Goal: Task Accomplishment & Management: Use online tool/utility

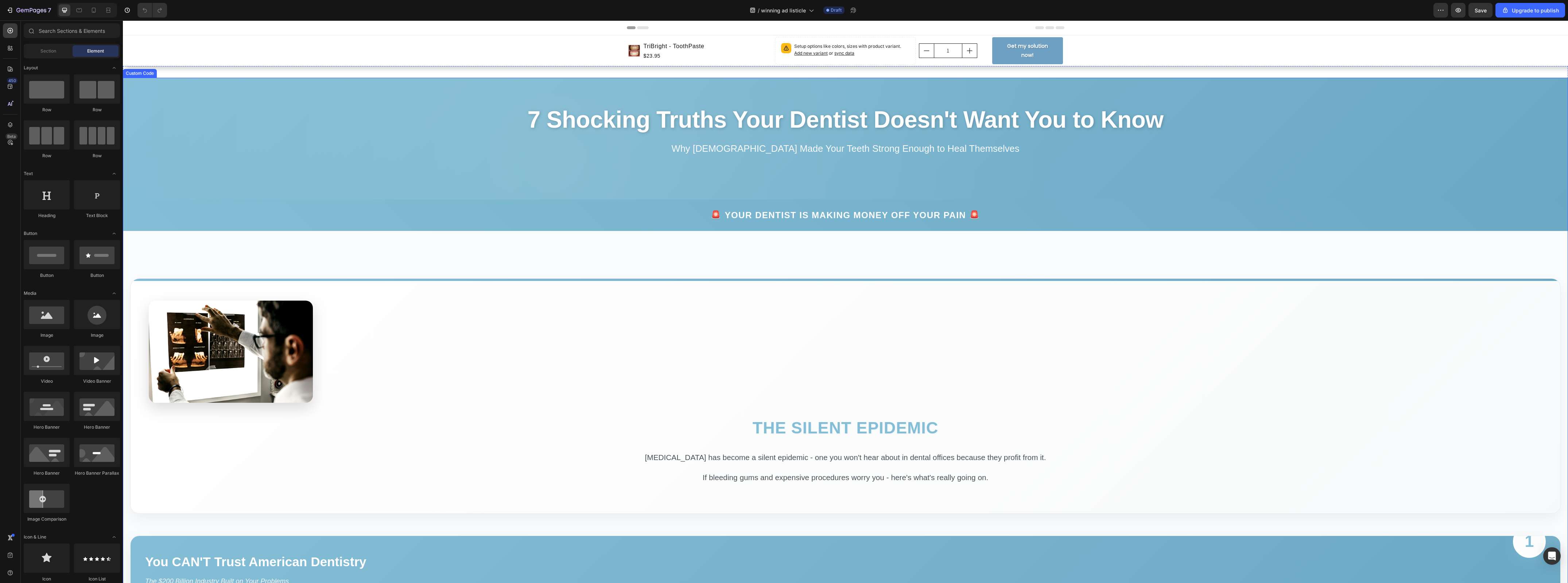
drag, startPoint x: 463, startPoint y: 321, endPoint x: 464, endPoint y: 326, distance: 5.1
click at [464, 326] on section "The Silent Epidemic [MEDICAL_DATA] has become a silent epidemic - one you won't…" at bounding box center [845, 396] width 1430 height 235
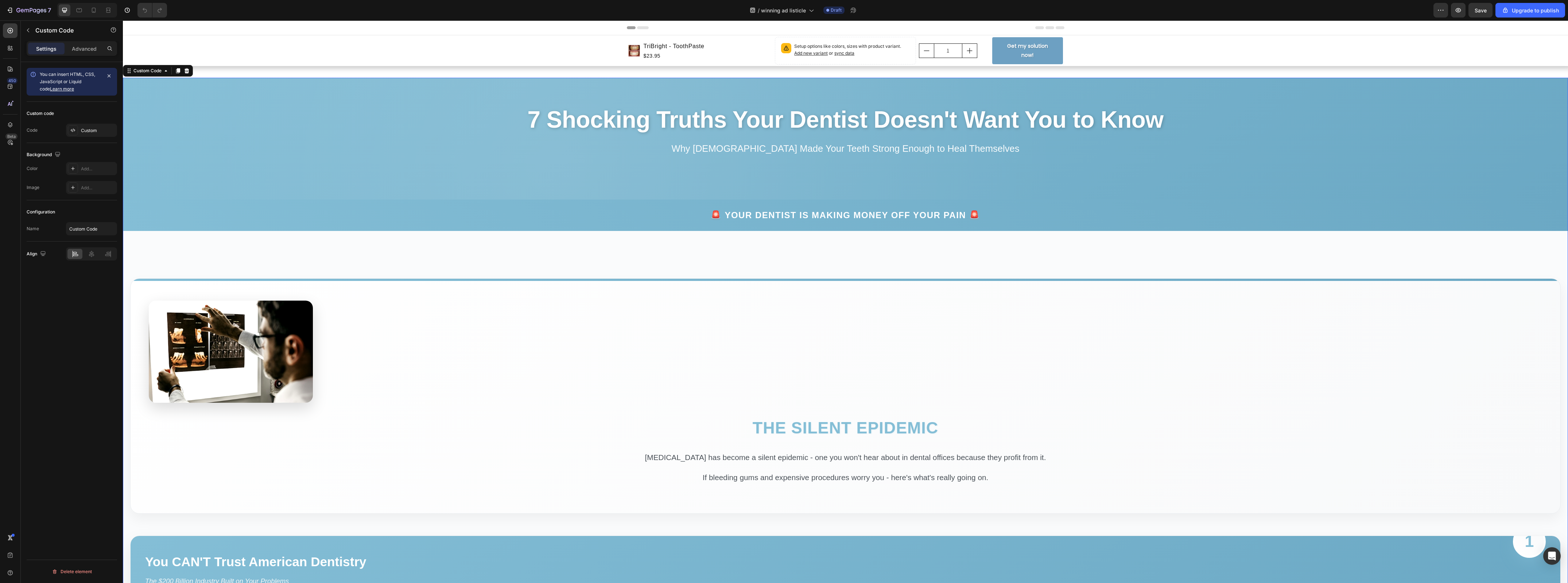
click at [612, 283] on section "The Silent Epidemic [MEDICAL_DATA] has become a silent epidemic - one you won't…" at bounding box center [845, 396] width 1430 height 235
click at [611, 283] on section "The Silent Epidemic [MEDICAL_DATA] has become a silent epidemic - one you won't…" at bounding box center [845, 396] width 1430 height 235
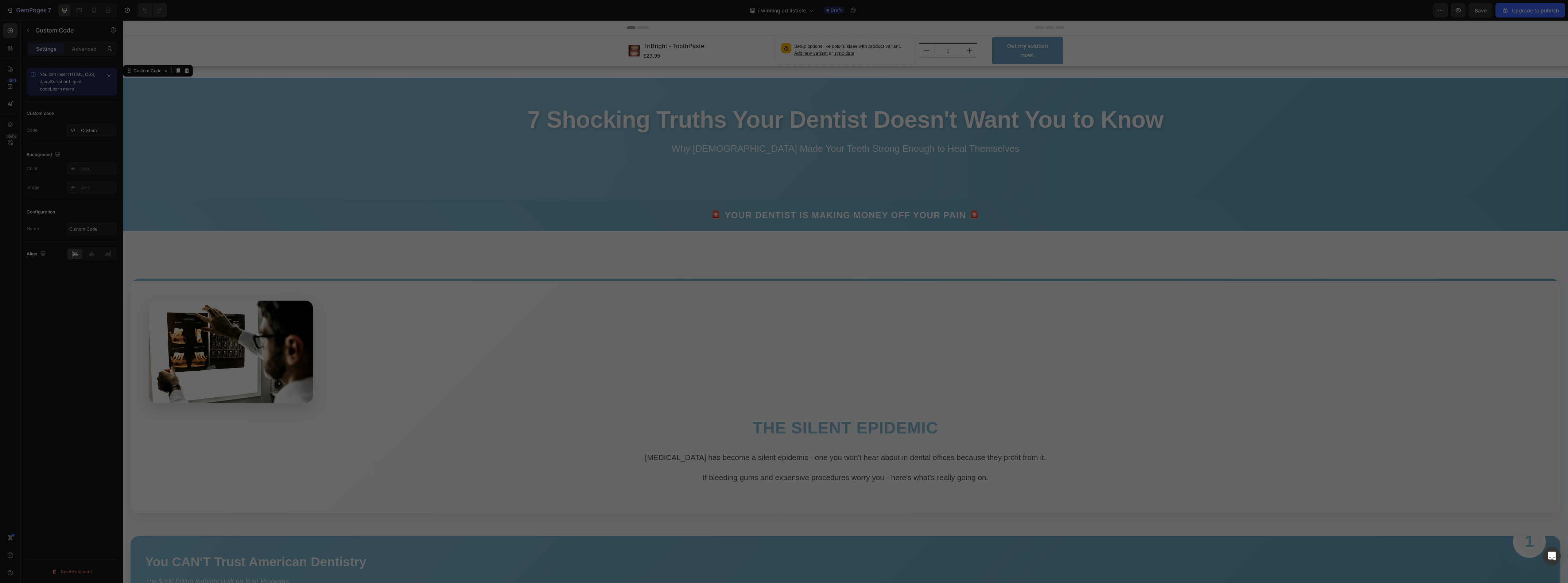
click at [608, 284] on div at bounding box center [784, 291] width 1568 height 583
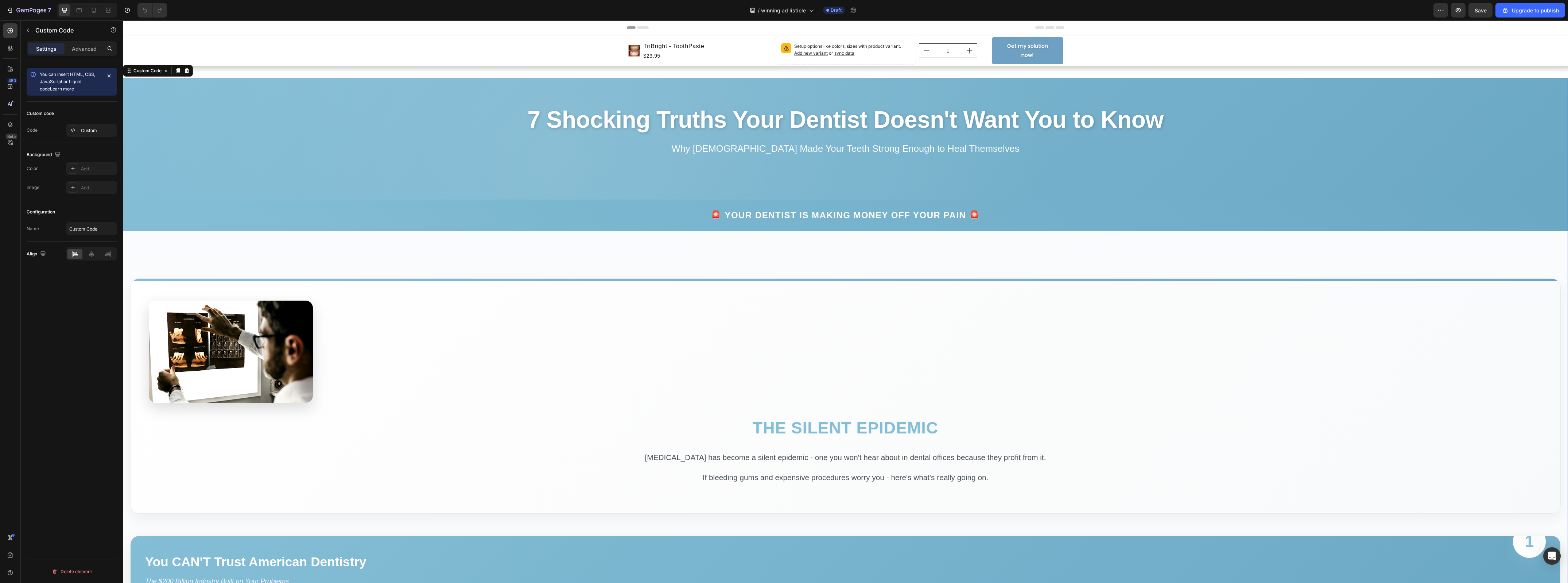
click at [590, 283] on section "The Silent Epidemic [MEDICAL_DATA] has become a silent epidemic - one you won't…" at bounding box center [845, 396] width 1430 height 235
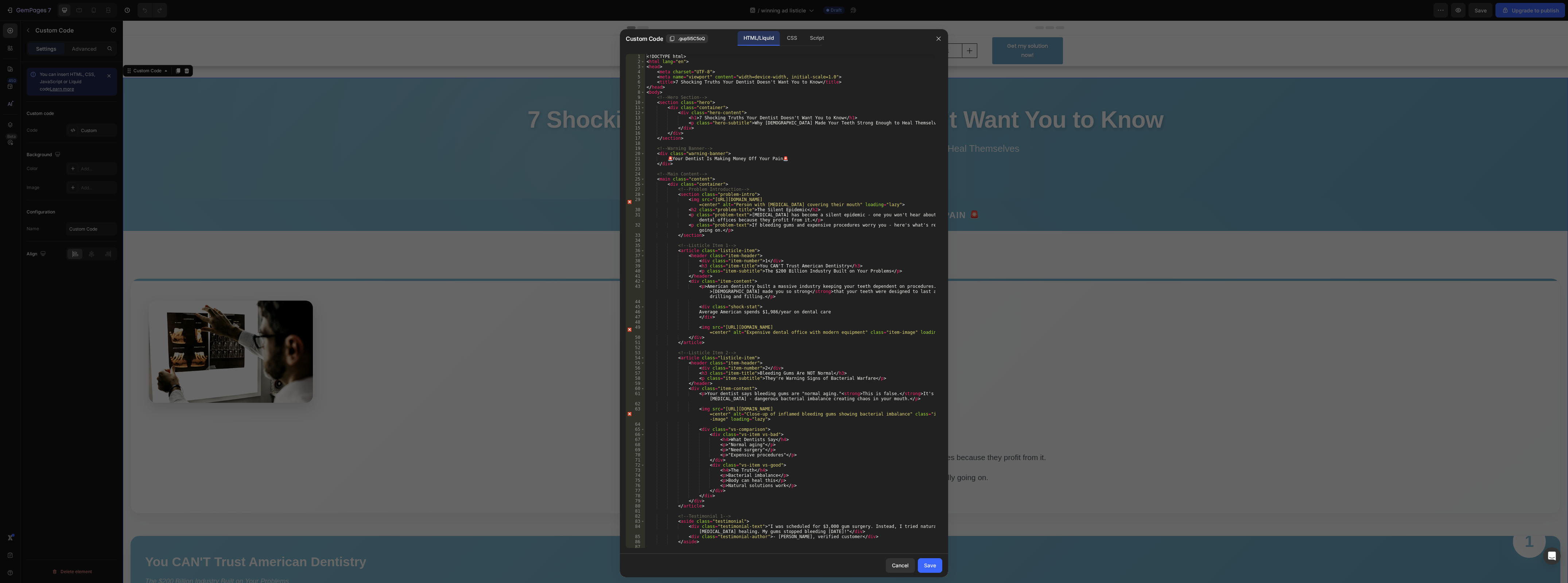
click at [701, 194] on div "<! DOCTYPE html > < html lang = "en" > < head > < meta charset = "UTF-8" > < me…" at bounding box center [790, 306] width 290 height 505
type textarea "</body> </html>"
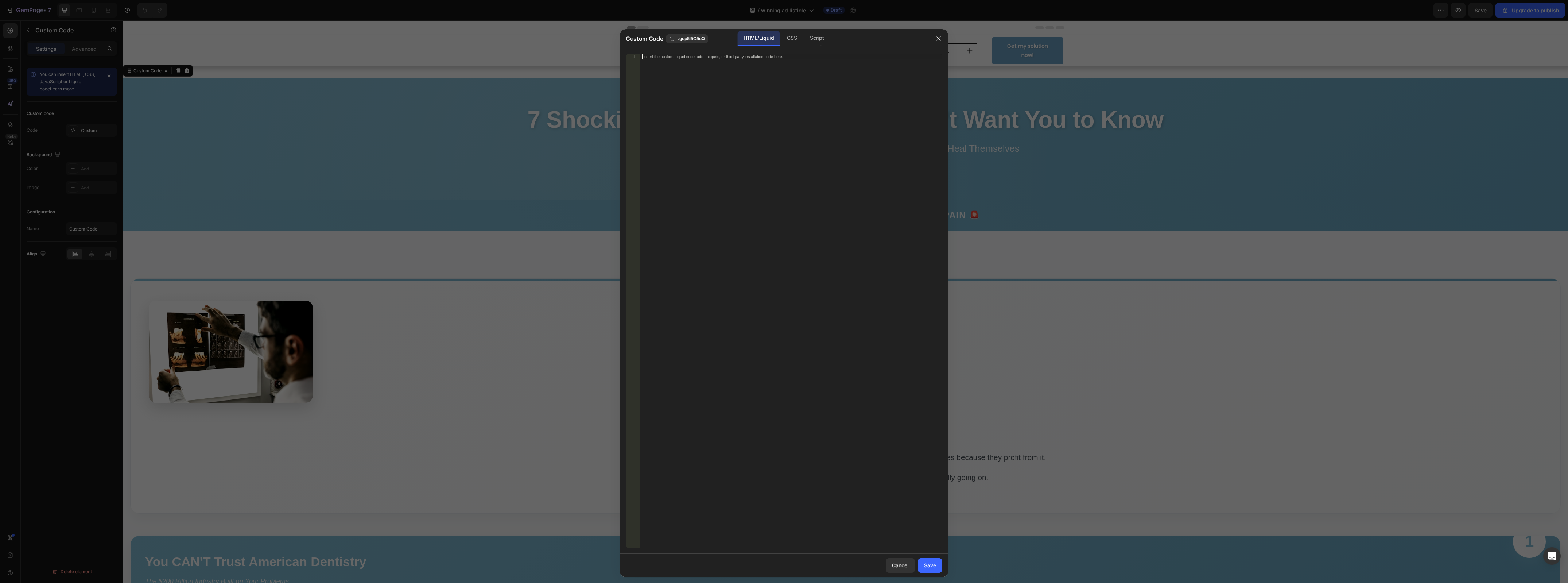
paste textarea "</html>"
type textarea "</html>"
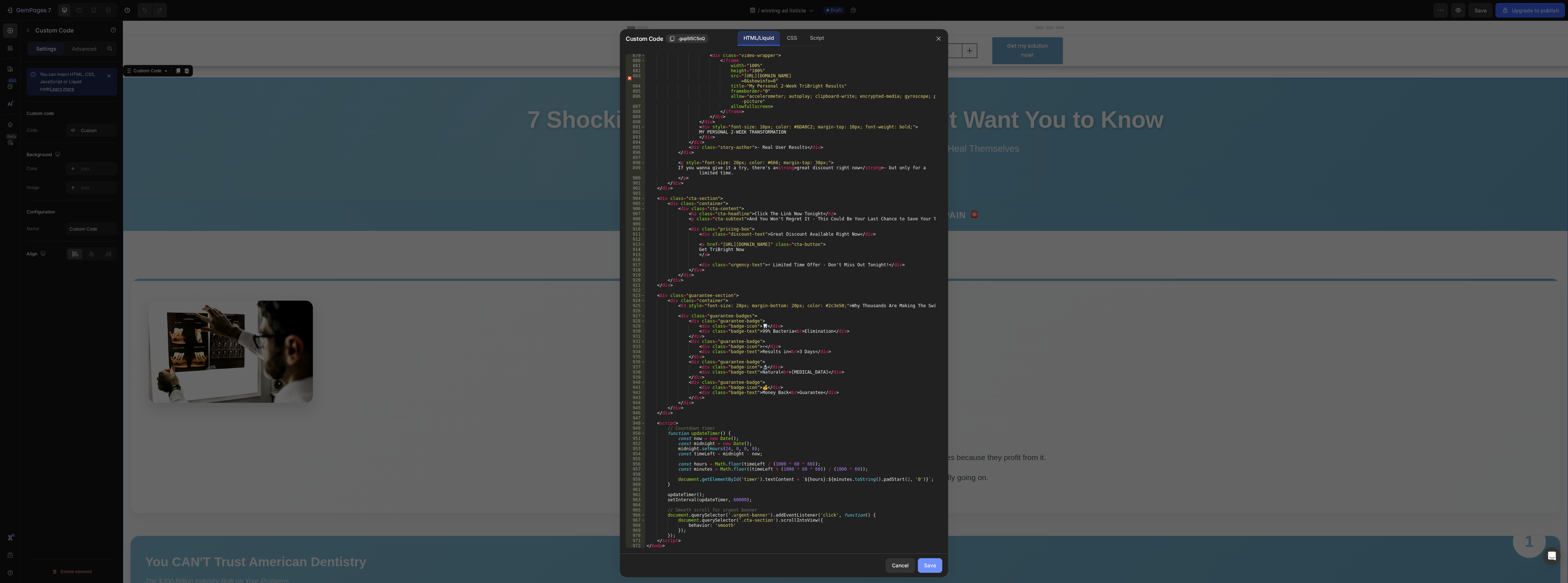
click at [932, 568] on div "Save" at bounding box center [930, 565] width 12 height 8
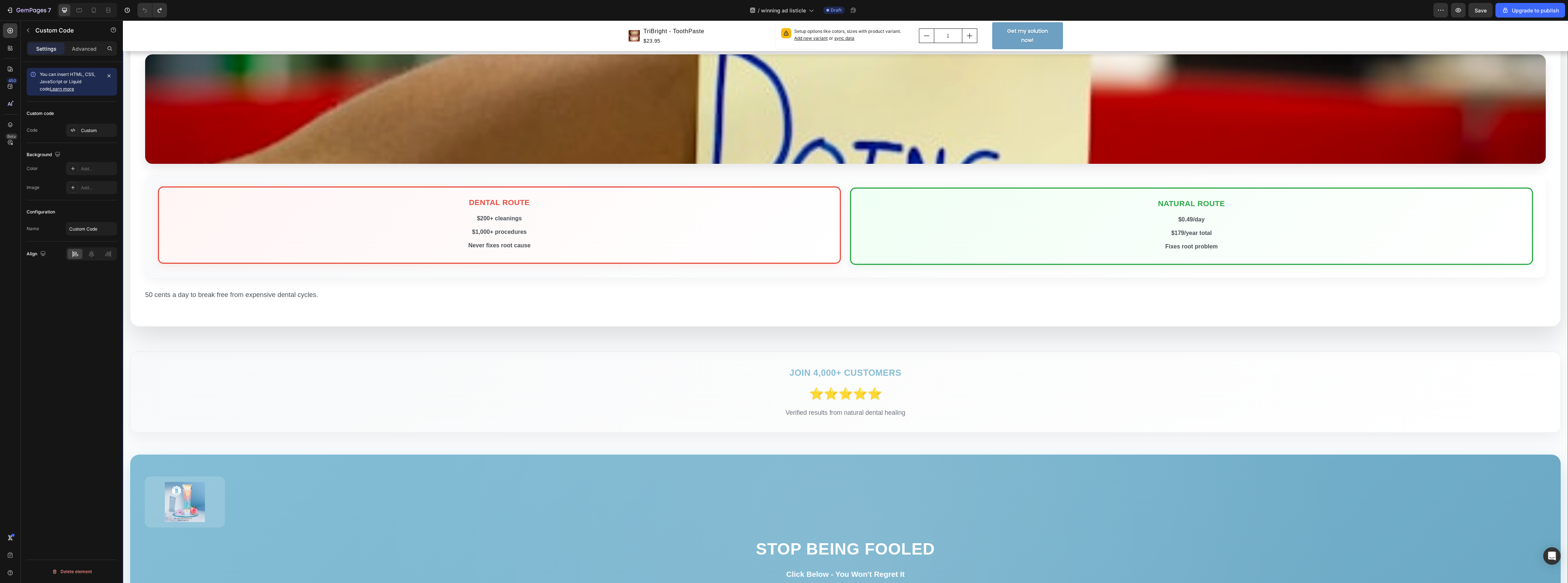
scroll to position [2800, 0]
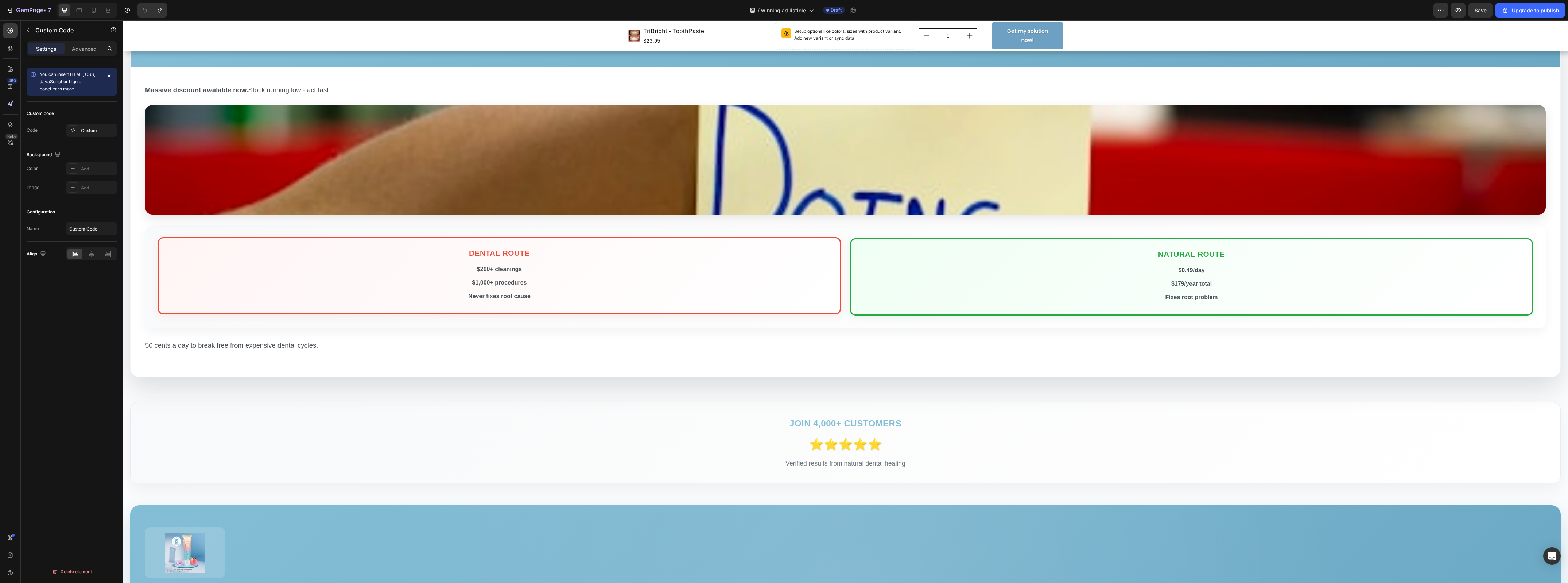
click at [690, 300] on p "Never fixes root cause" at bounding box center [499, 296] width 667 height 10
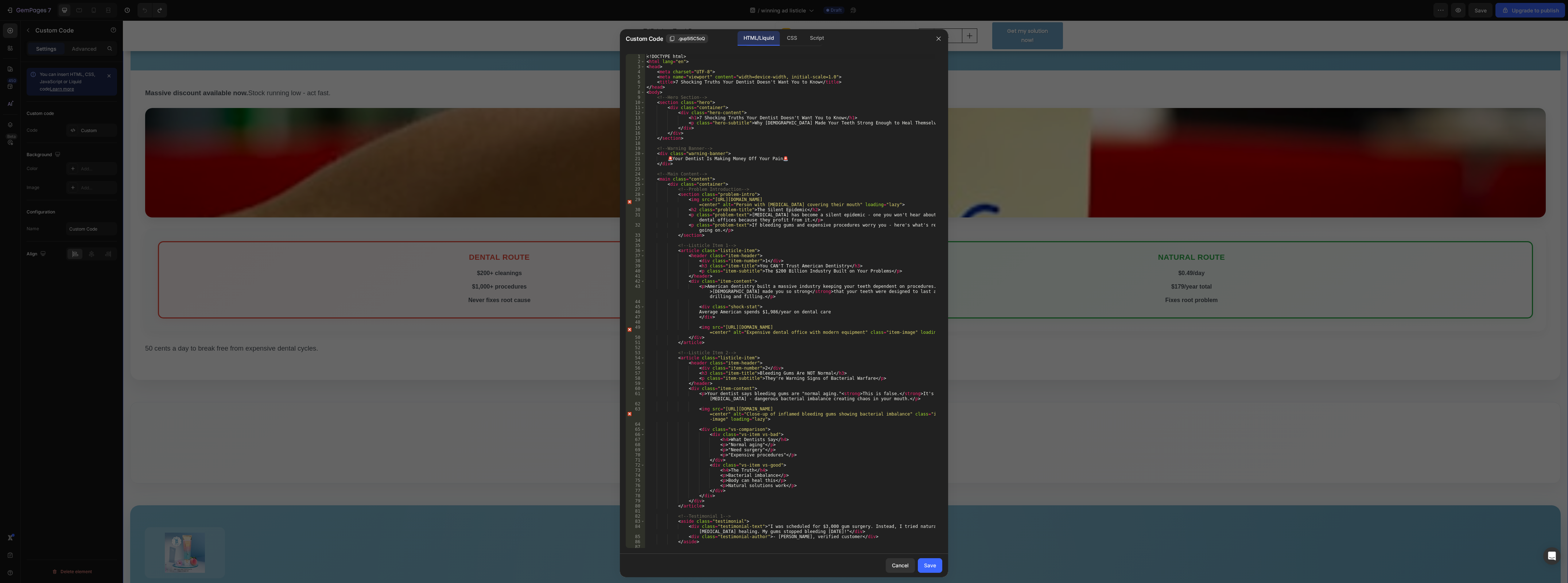
click at [699, 165] on div "<! DOCTYPE html > < html lang = "en" > < head > < meta charset = "UTF-8" > < me…" at bounding box center [790, 306] width 290 height 505
type textarea "</body> </html>"
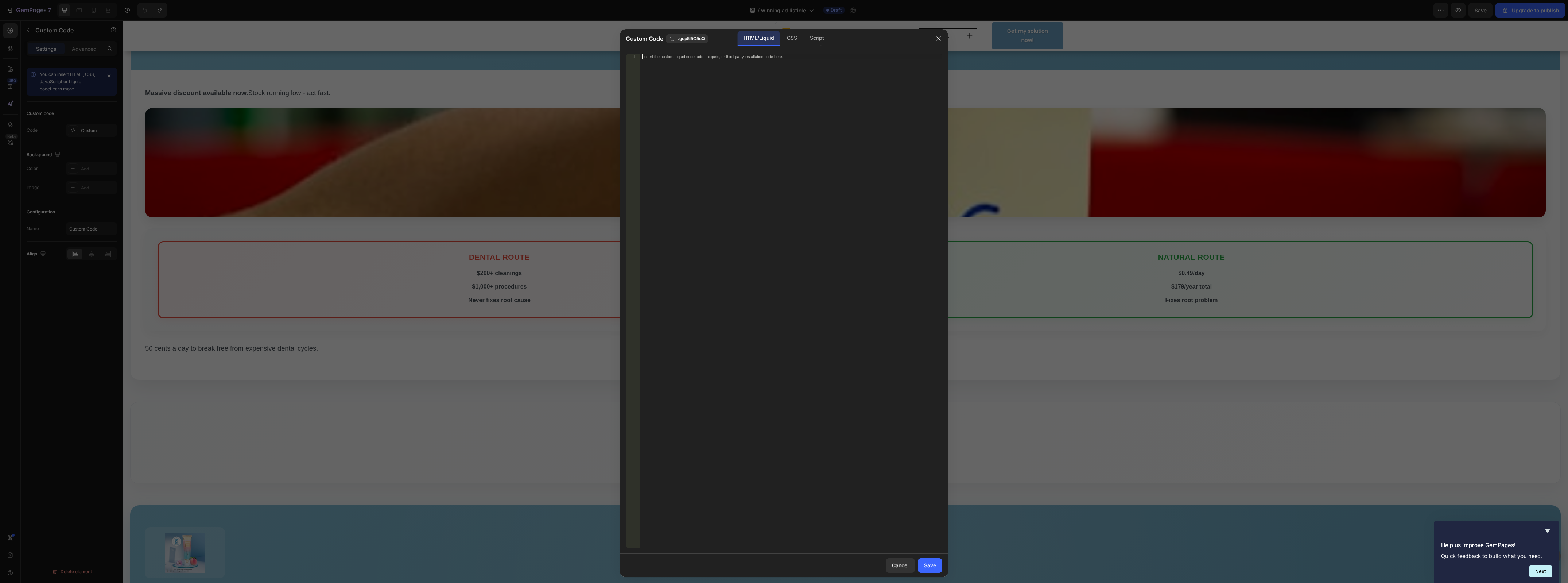
click at [751, 127] on div "Insert the custom Liquid code, add snippets, or third-party installation code h…" at bounding box center [791, 306] width 302 height 505
paste textarea "}"
type textarea "}"
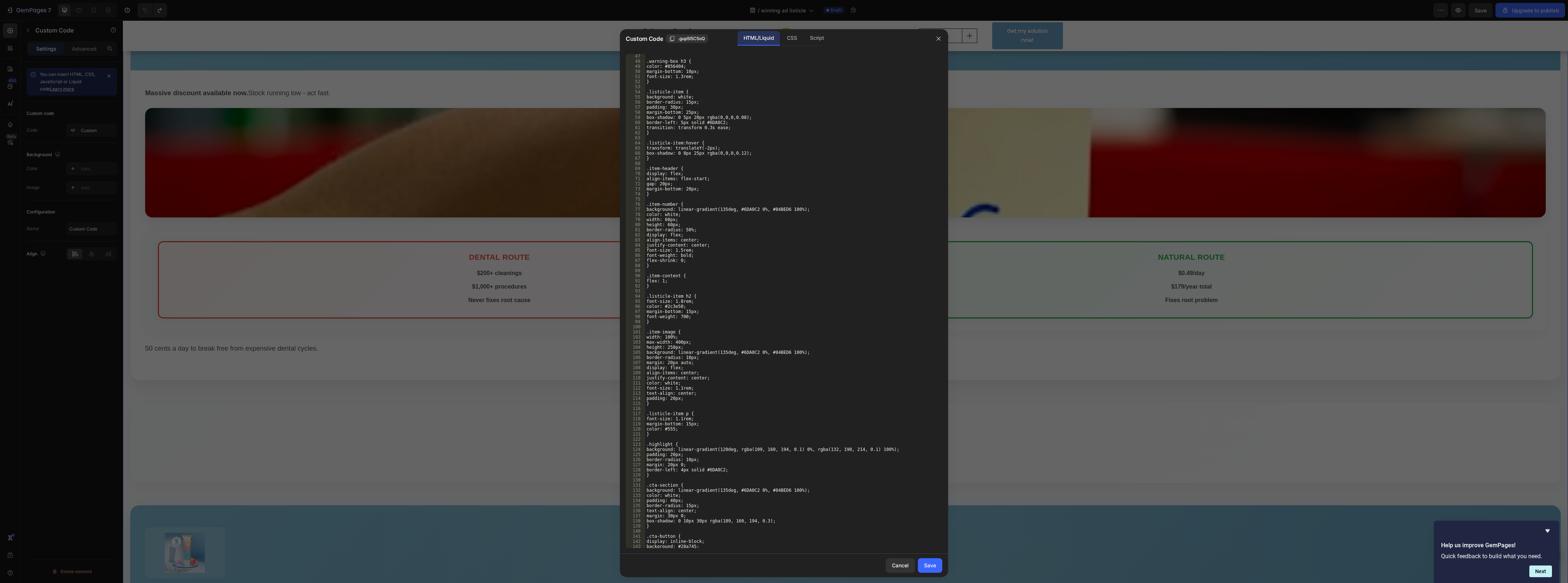
scroll to position [99, 0]
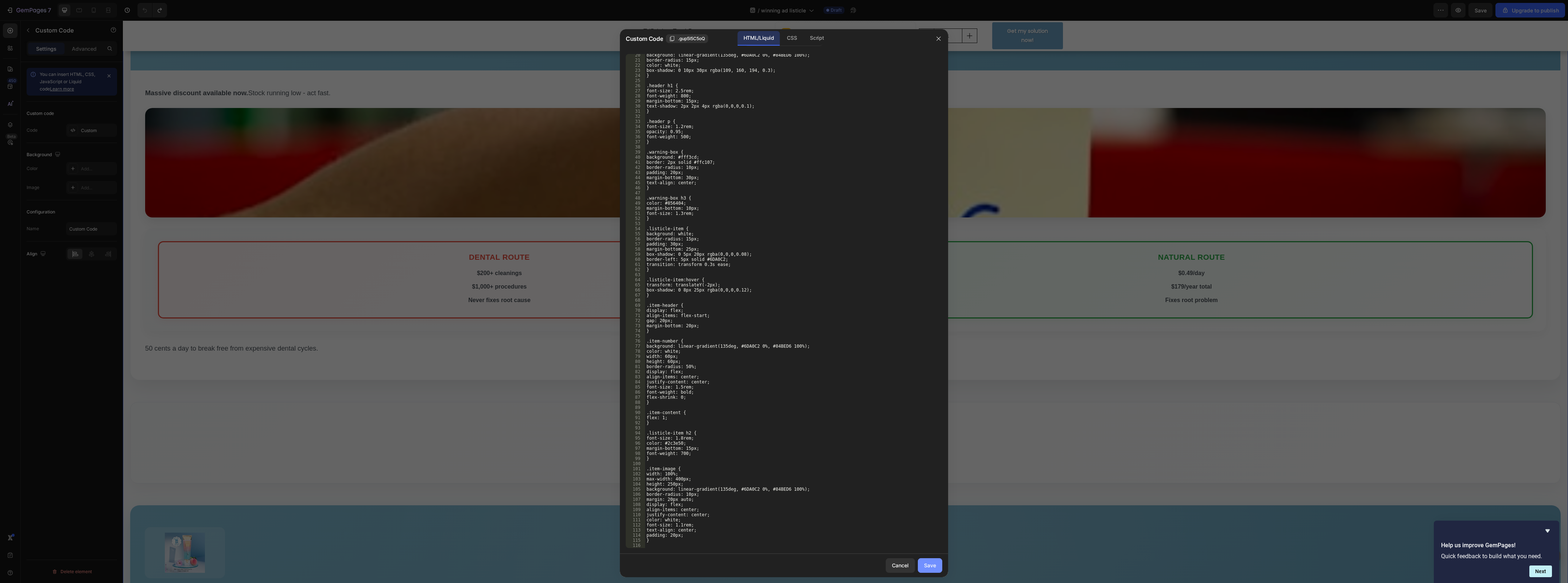
click at [934, 566] on div "Save" at bounding box center [930, 565] width 12 height 8
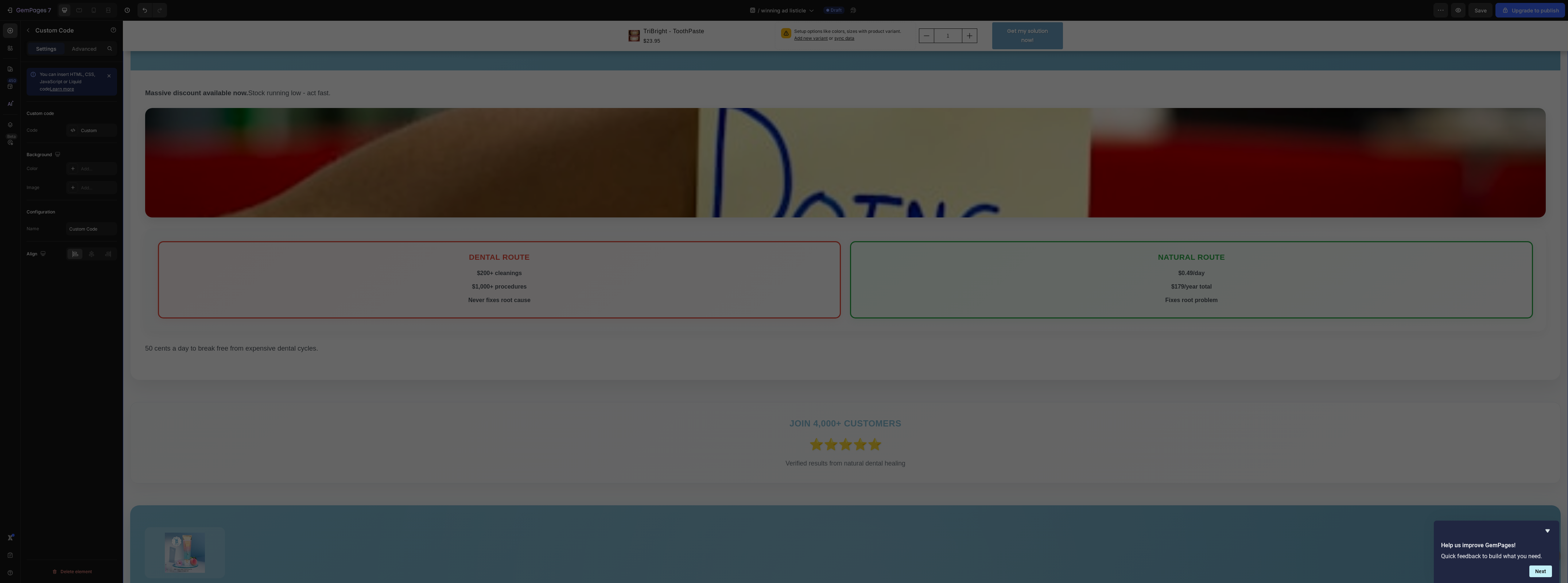
scroll to position [0, 0]
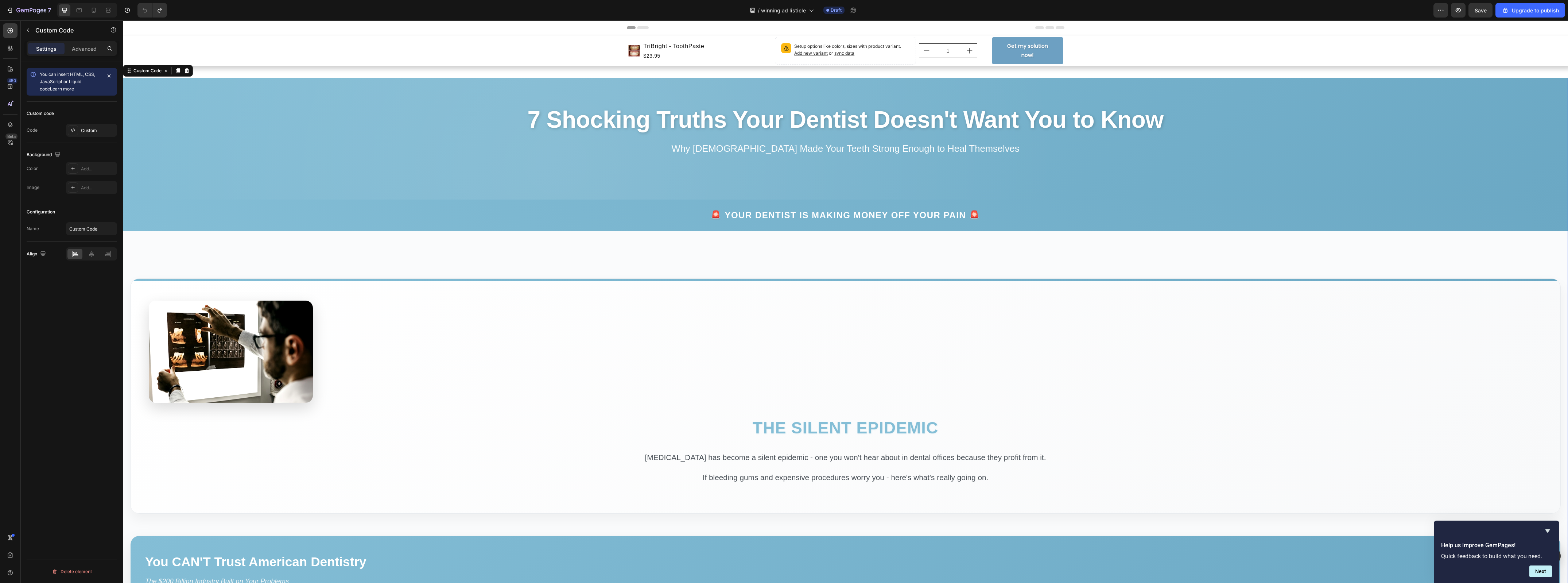
click at [788, 146] on p "Why [DEMOGRAPHIC_DATA] Made Your Teeth Strong Enough to Heal Themselves" at bounding box center [845, 148] width 1430 height 14
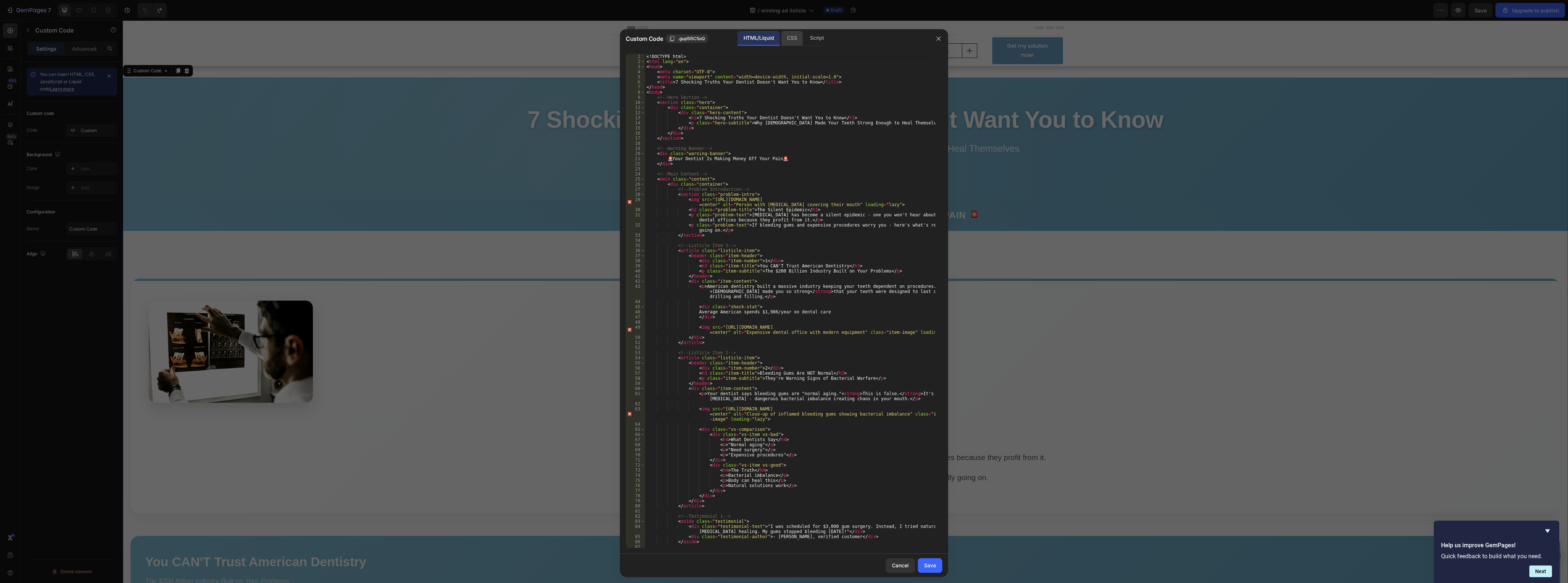
click at [793, 37] on div "CSS" at bounding box center [791, 38] width 21 height 15
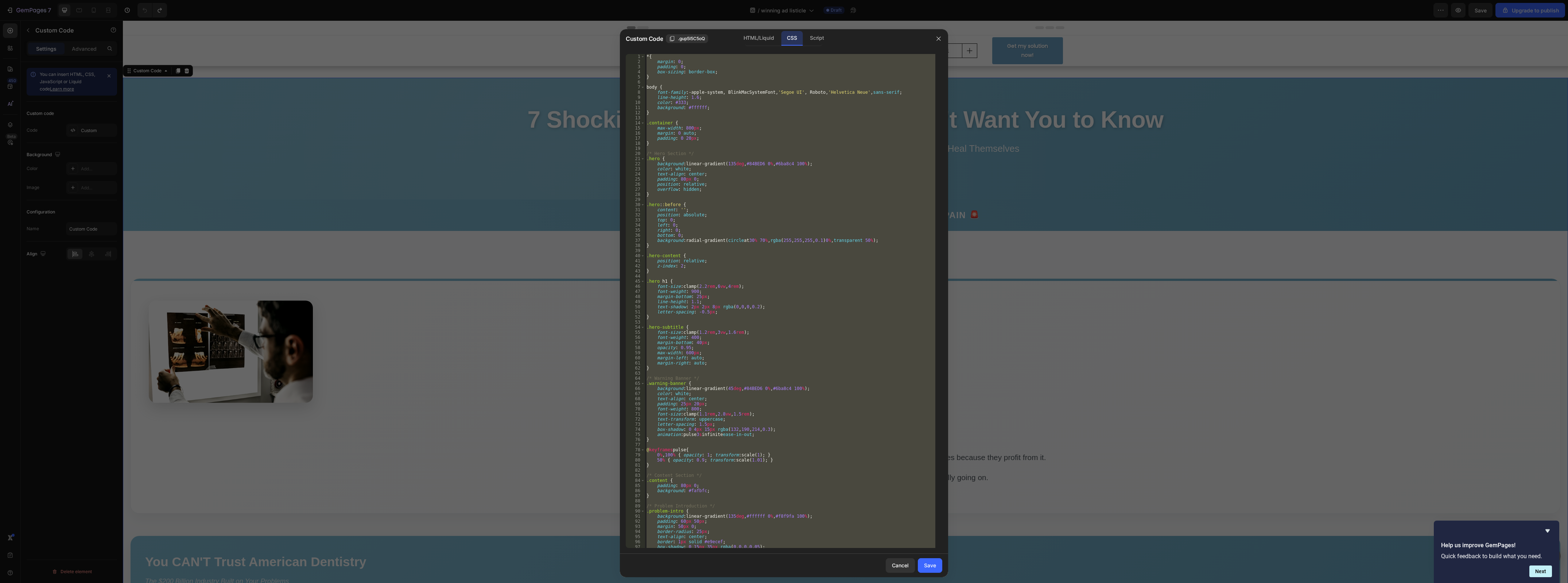
click at [772, 104] on div "* { margin : 0 ; padding : 0 ; box-sizing : border-box ; } body { font-family :…" at bounding box center [790, 301] width 290 height 494
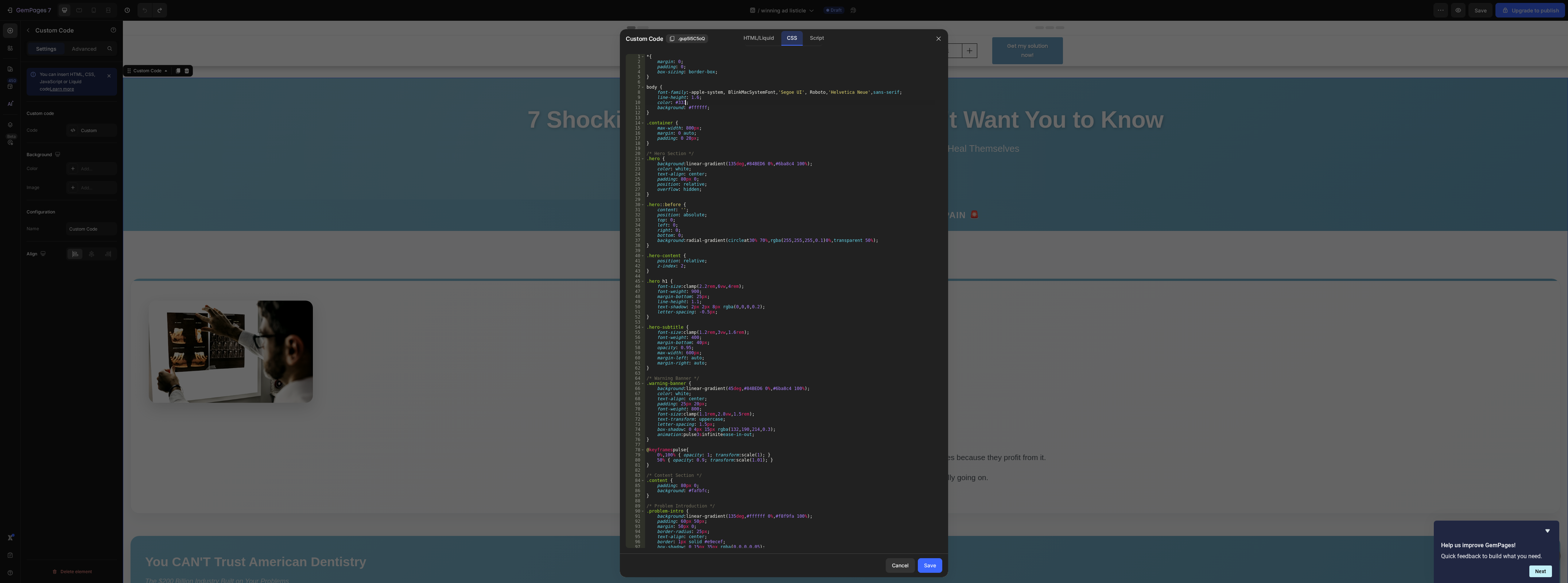
type textarea "letter-spacing: 1px; text"
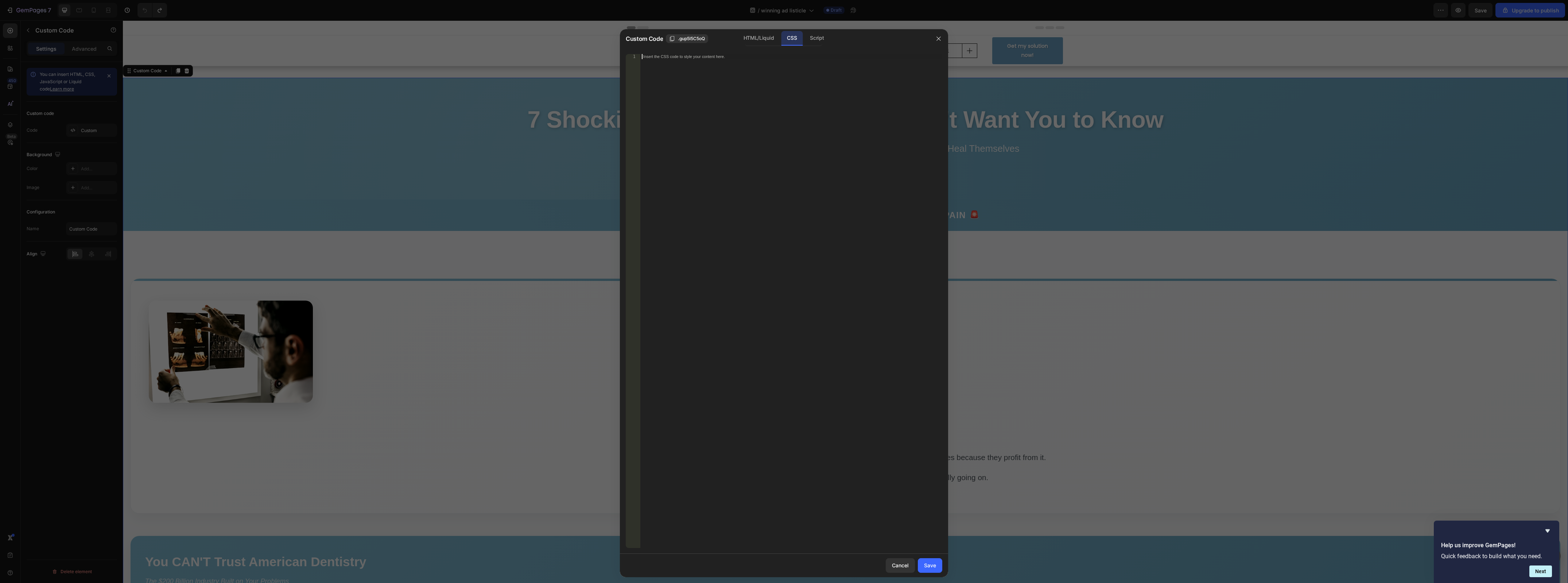
paste textarea "}"
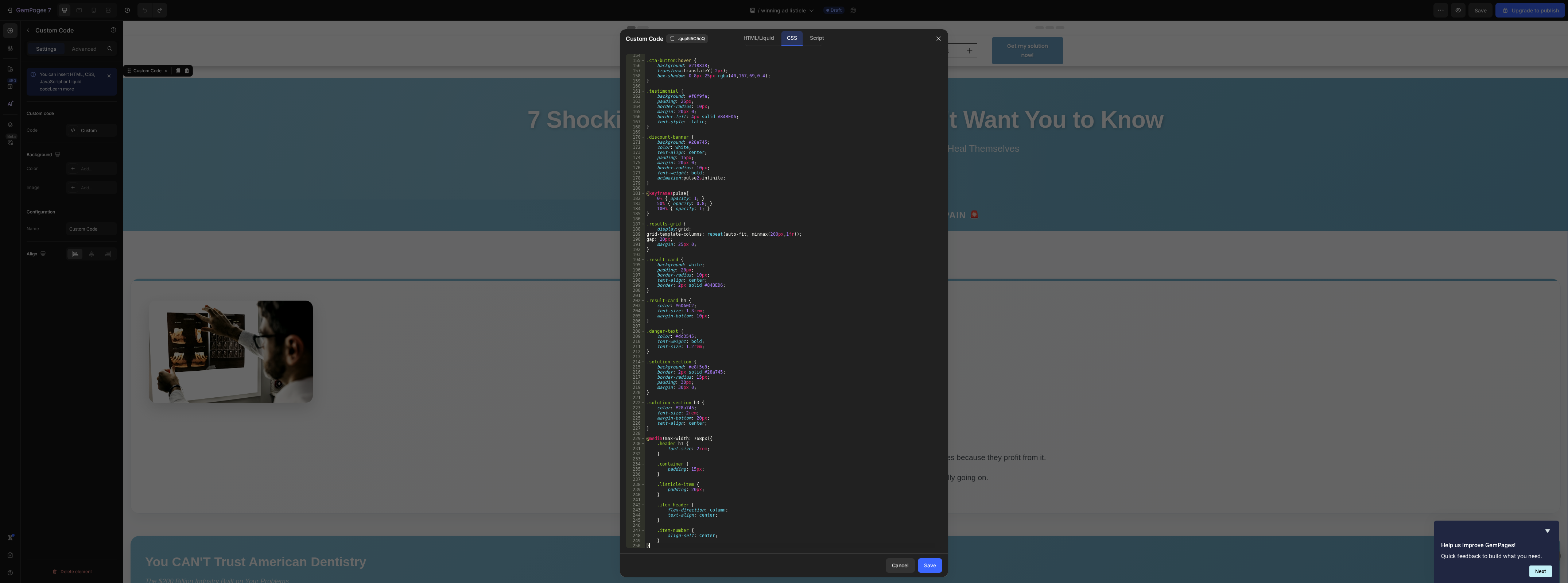
type textarea "}\"
click at [932, 570] on button "Save" at bounding box center [930, 566] width 24 height 15
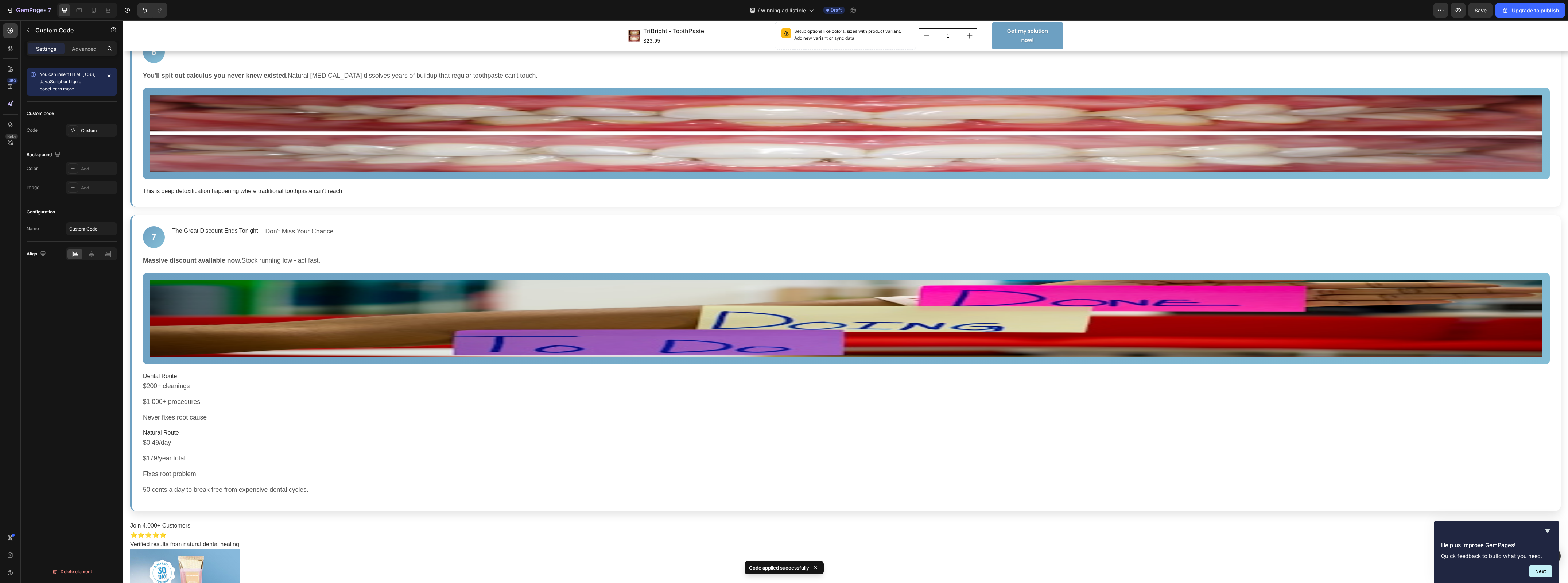
scroll to position [1904, 0]
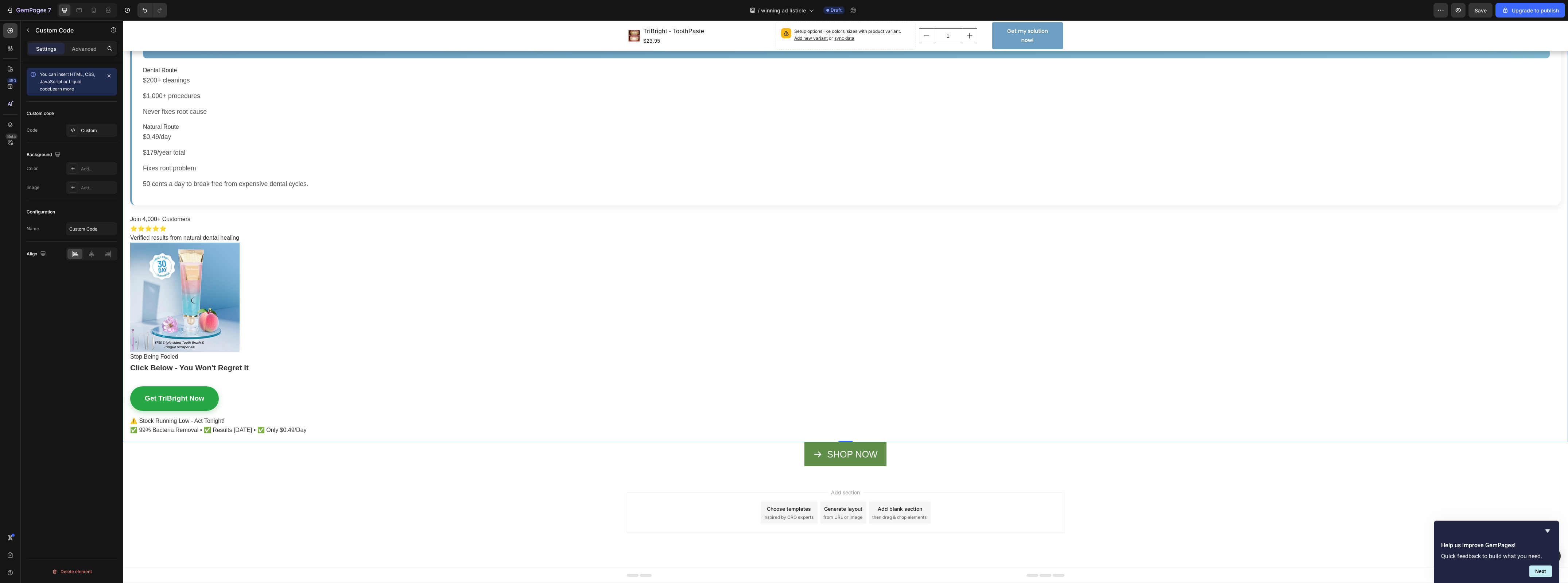
click at [478, 218] on h3 "Join 4,000+ Customers" at bounding box center [845, 219] width 1430 height 10
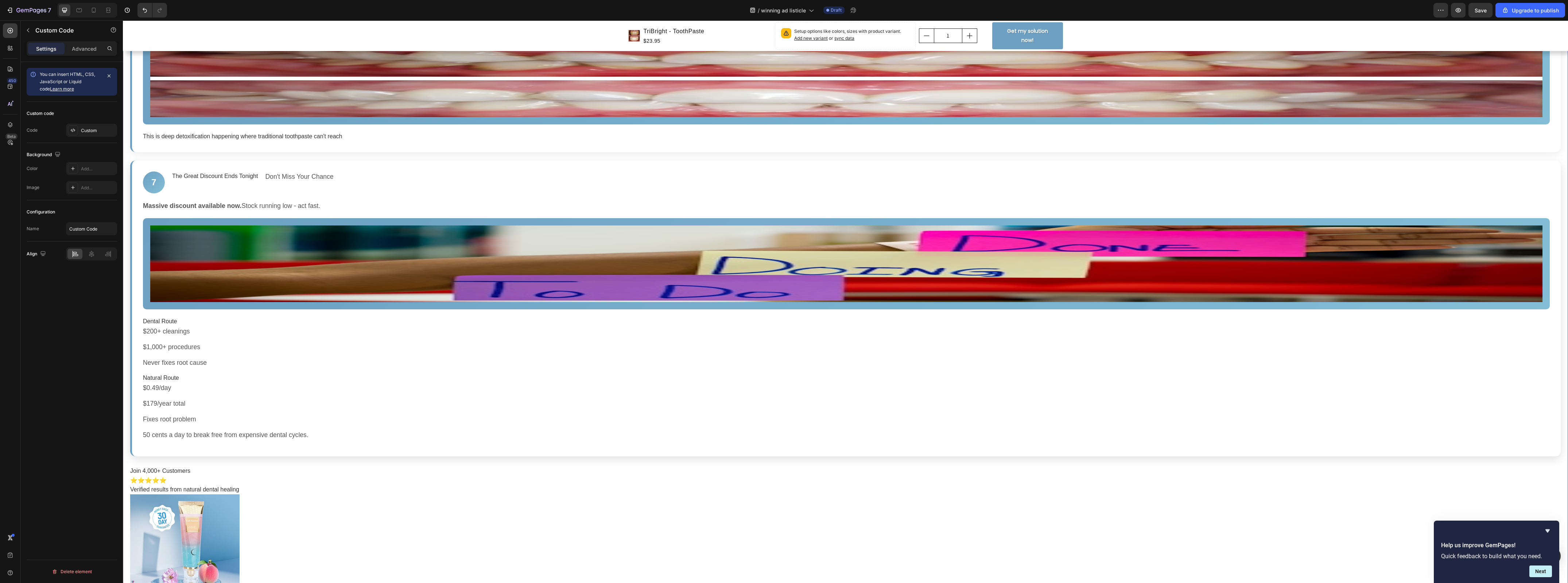
scroll to position [1630, 0]
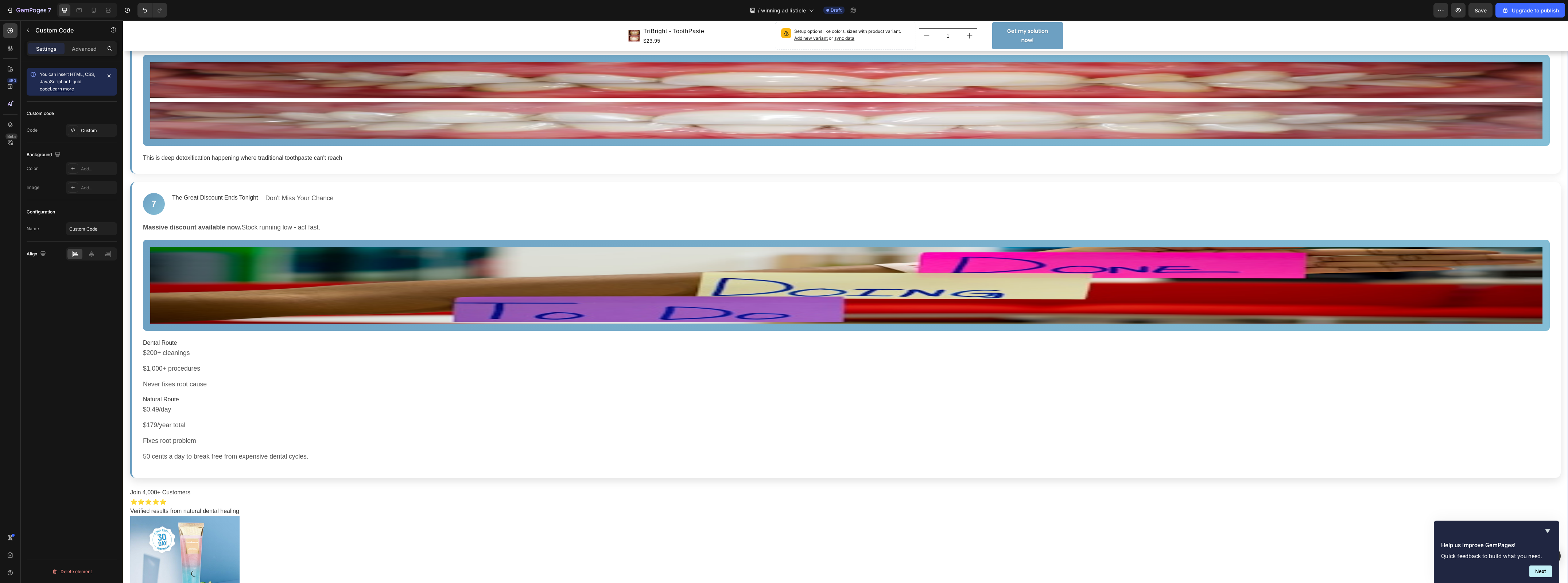
click at [640, 250] on img at bounding box center [846, 286] width 1407 height 91
click at [640, 249] on img at bounding box center [846, 286] width 1407 height 91
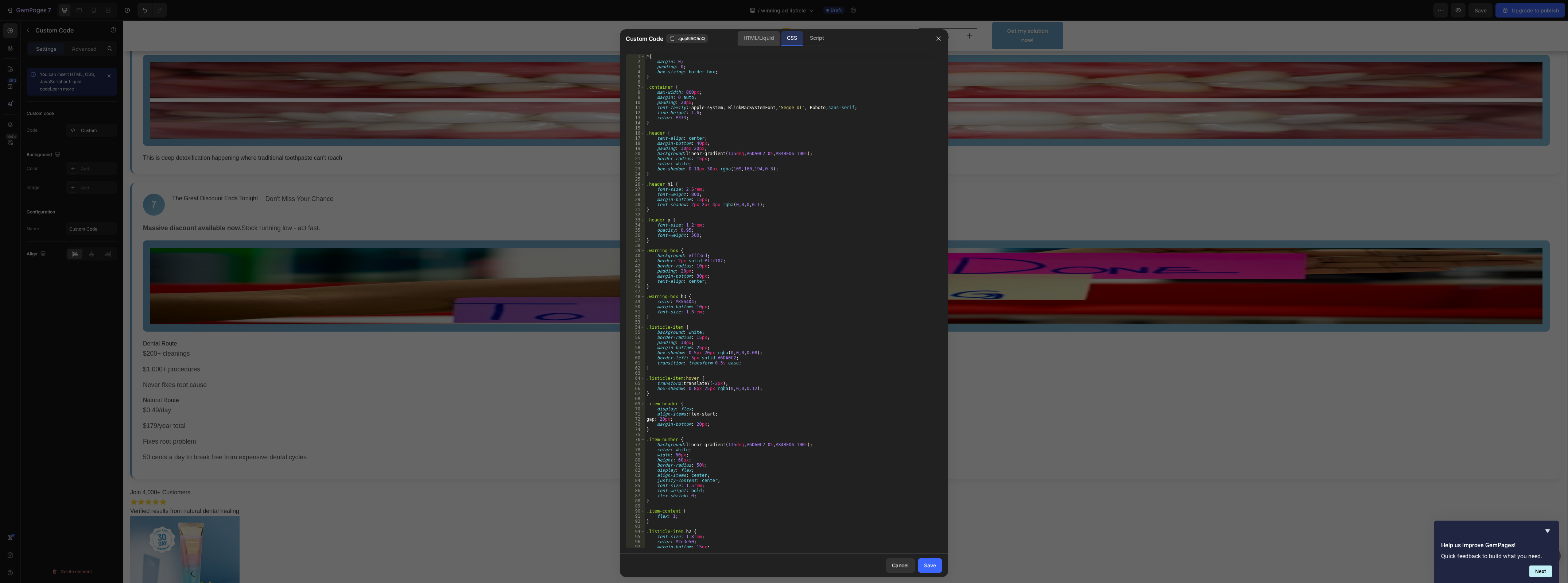
click at [759, 38] on div "HTML/Liquid" at bounding box center [758, 38] width 42 height 15
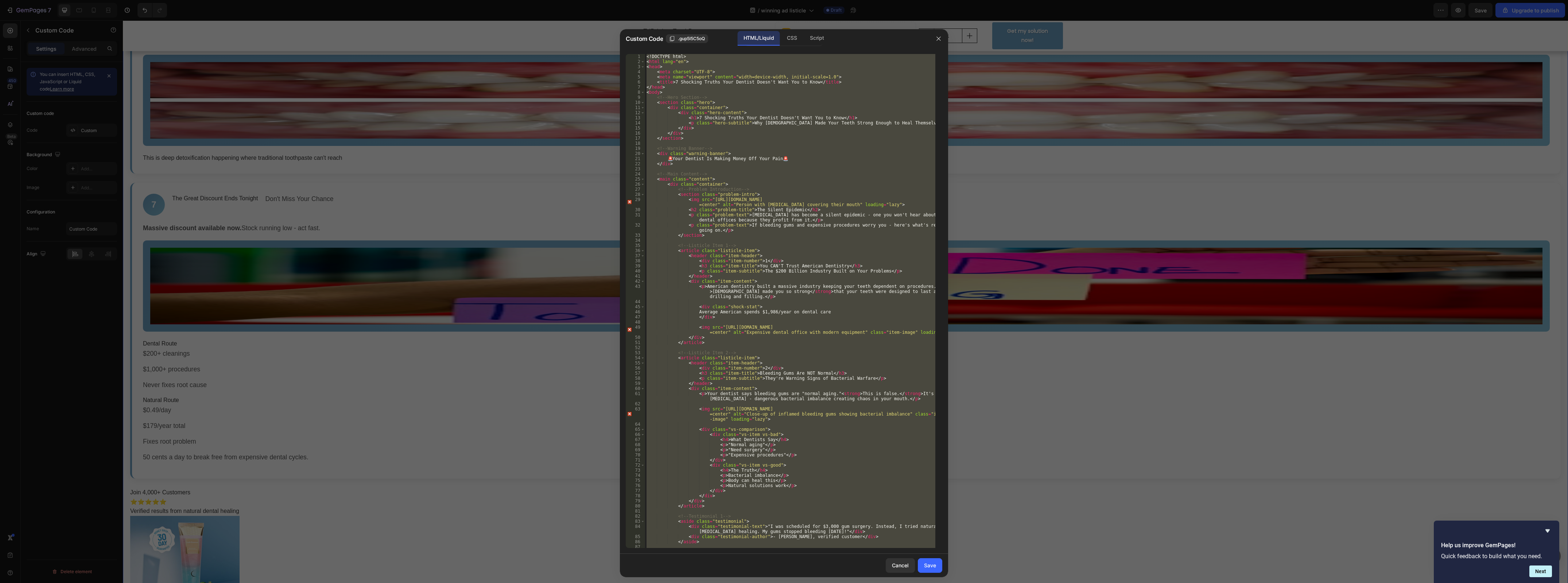
drag, startPoint x: 834, startPoint y: 110, endPoint x: 838, endPoint y: 102, distance: 8.9
click at [834, 108] on div "<! DOCTYPE html > < html lang = "en" > < head > < meta charset = "UTF-8" > < me…" at bounding box center [790, 301] width 290 height 494
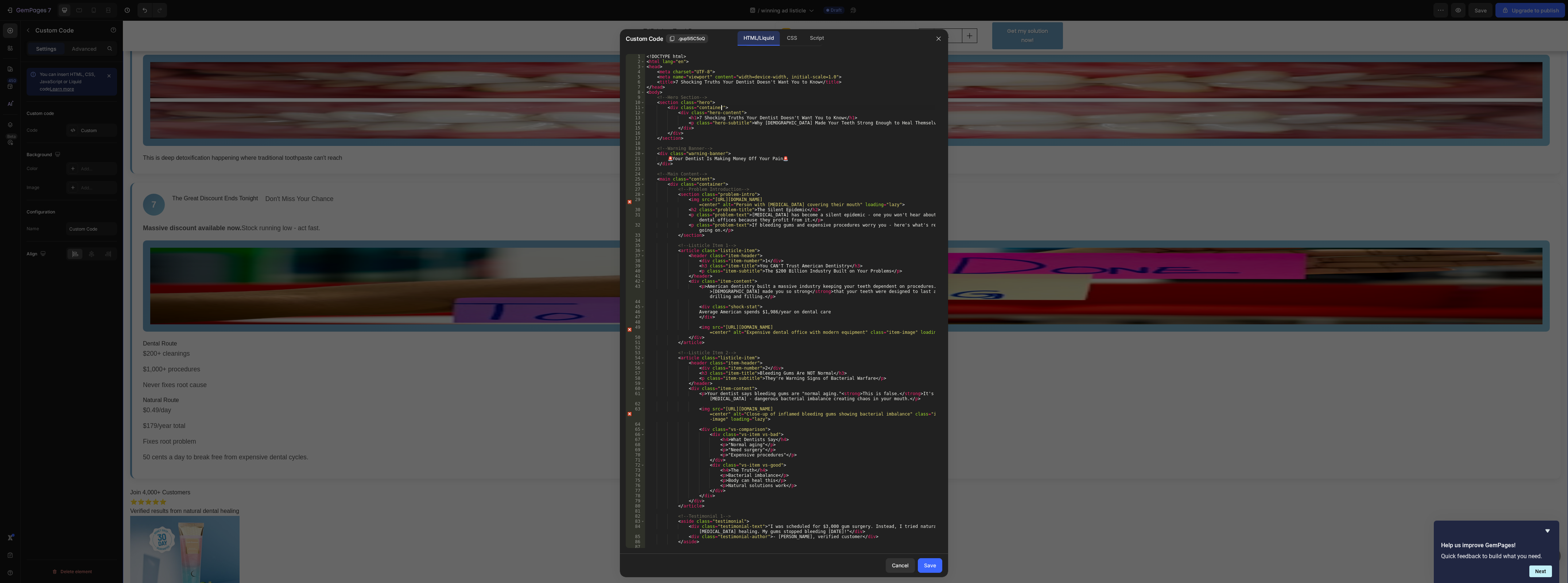
click at [875, 110] on div "<! DOCTYPE html > < html lang = "en" > < head > < meta charset = "UTF-8" > < me…" at bounding box center [790, 306] width 290 height 505
type textarea "</body> </html>"
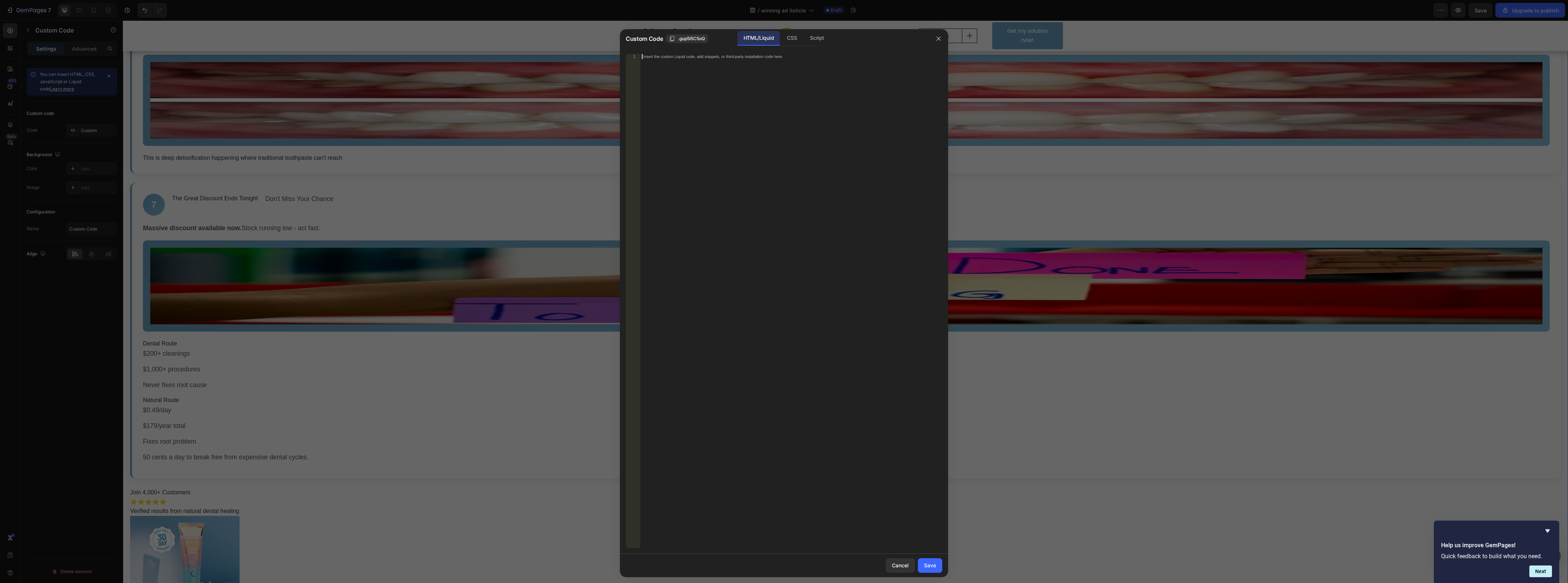
paste textarea "</div>"
type textarea "</div>"
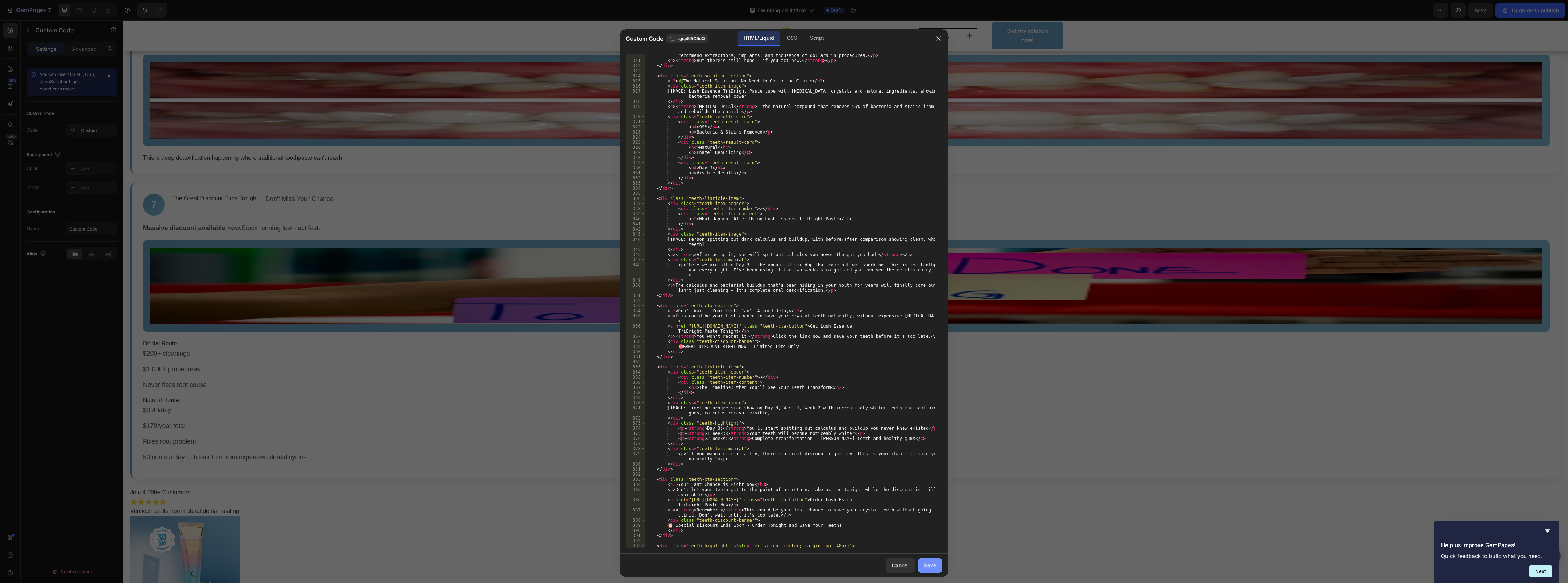
click at [938, 567] on button "Save" at bounding box center [930, 566] width 24 height 15
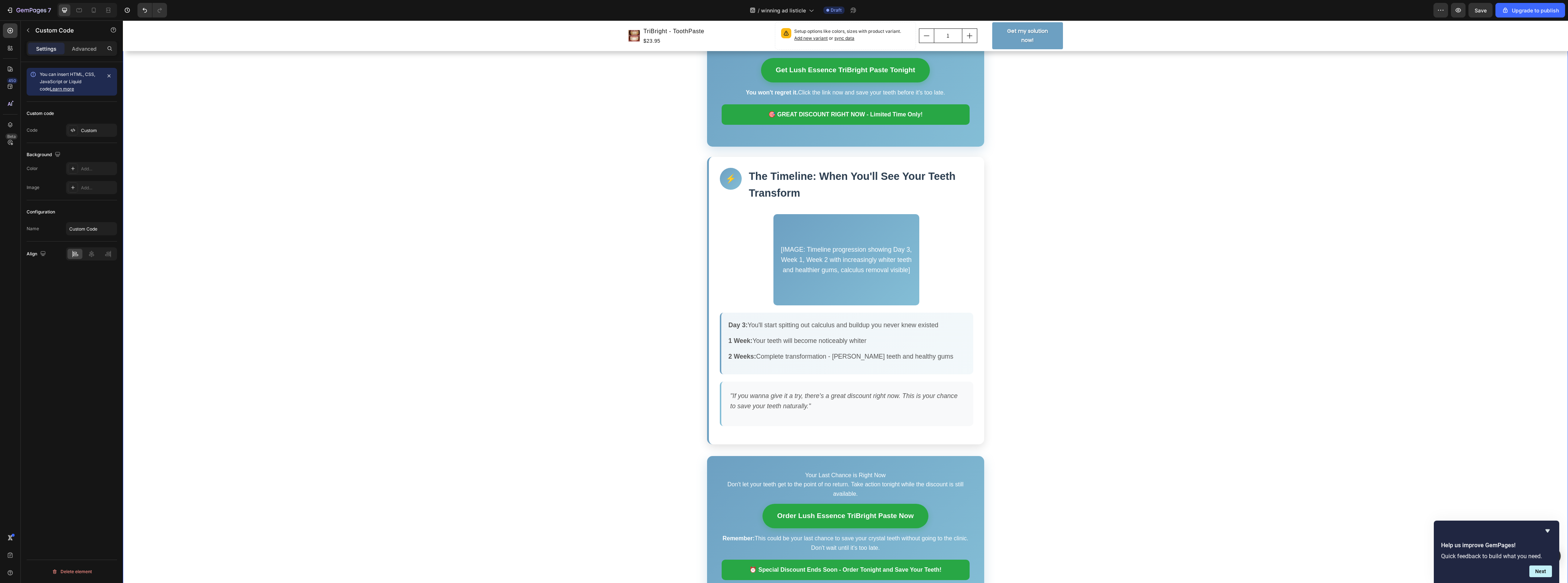
scroll to position [1779, 0]
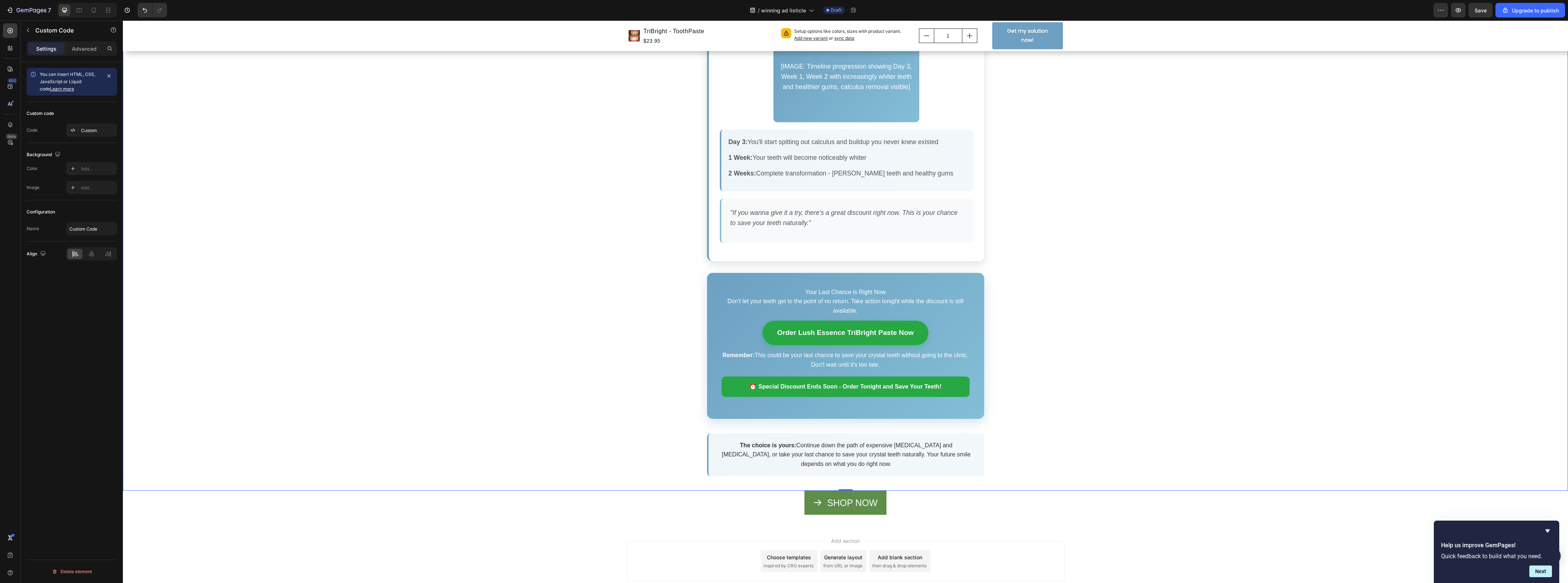
click at [783, 176] on p "2 Weeks: Complete transformation - [PERSON_NAME] teeth and healthy gums" at bounding box center [847, 173] width 237 height 10
click at [783, 177] on p "2 Weeks: Complete transformation - [PERSON_NAME] teeth and healthy gums" at bounding box center [847, 173] width 237 height 10
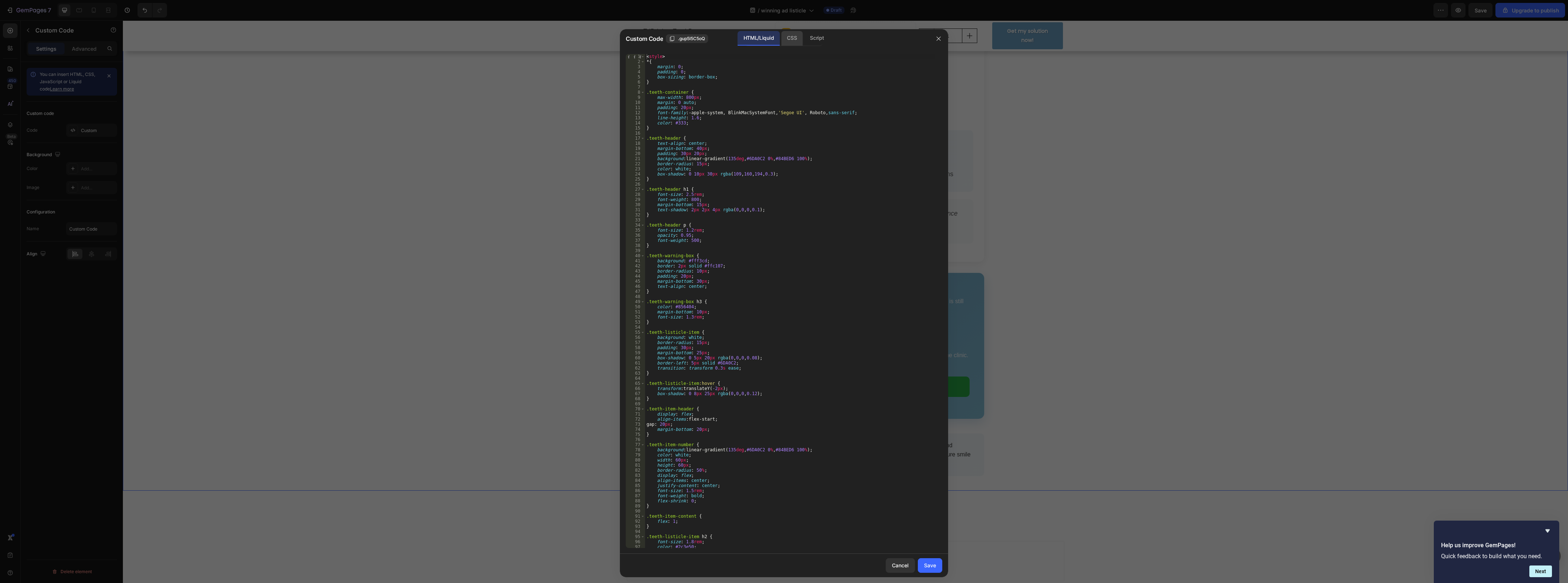
click at [786, 38] on div "CSS" at bounding box center [791, 38] width 21 height 15
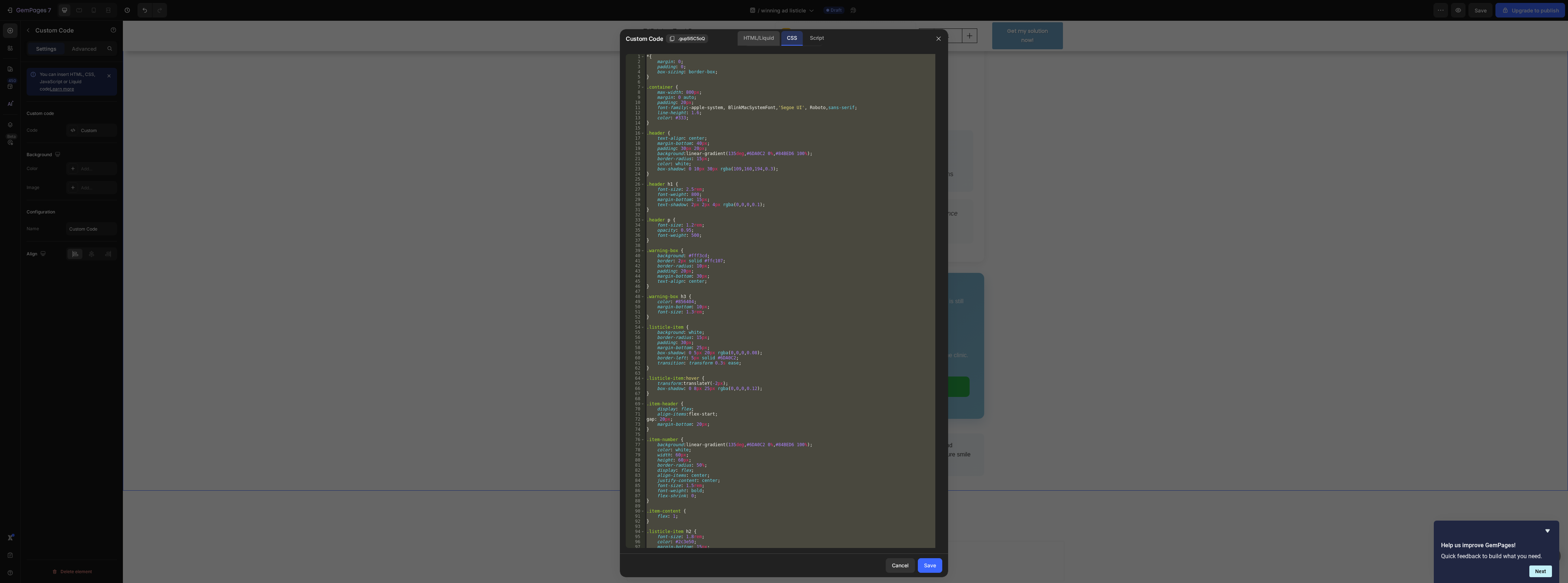
click at [769, 39] on div "HTML/Liquid" at bounding box center [758, 38] width 42 height 15
click at [805, 164] on div "< style > * { margin : 0 ; padding : 0 ; box-sizing : border-box ; } .teeth-con…" at bounding box center [790, 301] width 290 height 494
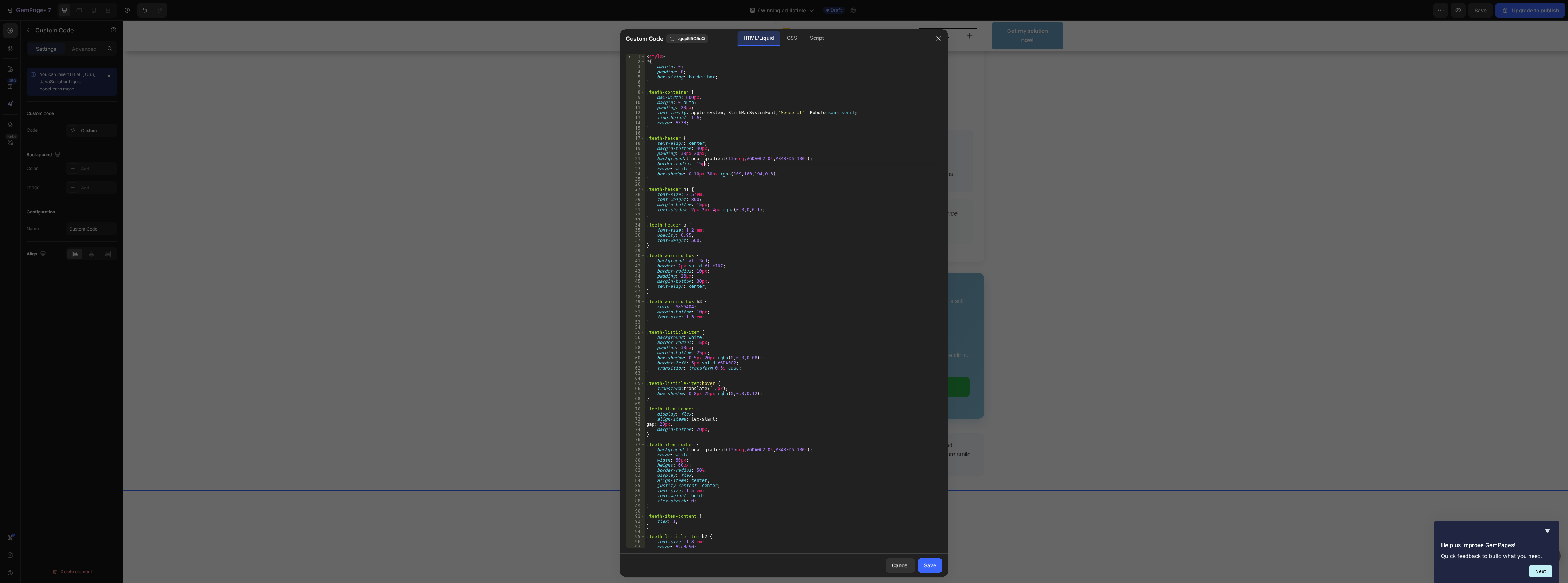
click at [805, 164] on div "< style > * { margin : 0 ; padding : 0 ; box-sizing : border-box ; } .teeth-con…" at bounding box center [790, 306] width 290 height 505
type textarea "</div> </div>"
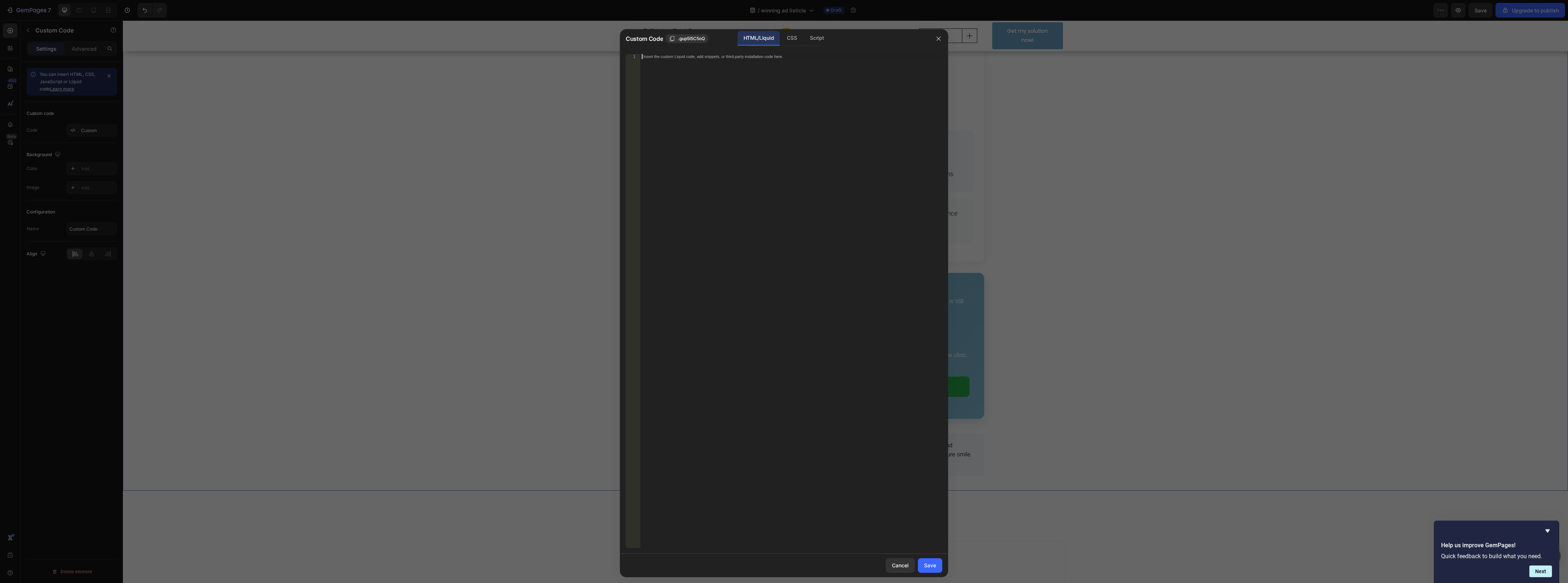
paste textarea "</div>"
type textarea "</div>"
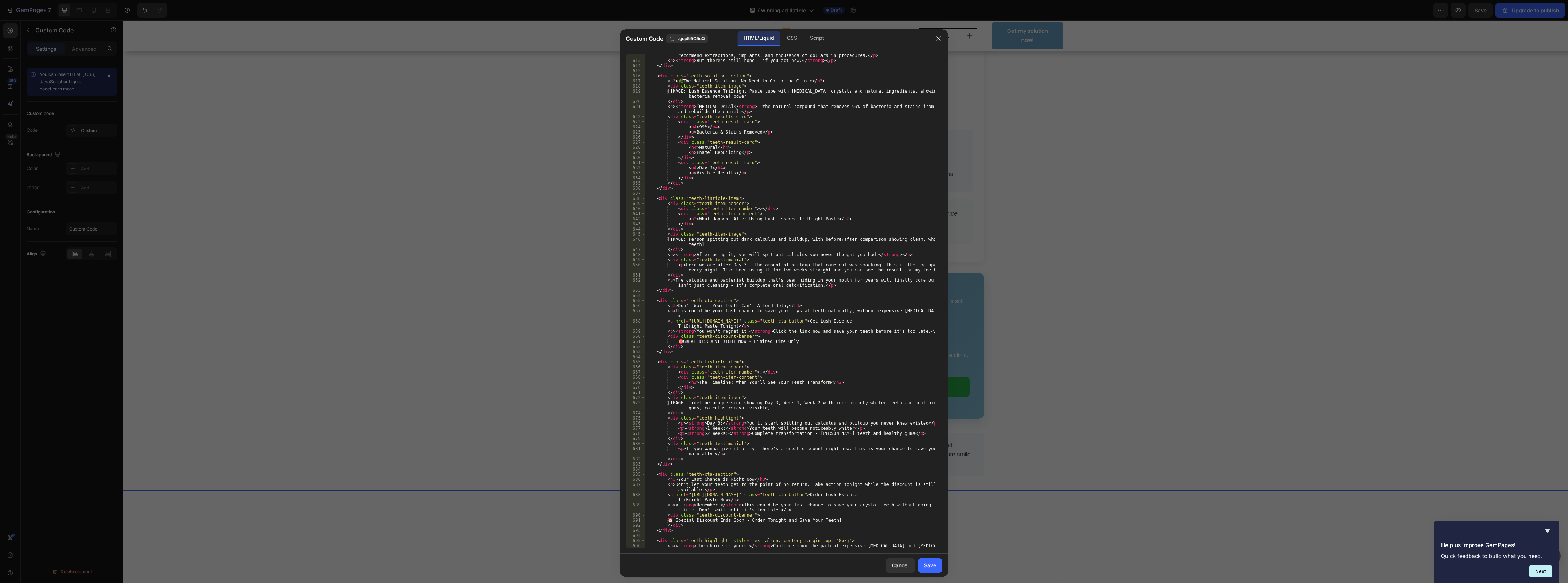
scroll to position [3184, 0]
click at [934, 567] on div "Save" at bounding box center [930, 565] width 12 height 8
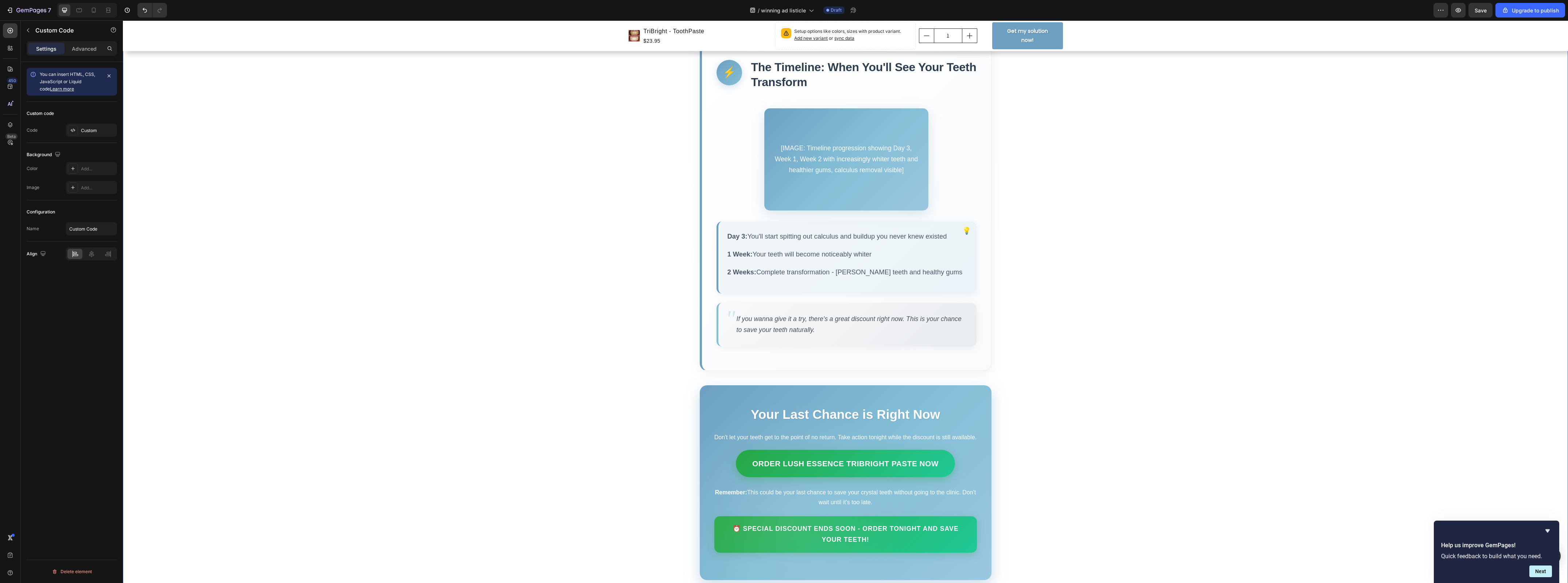
scroll to position [2196, 0]
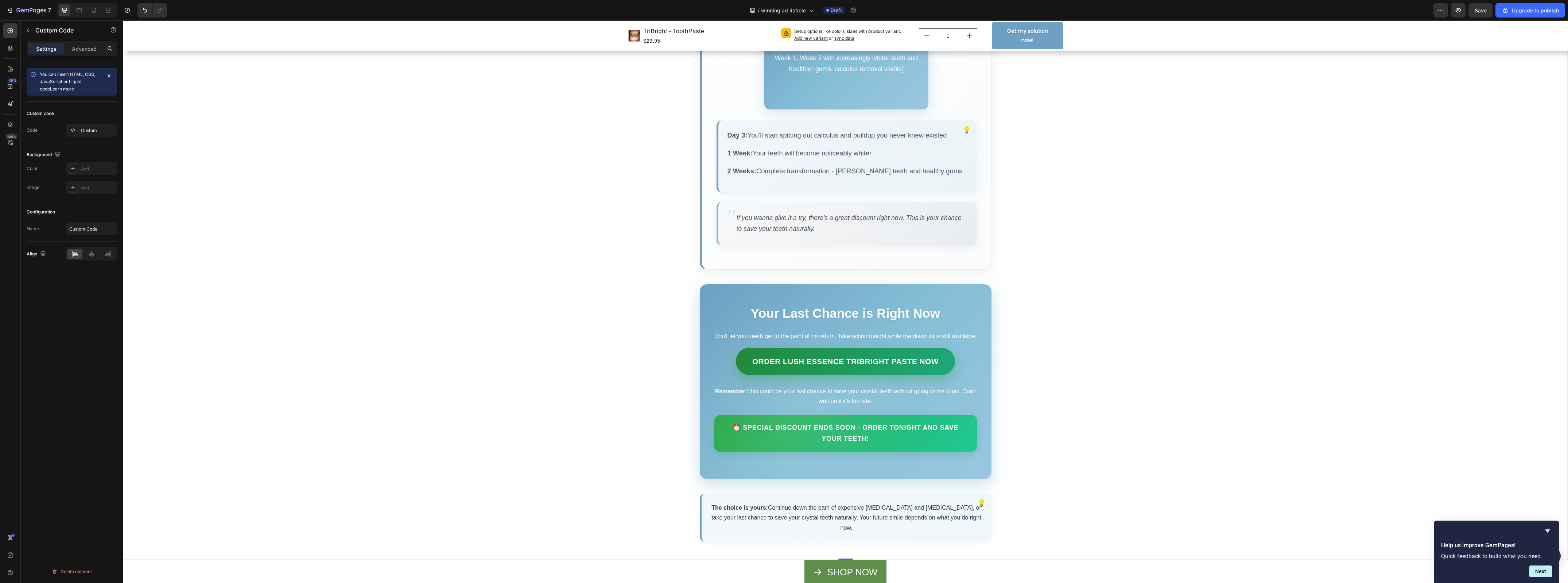
click at [855, 375] on link "Order Lush Essence TriBright Paste Now" at bounding box center [845, 361] width 219 height 27
click at [852, 375] on link "Order Lush Essence TriBright Paste Now" at bounding box center [845, 361] width 219 height 27
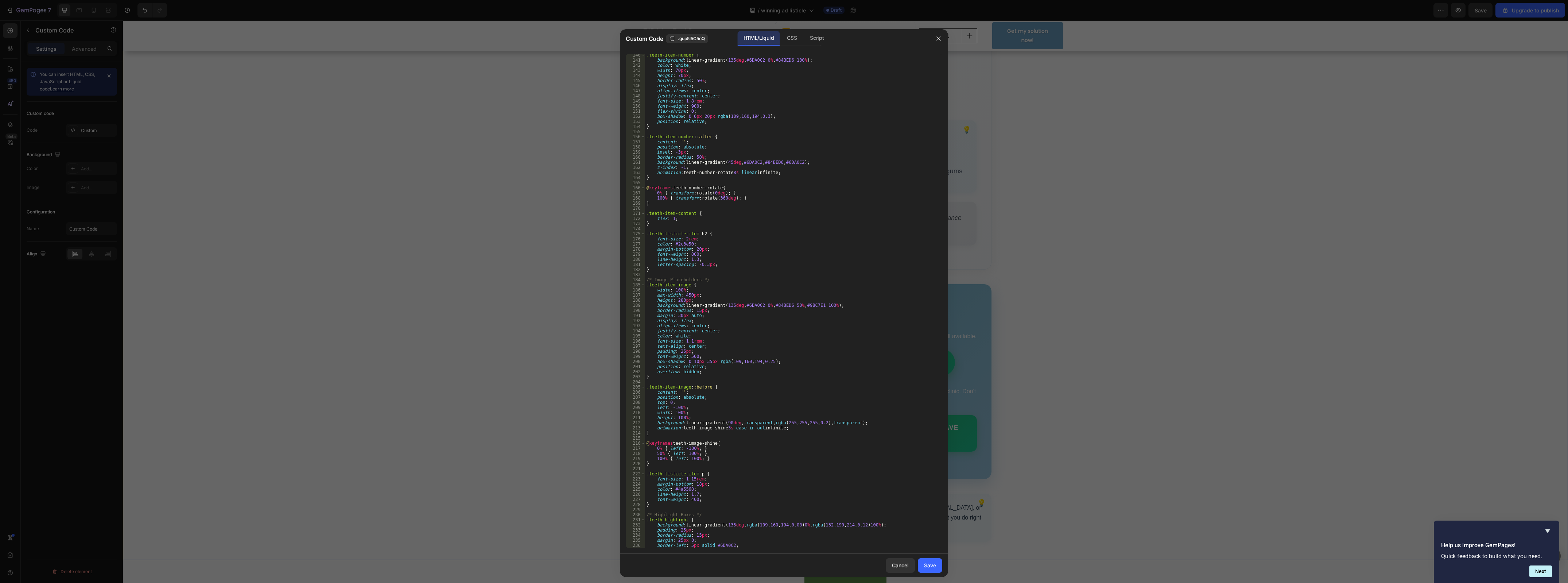
scroll to position [766, 0]
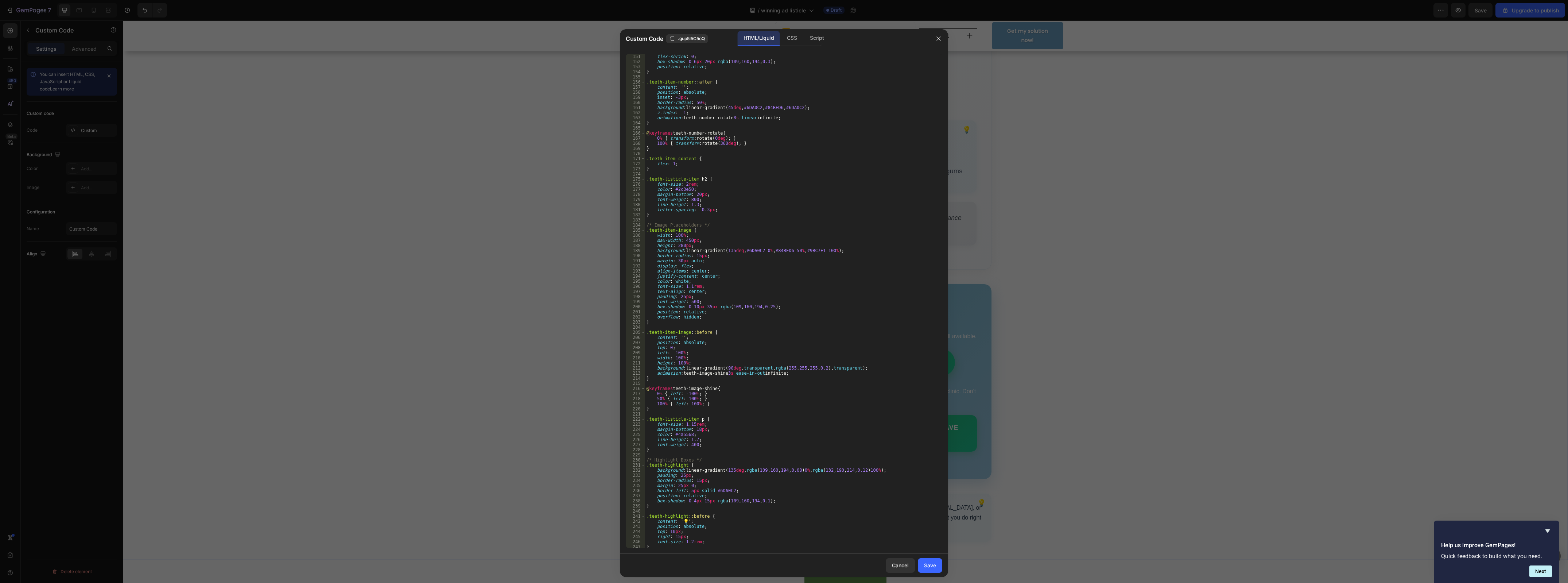
click at [1051, 299] on div at bounding box center [784, 291] width 1568 height 583
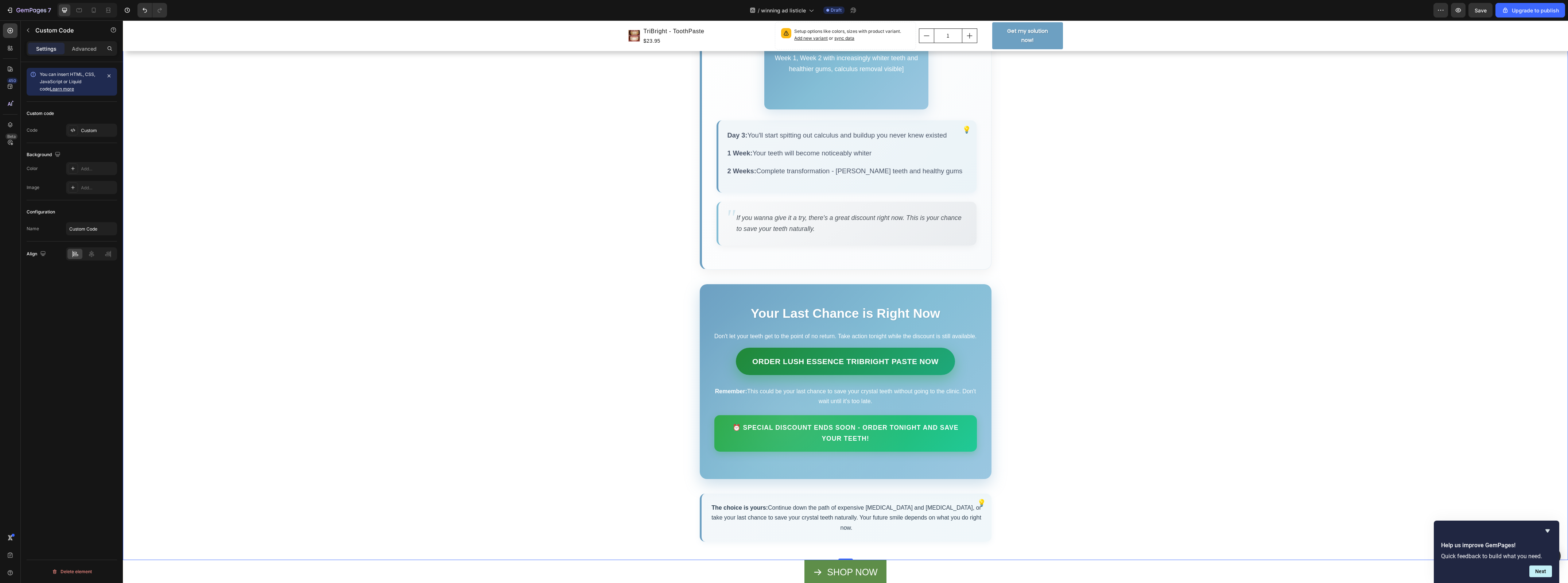
click at [892, 375] on link "Order Lush Essence TriBright Paste Now" at bounding box center [845, 361] width 219 height 27
drag, startPoint x: 895, startPoint y: 465, endPoint x: 894, endPoint y: 457, distance: 8.1
click at [894, 452] on div "⏰ Special Discount Ends Soon - Order Tonight and Save Your Teeth!" at bounding box center [845, 434] width 262 height 37
click at [897, 375] on link "Order Lush Essence TriBright Paste Now" at bounding box center [845, 361] width 219 height 27
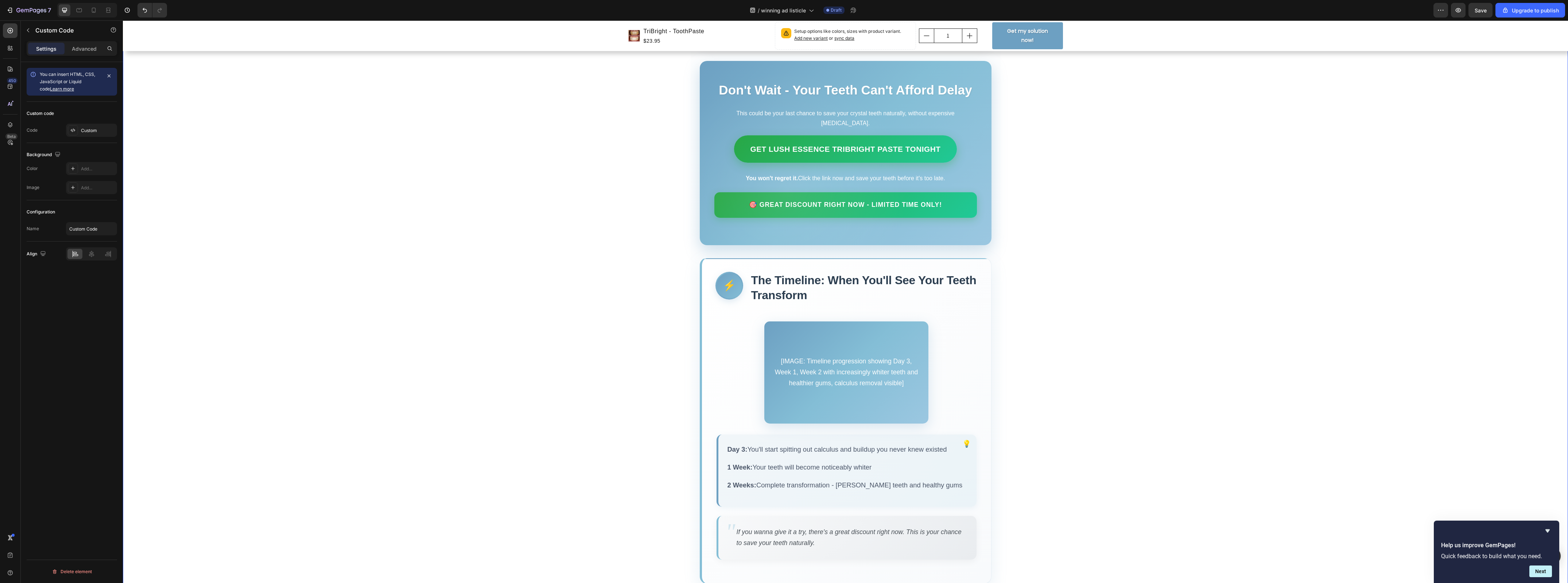
scroll to position [1877, 0]
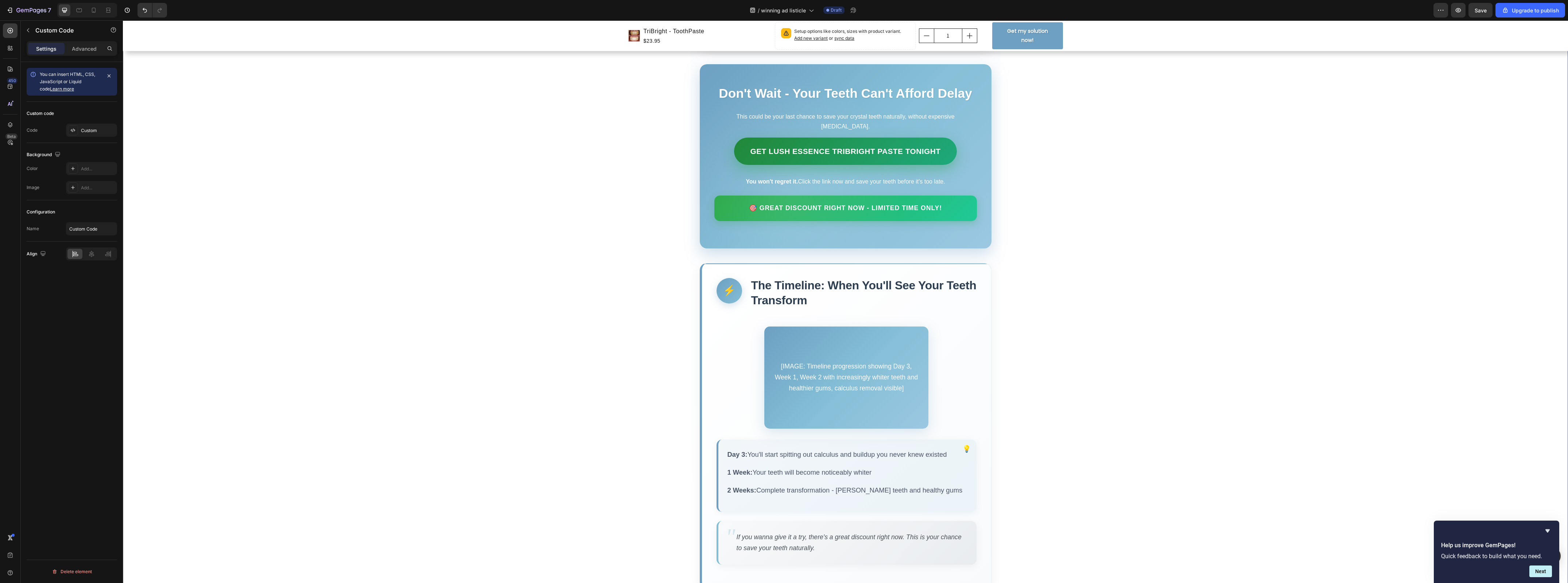
click at [859, 165] on link "Get Lush Essence TriBright Paste Tonight" at bounding box center [845, 151] width 223 height 27
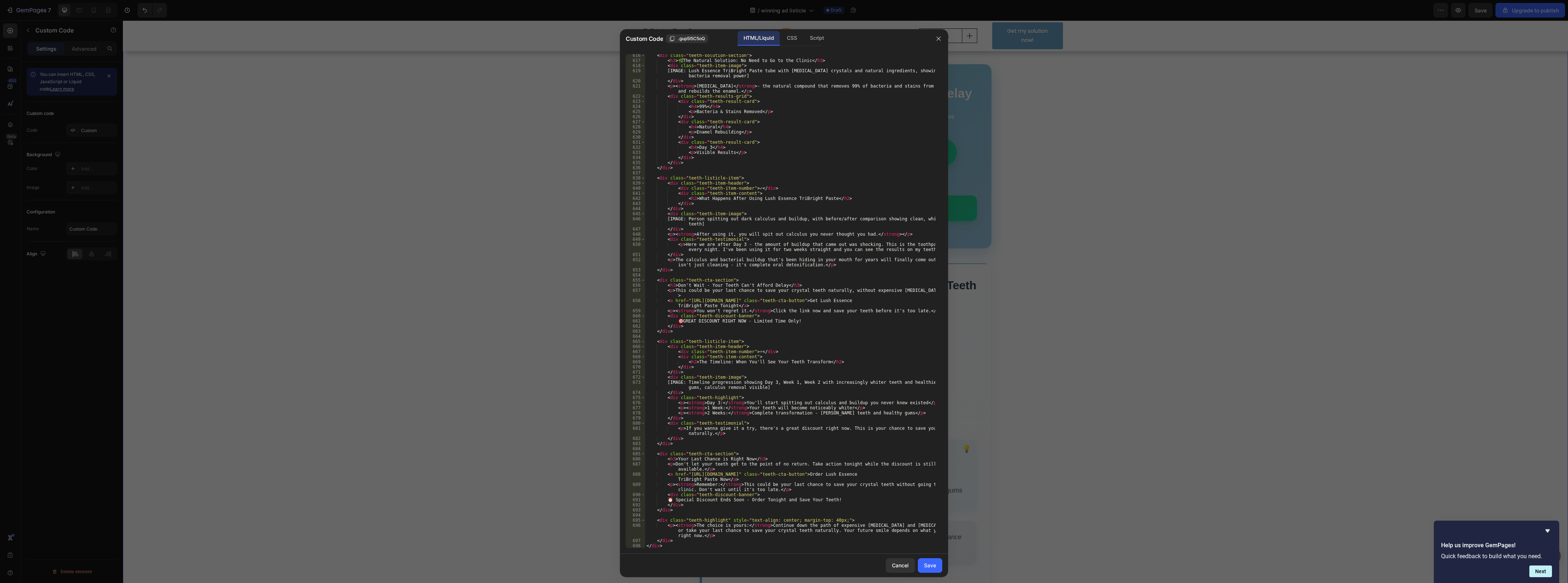
scroll to position [3204, 0]
click at [933, 568] on div "Save" at bounding box center [930, 565] width 12 height 8
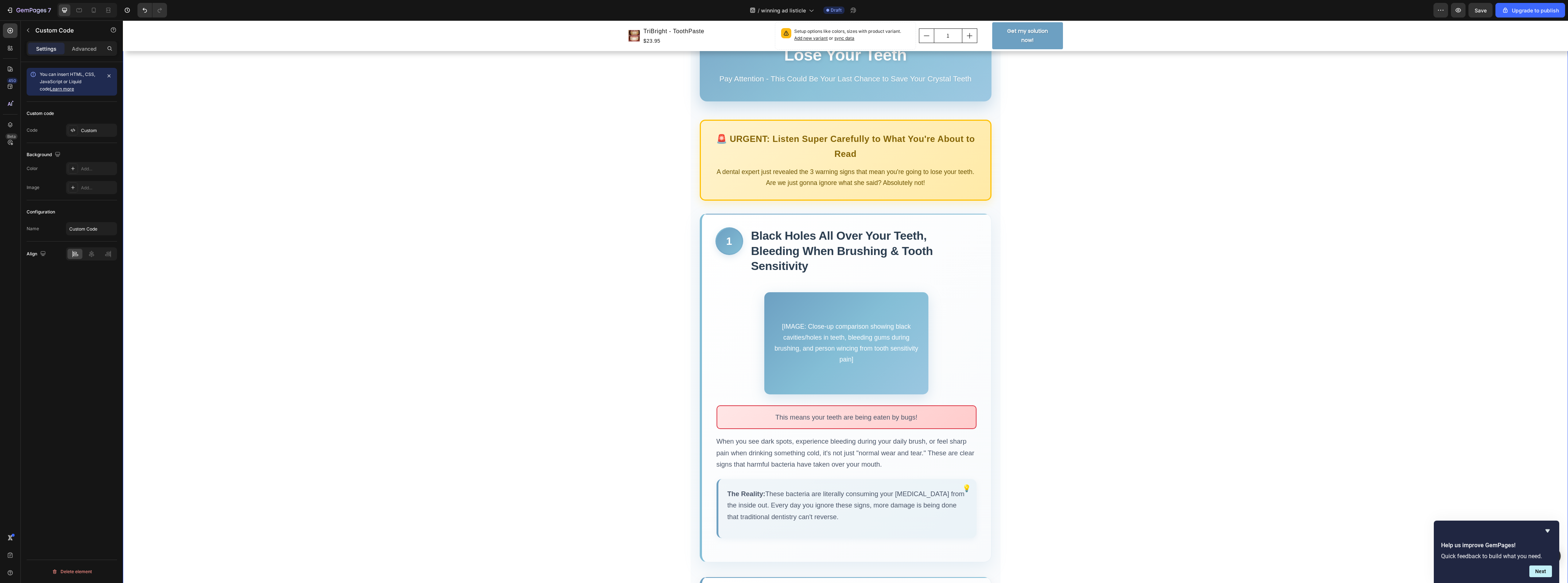
scroll to position [0, 0]
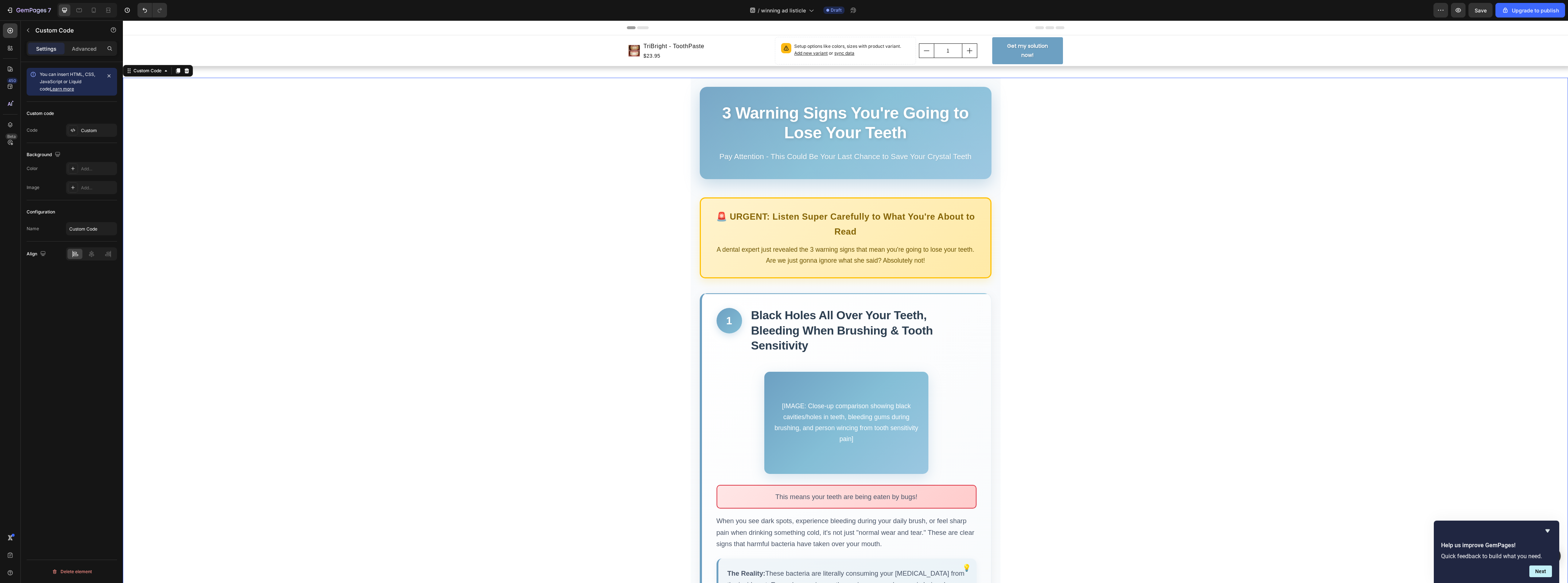
click at [1552, 530] on div "Help us improve GemPages! Quick feedback to build what you need. Next" at bounding box center [1497, 552] width 125 height 62
click at [1549, 531] on icon "Hide survey" at bounding box center [1547, 531] width 4 height 3
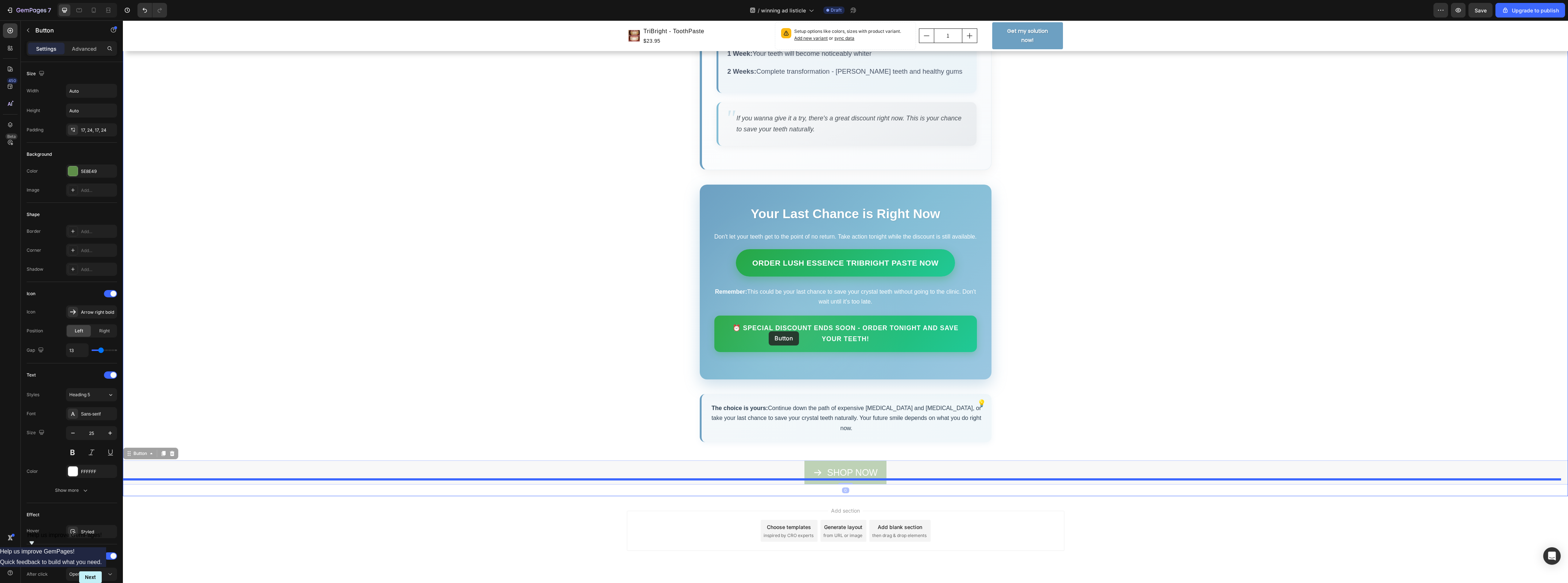
scroll to position [2333, 0]
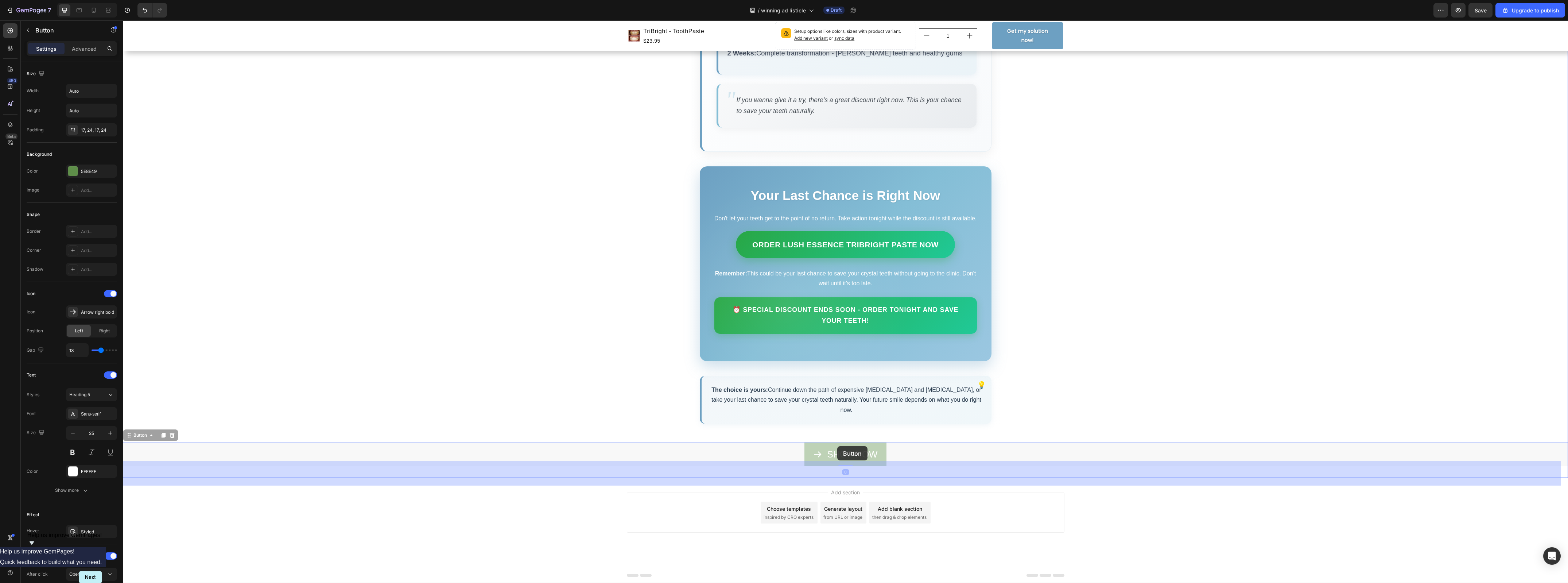
drag, startPoint x: 943, startPoint y: 454, endPoint x: 837, endPoint y: 447, distance: 106.2
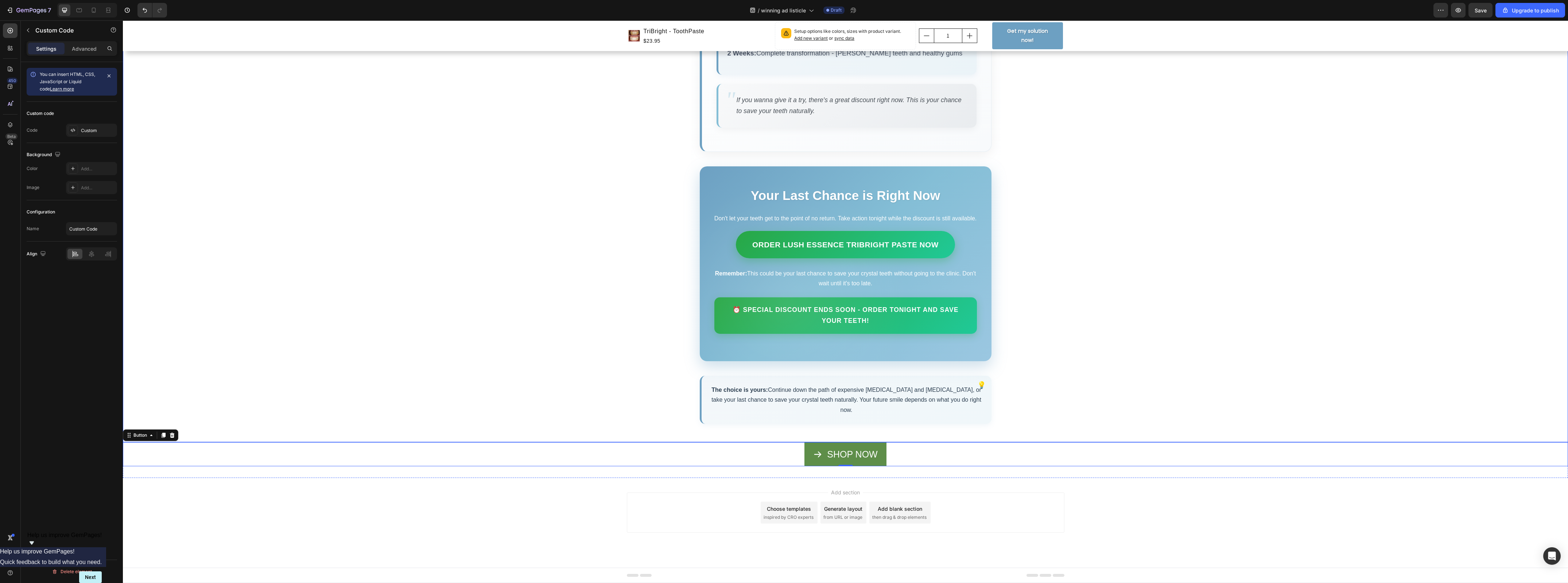
drag, startPoint x: 1171, startPoint y: 309, endPoint x: 1165, endPoint y: 307, distance: 6.3
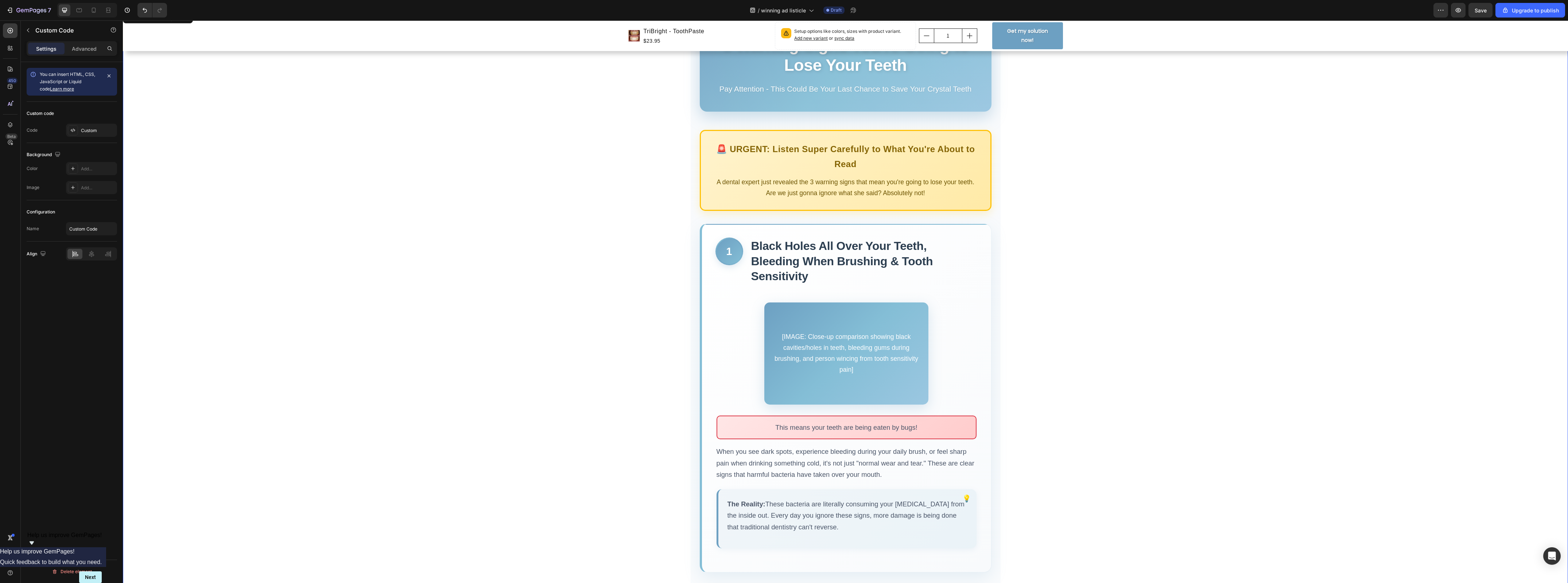
scroll to position [274, 0]
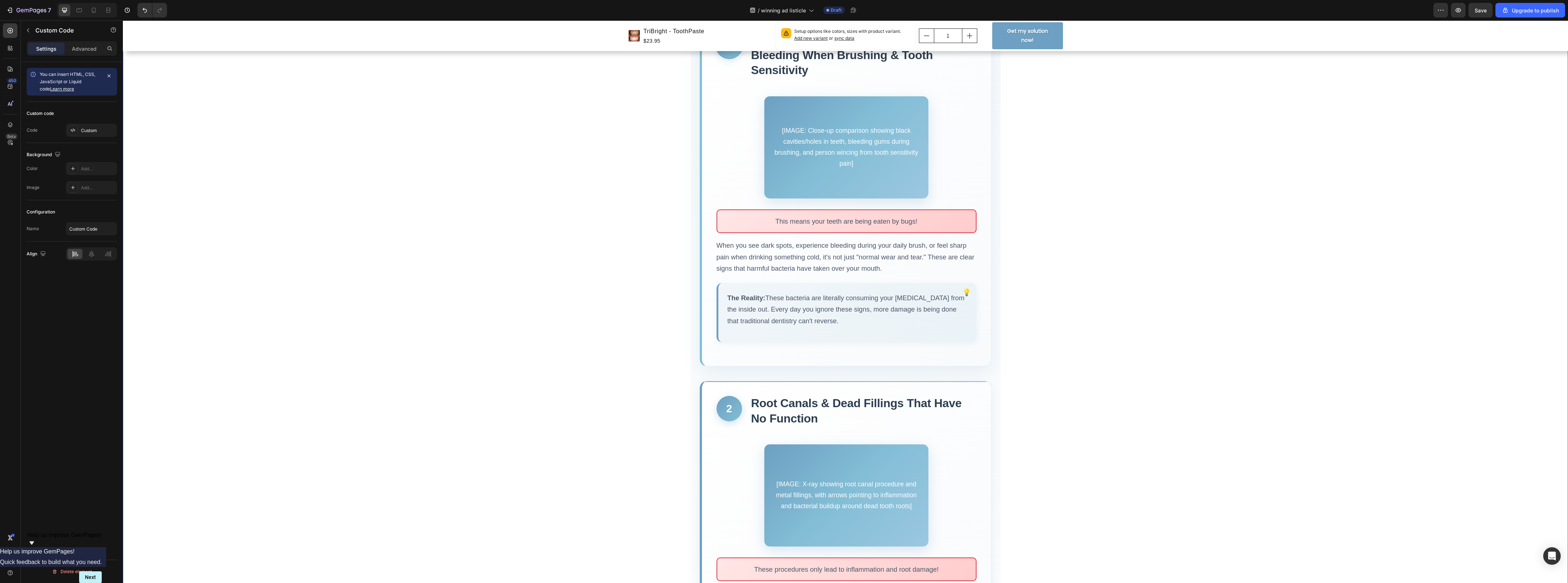
click at [839, 143] on div "[IMAGE: Close-up comparison showing black cavities/holes in teeth, bleeding gum…" at bounding box center [847, 147] width 164 height 102
click at [824, 143] on div "[IMAGE: Close-up comparison showing black cavities/holes in teeth, bleeding gum…" at bounding box center [847, 147] width 164 height 102
click at [824, 143] on div "[IMAGE: Close-up comparison showing black cavities/holes in teeth, bleeding gum…" at bounding box center [847, 147] width 164 height 102
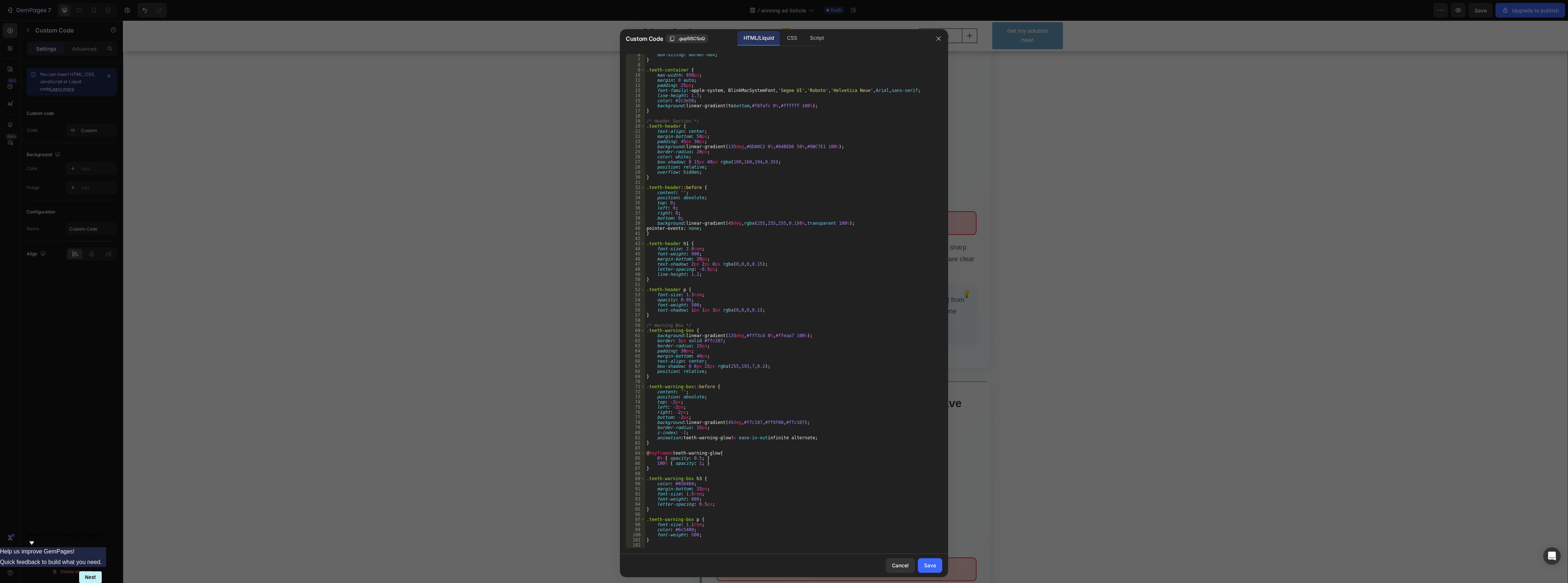
scroll to position [0, 0]
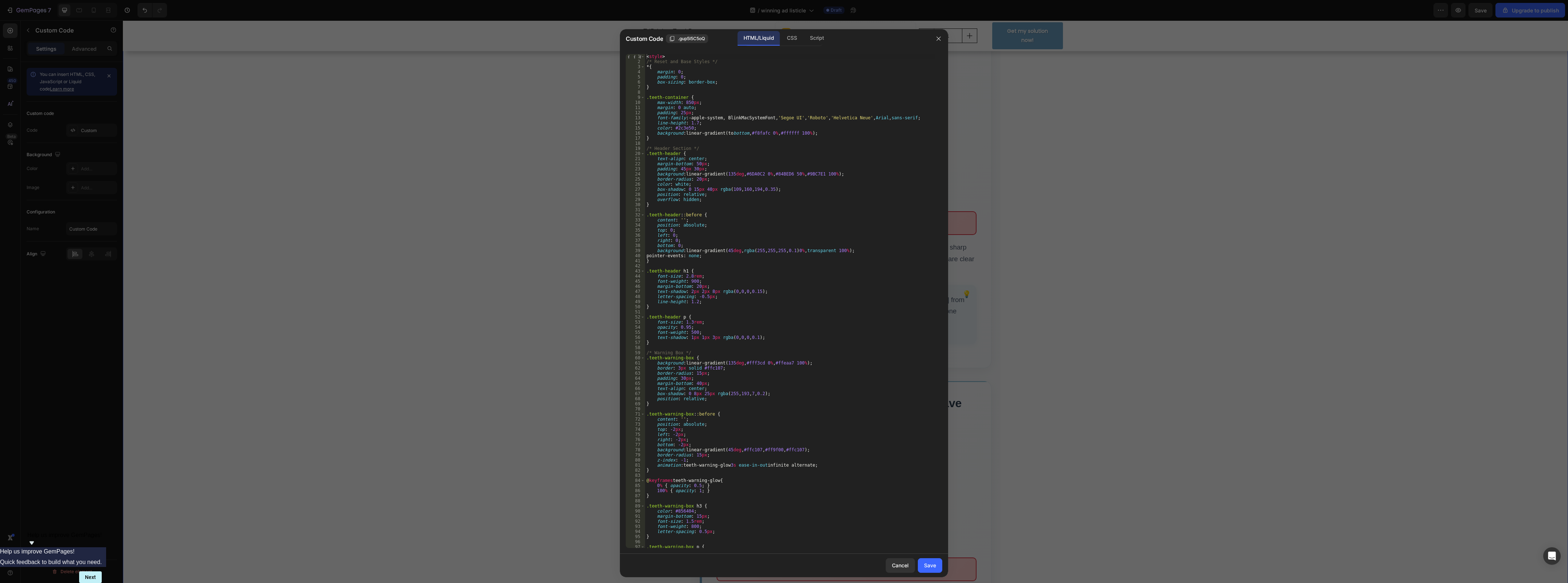
click at [1048, 281] on div at bounding box center [784, 291] width 1568 height 583
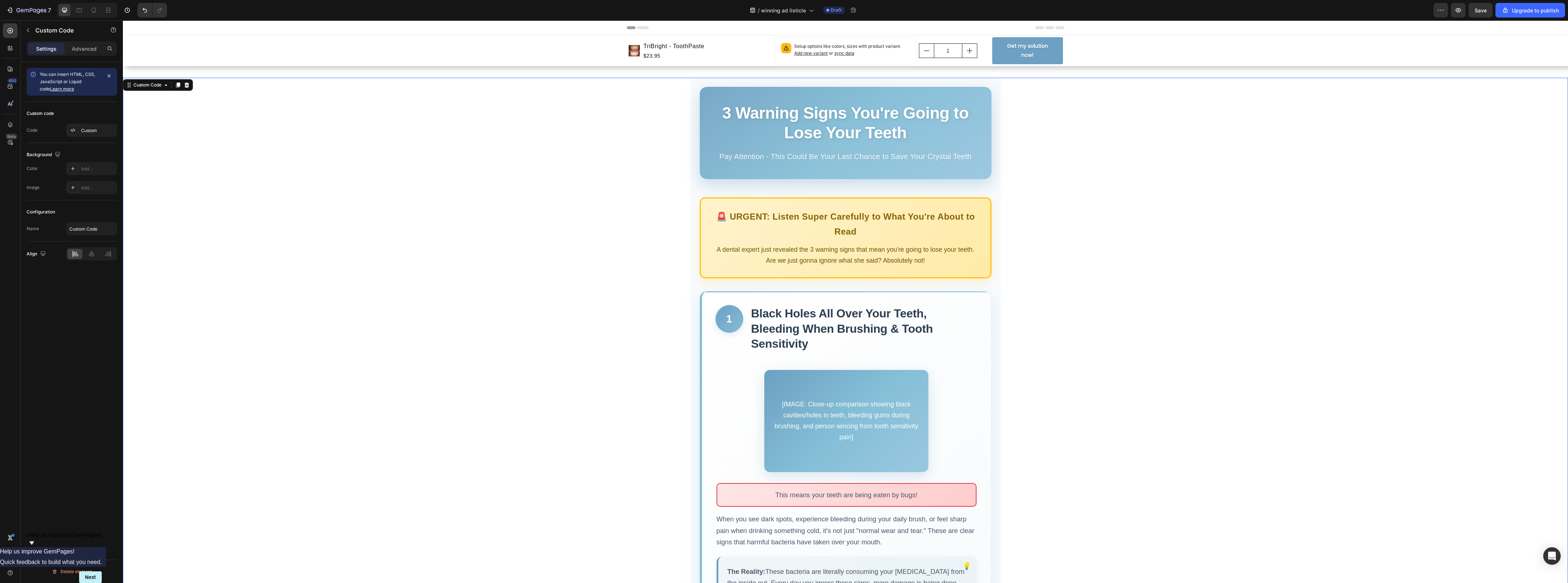
click at [847, 414] on div "[IMAGE: Close-up comparison showing black cavities/holes in teeth, bleeding gum…" at bounding box center [847, 421] width 164 height 102
click at [847, 413] on div "[IMAGE: Close-up comparison showing black cavities/holes in teeth, bleeding gum…" at bounding box center [847, 421] width 164 height 102
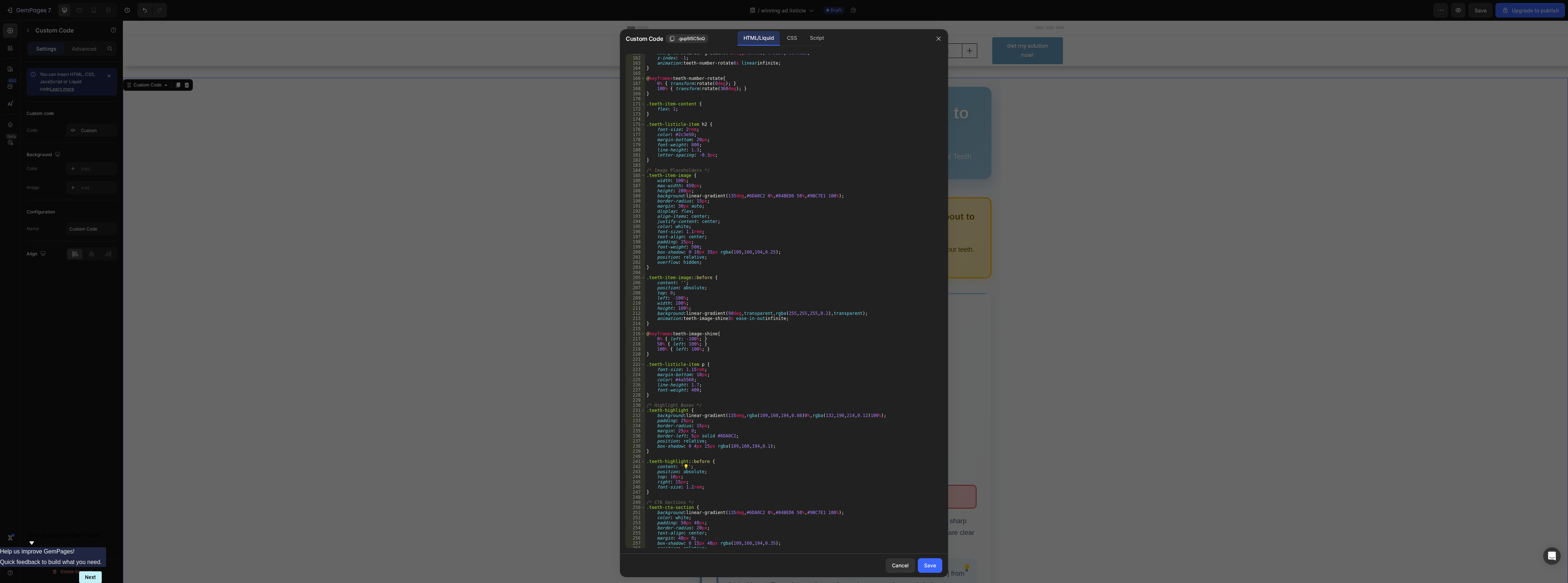
scroll to position [849, 0]
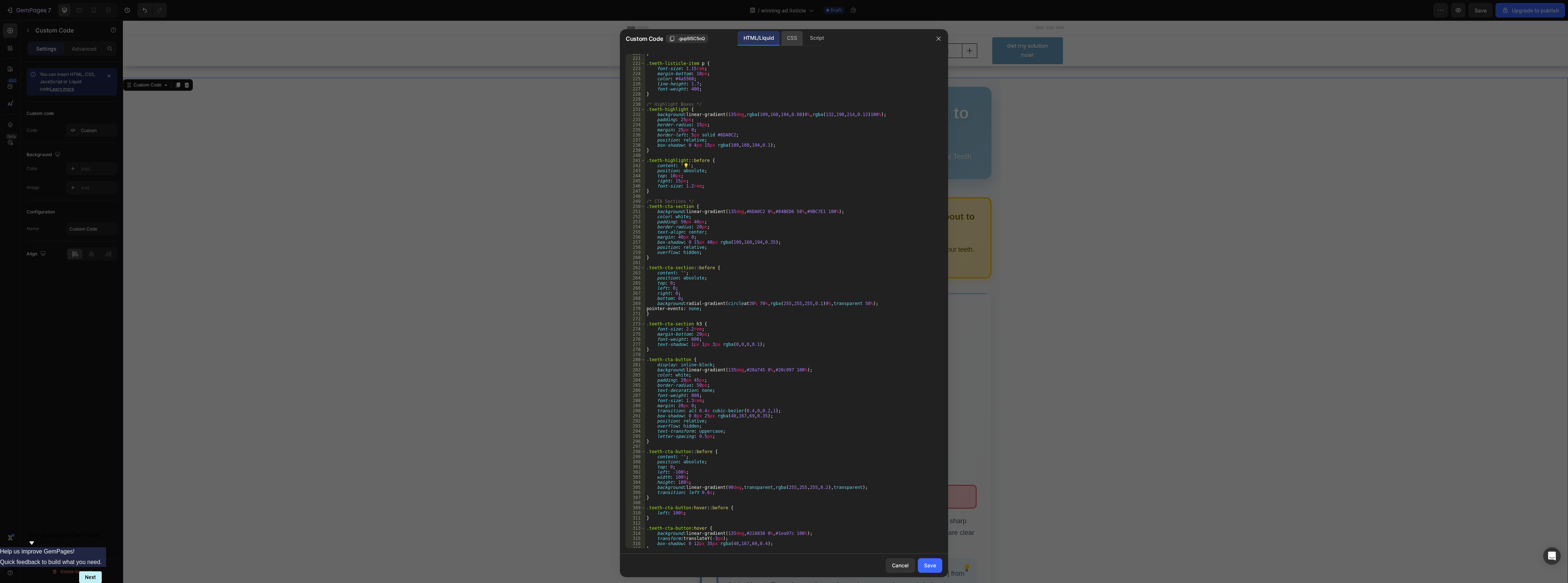
click at [788, 39] on div "CSS" at bounding box center [791, 38] width 21 height 15
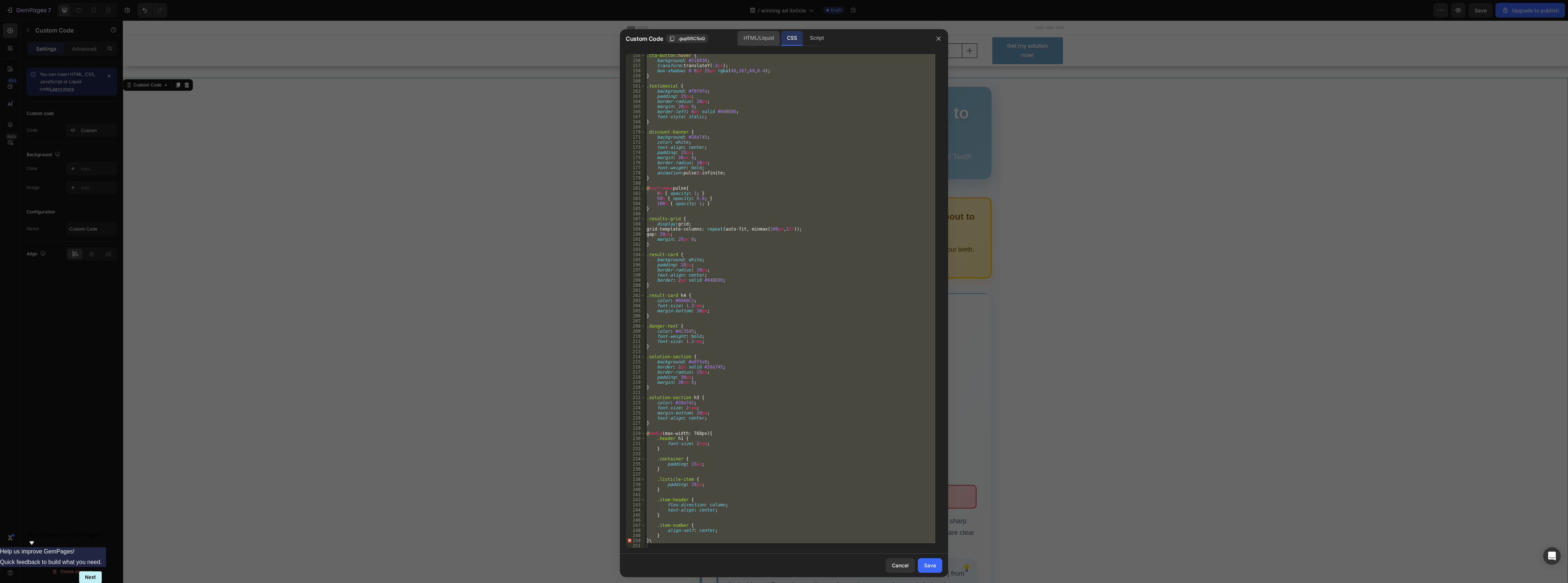
click at [766, 39] on div "HTML/Liquid" at bounding box center [758, 38] width 42 height 15
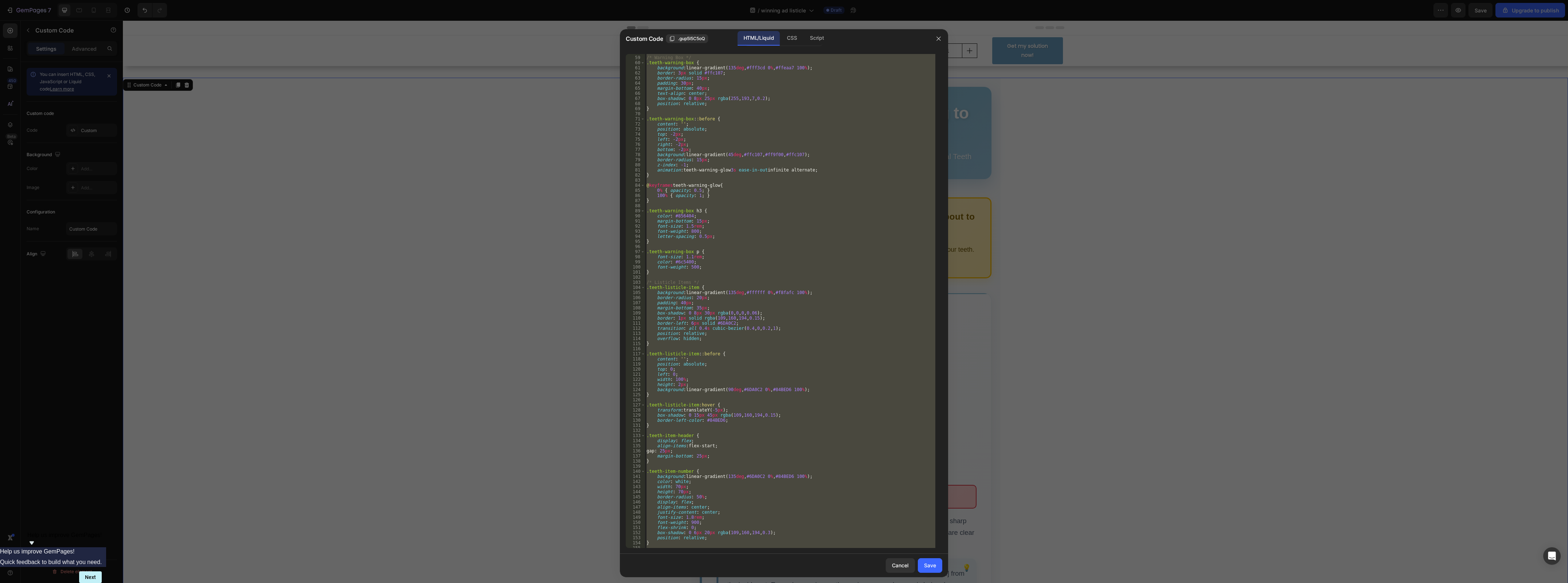
click at [790, 296] on div "/* Warning Box */ .teeth-warning-box { background : linear-gradient( 135 deg , …" at bounding box center [790, 301] width 290 height 494
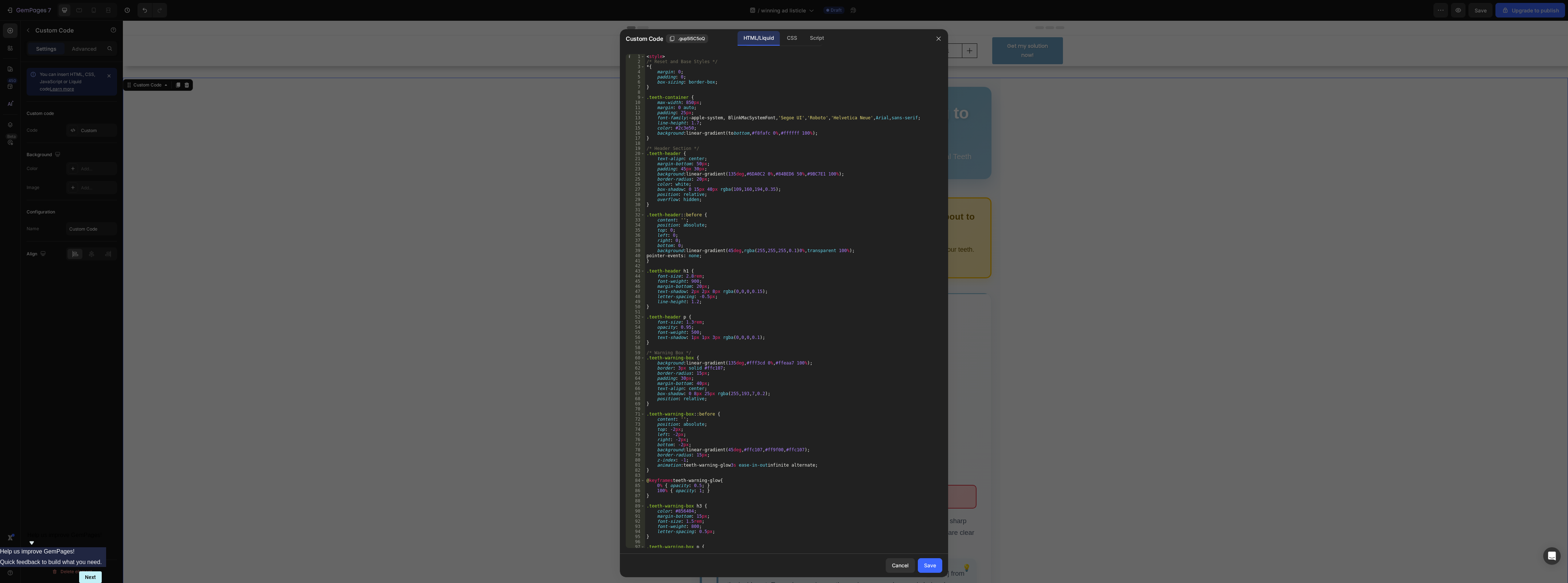
scroll to position [0, 0]
click at [761, 38] on div "HTML/Liquid" at bounding box center [758, 38] width 42 height 15
click at [794, 40] on div "CSS" at bounding box center [791, 38] width 21 height 15
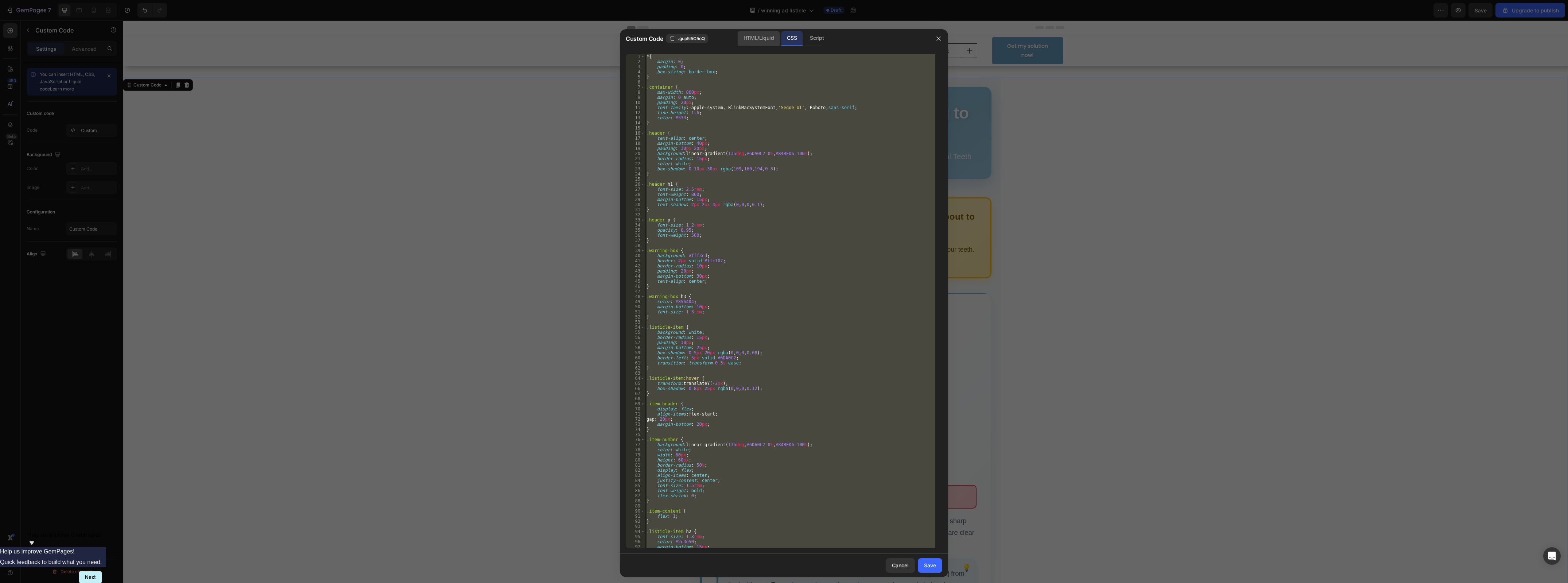
click at [770, 38] on div "HTML/Liquid" at bounding box center [758, 38] width 42 height 15
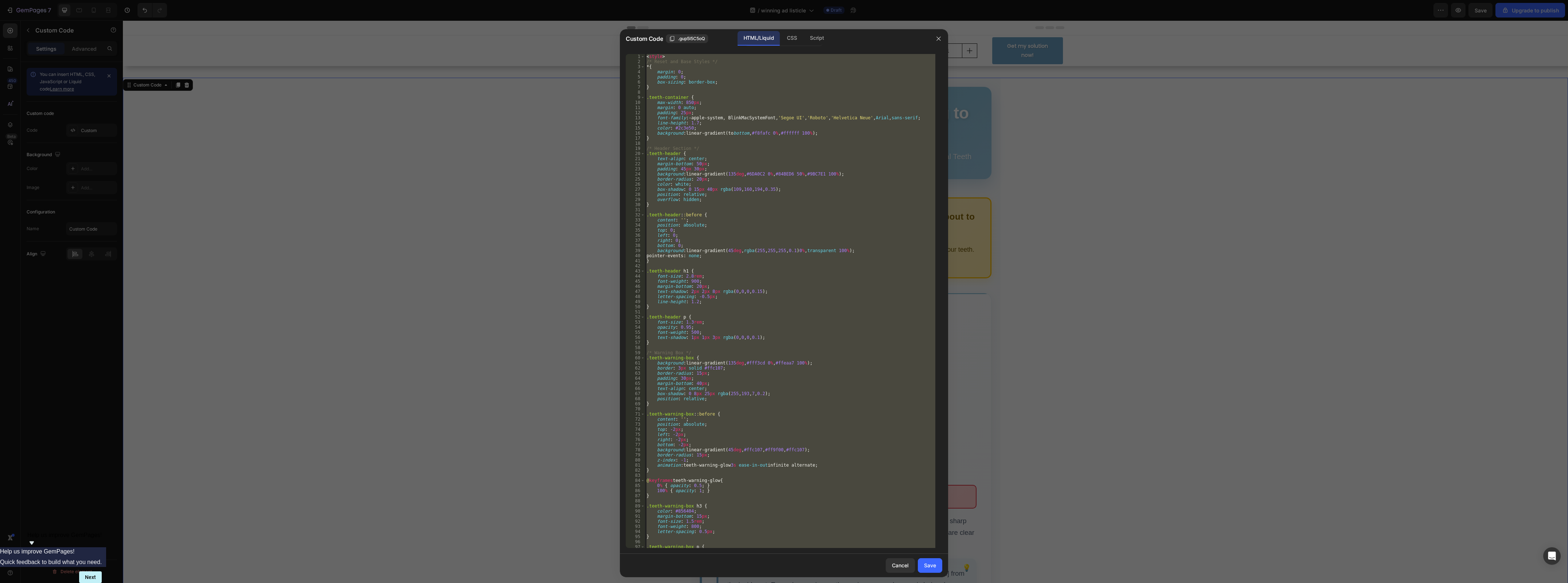
click at [830, 37] on div "HTML/Liquid CSS Script" at bounding box center [853, 38] width 152 height 15
click at [819, 38] on div "Script" at bounding box center [817, 38] width 26 height 15
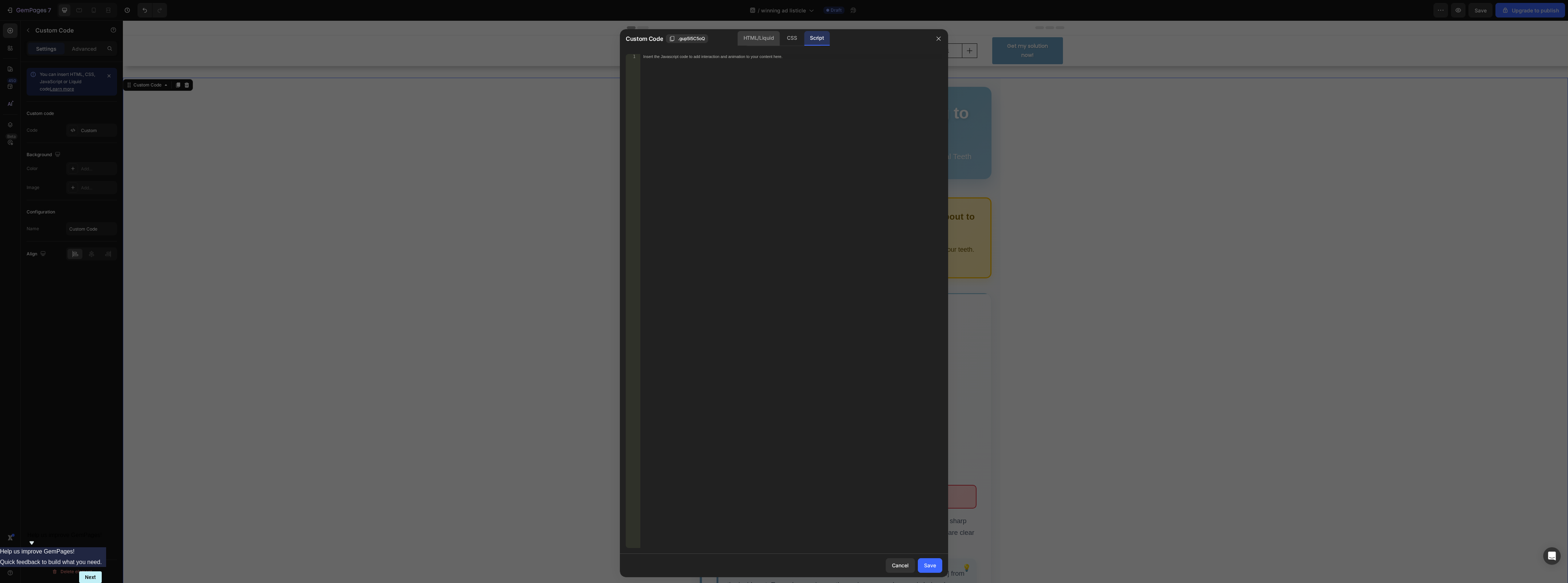
click at [767, 40] on div "HTML/Liquid" at bounding box center [758, 38] width 42 height 15
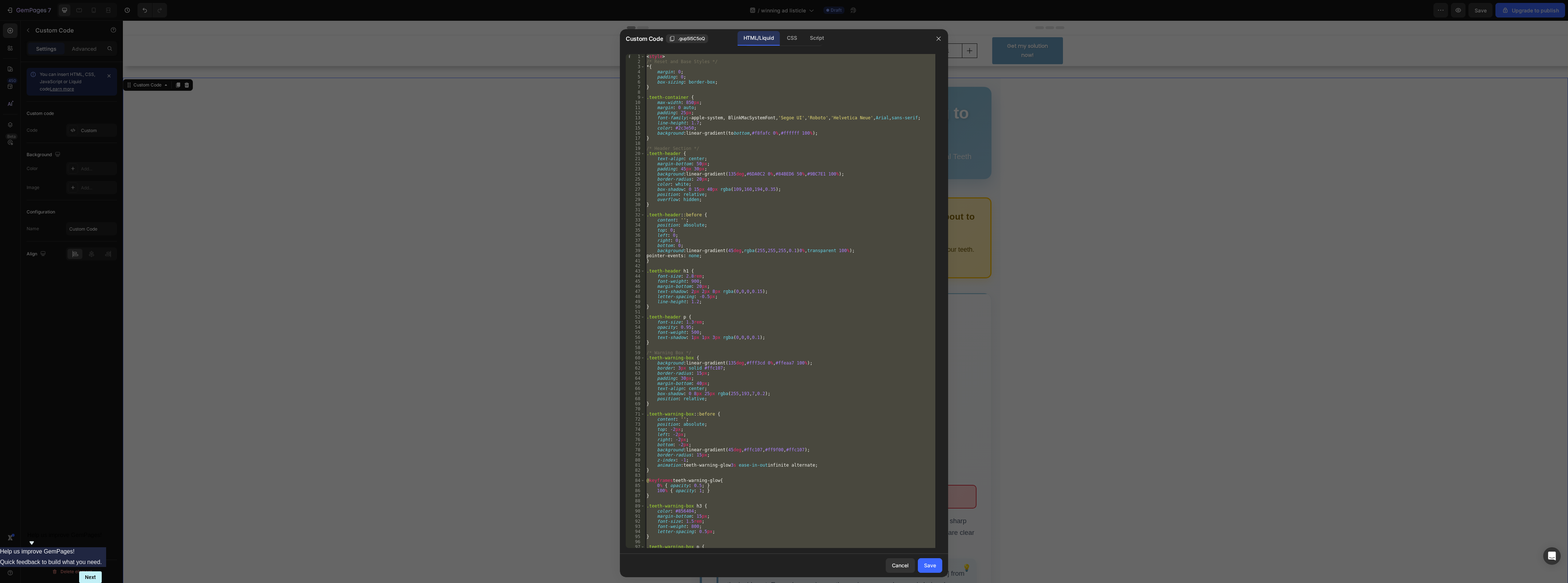
click at [793, 206] on div "< style > /* Reset and Base Styles */ * { margin : 0 ; padding : 0 ; box-sizing…" at bounding box center [790, 301] width 290 height 494
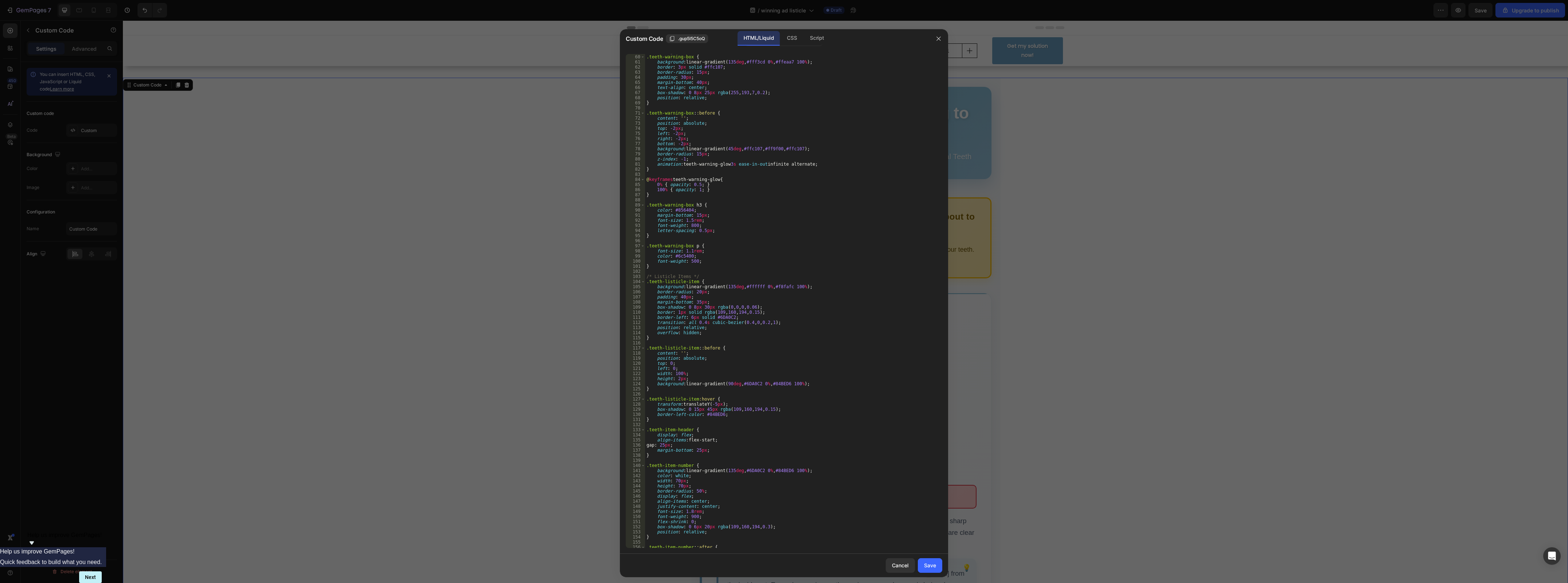
scroll to position [356, 0]
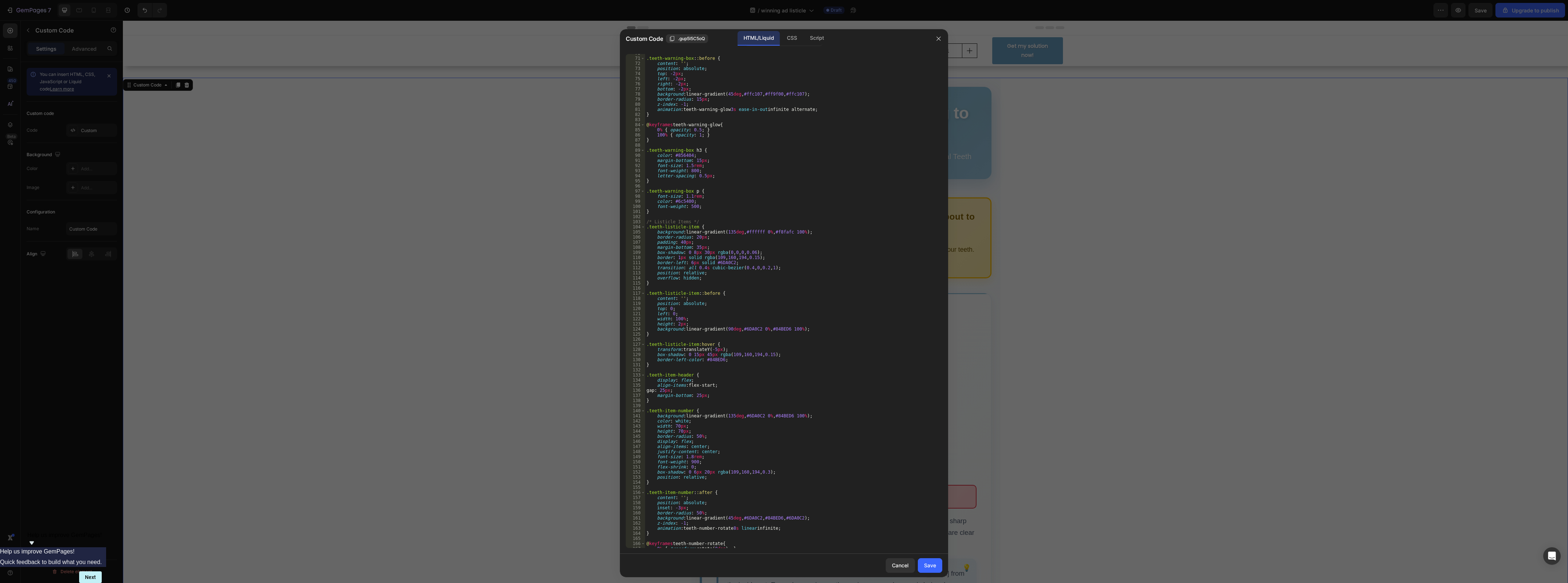
drag, startPoint x: 870, startPoint y: 35, endPoint x: 724, endPoint y: 58, distance: 147.8
click at [724, 58] on div "Custom Code .gup5l5C5oQ HTML/Liquid CSS Script } 70 71 72 73 74 75 76 77 78 79 …" at bounding box center [783, 303] width 328 height 548
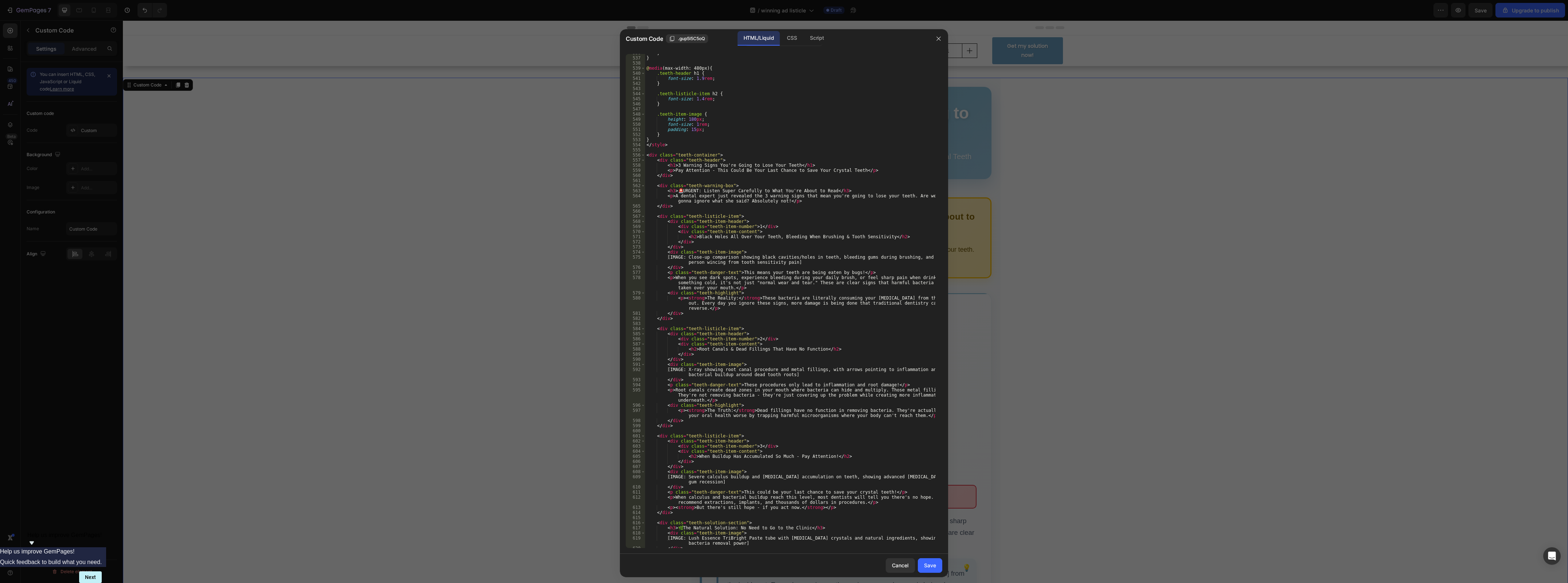
scroll to position [2765, 0]
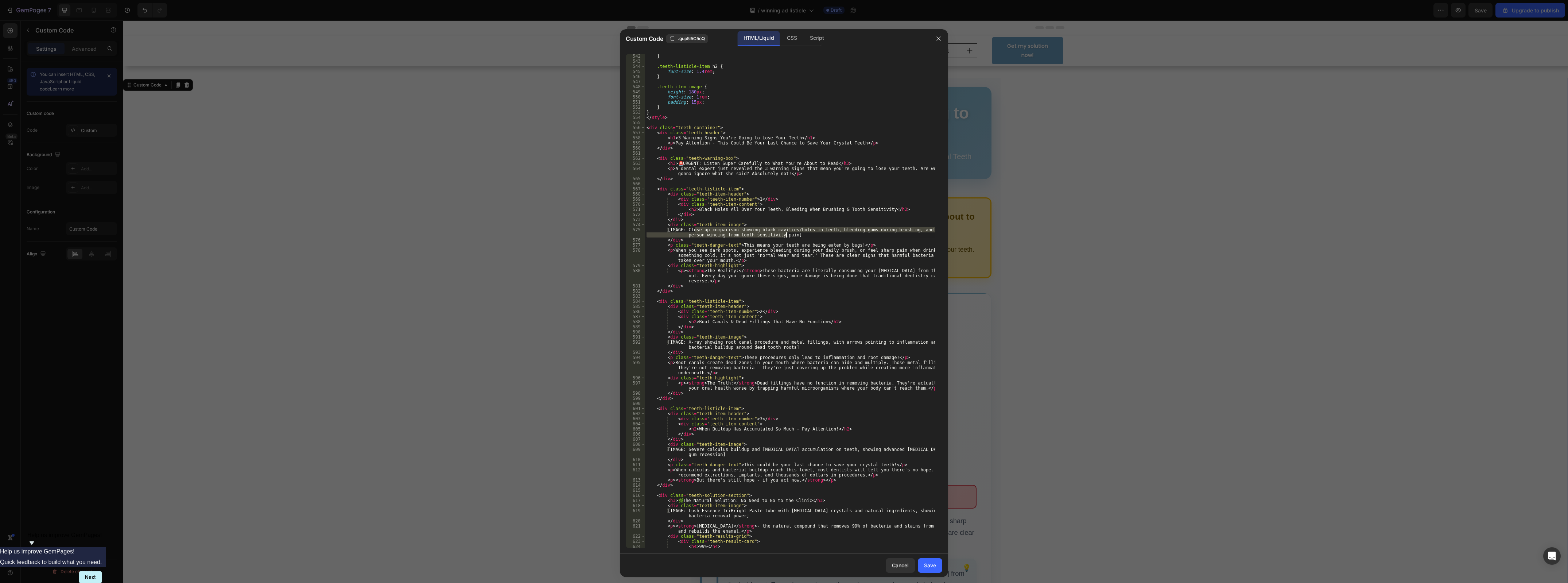
drag, startPoint x: 693, startPoint y: 230, endPoint x: 787, endPoint y: 236, distance: 94.2
click at [787, 236] on div "} .teeth-listicle-item h2 { font-size : 1.4 rem ; } .teeth-item-image { height …" at bounding box center [790, 306] width 290 height 505
click at [704, 227] on div "} .teeth-listicle-item h2 { font-size : 1.4 rem ; } .teeth-item-image { height …" at bounding box center [790, 306] width 290 height 505
drag, startPoint x: 693, startPoint y: 231, endPoint x: 786, endPoint y: 236, distance: 93.1
click at [786, 236] on div "} .teeth-listicle-item h2 { font-size : 1.4 rem ; } .teeth-item-image { height …" at bounding box center [790, 306] width 290 height 505
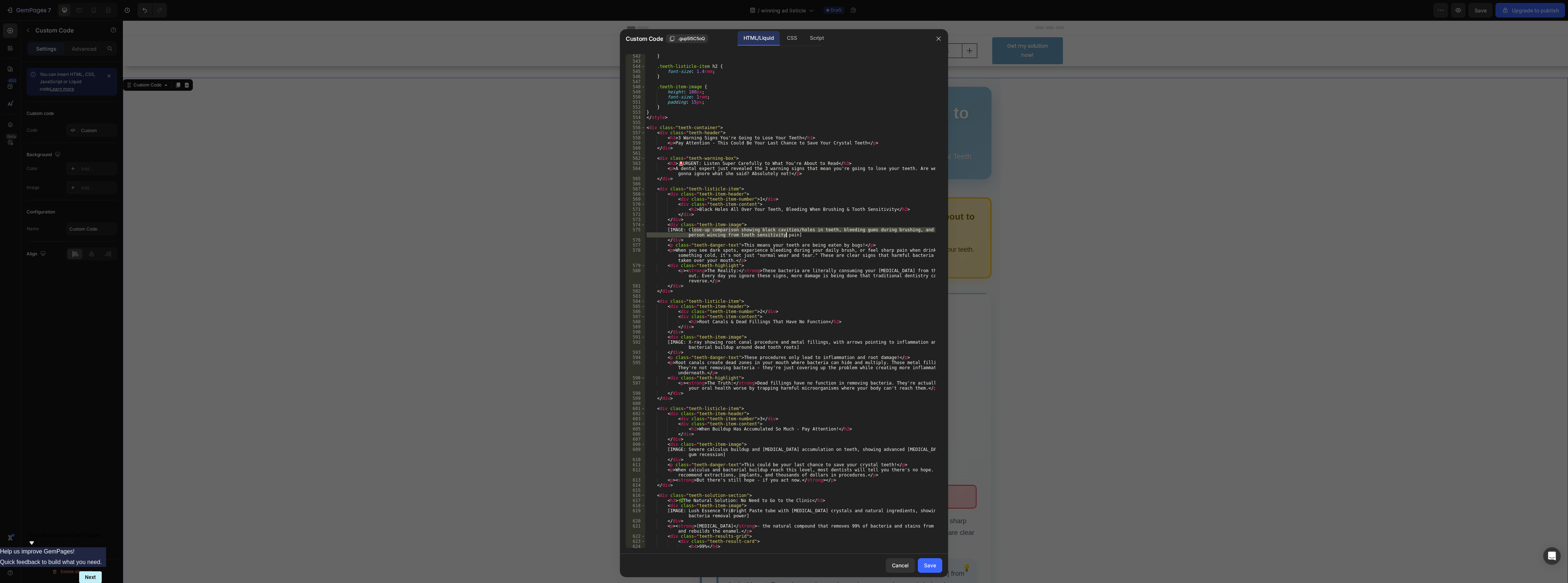
paste textarea "[URL][DOMAIN_NAME]"
type textarea "[IMAGE:[URL][DOMAIN_NAME]]"
click at [932, 568] on div "Save" at bounding box center [930, 565] width 12 height 8
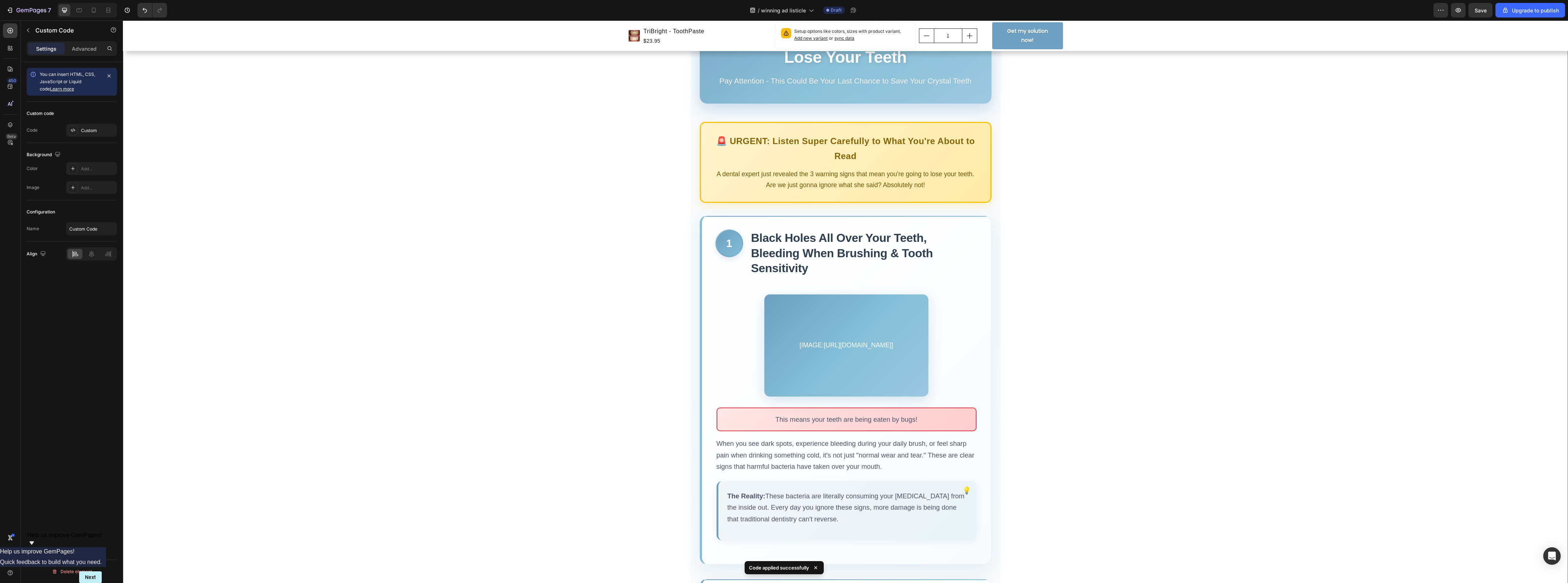
scroll to position [91, 0]
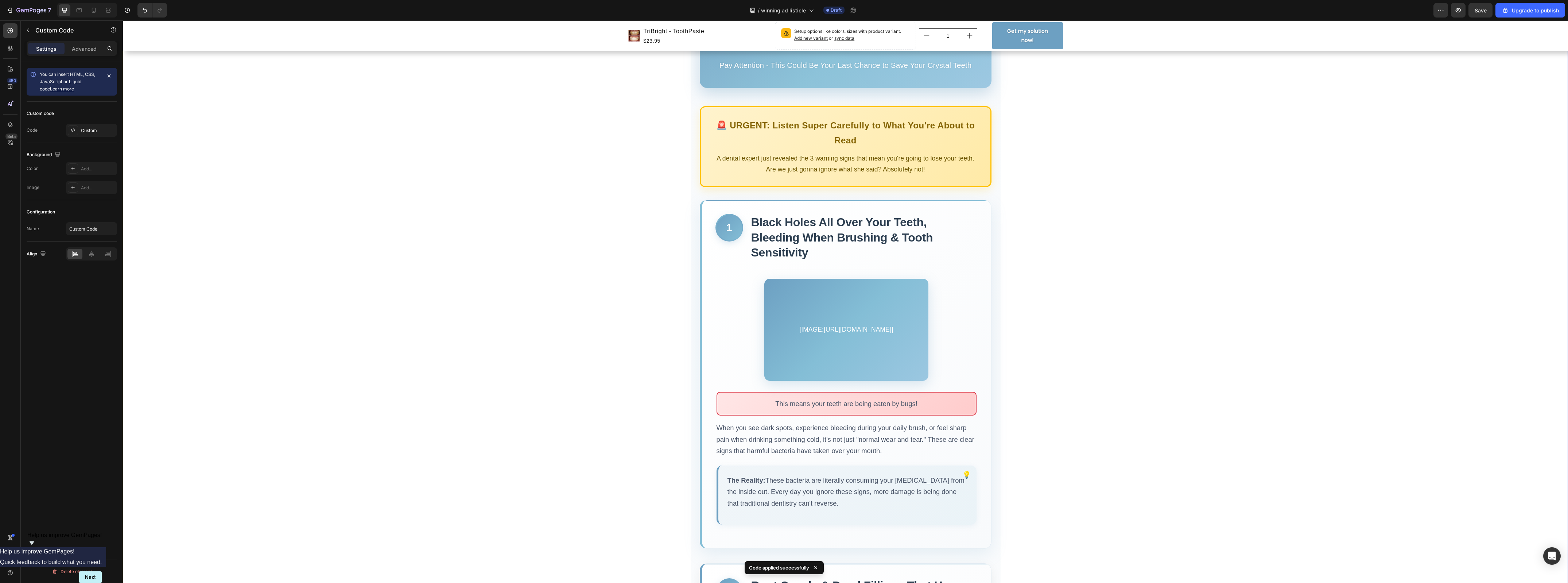
click at [872, 317] on div "[IMAGE:[URL][DOMAIN_NAME]]" at bounding box center [847, 330] width 164 height 102
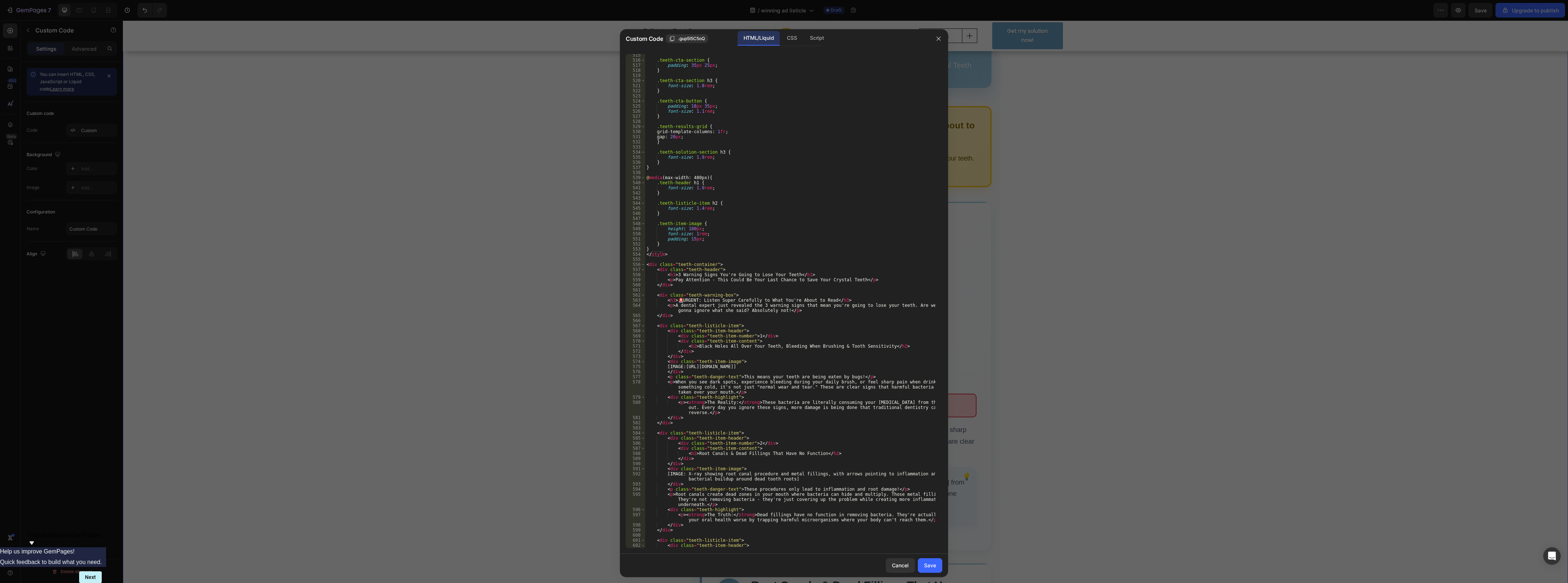
scroll to position [2627, 0]
drag, startPoint x: 691, startPoint y: 368, endPoint x: 677, endPoint y: 369, distance: 14.0
click at [677, 369] on div ".teeth-cta-section { padding : 35 px 25 px ; } .teeth-cta-section h3 { font-siz…" at bounding box center [790, 305] width 290 height 505
type textarea "[[URL][DOMAIN_NAME]]"
click at [923, 568] on button "Save" at bounding box center [930, 566] width 24 height 15
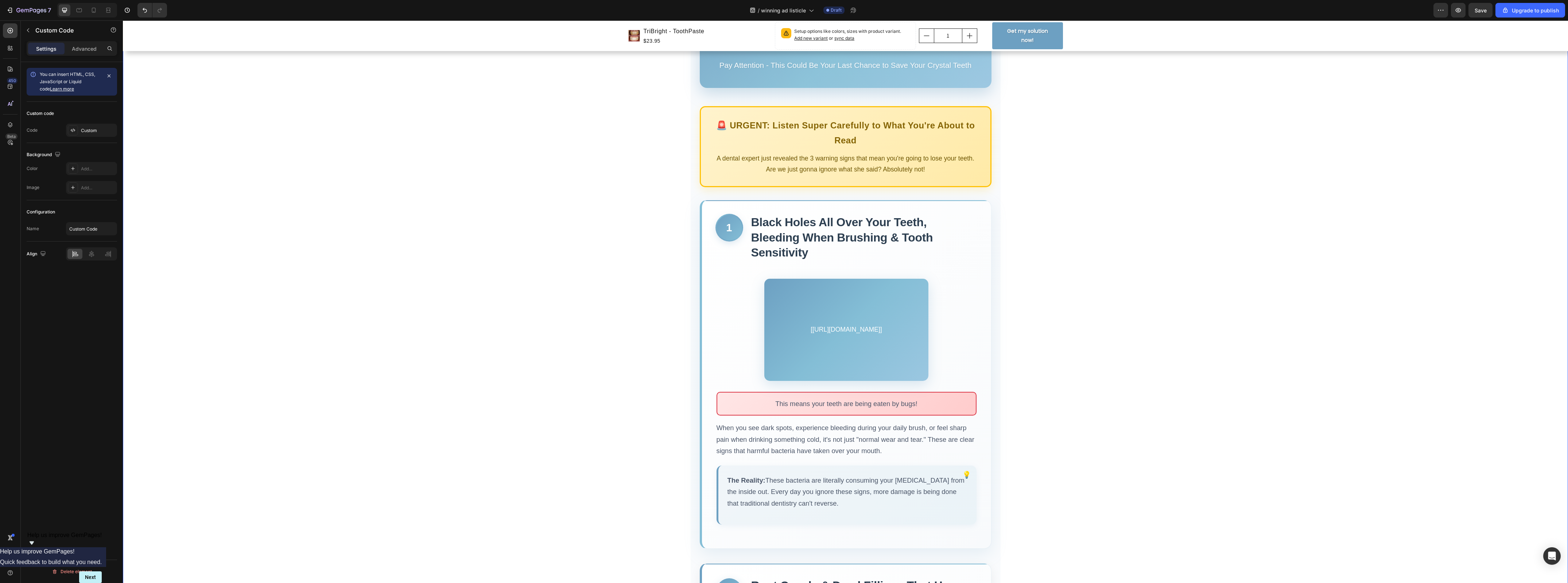
click at [828, 378] on div "[[URL][DOMAIN_NAME]]" at bounding box center [847, 330] width 164 height 102
click at [828, 378] on div "[[URL][DOMAIN_NAME]]" at bounding box center [847, 330] width 164 height 102
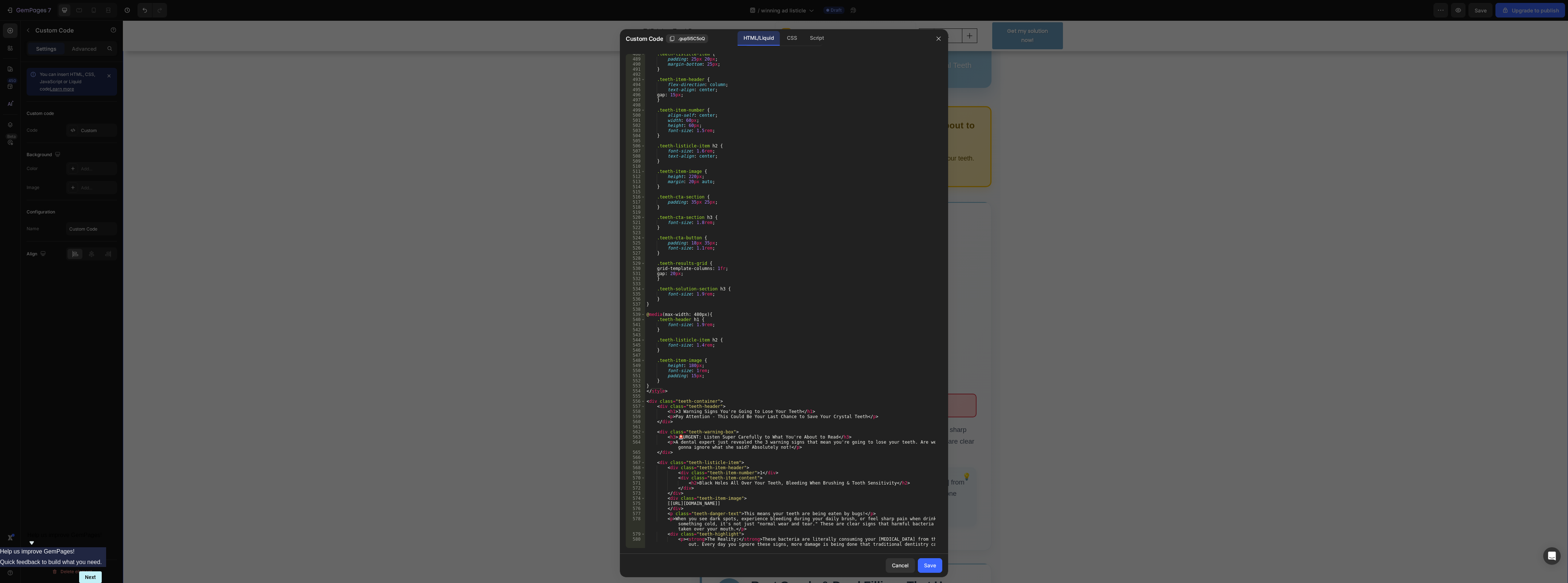
scroll to position [2710, 0]
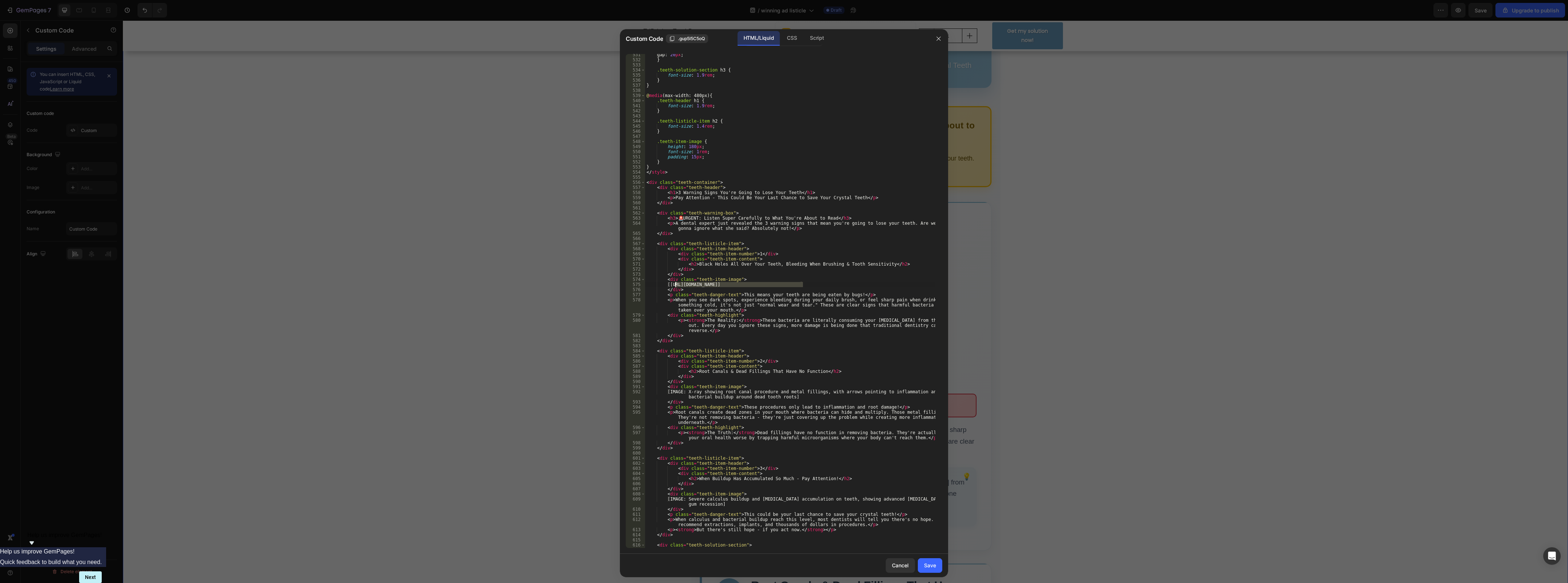
drag, startPoint x: 805, startPoint y: 284, endPoint x: 675, endPoint y: 284, distance: 130.0
click at [675, 284] on div "gap : 20 px ; } .teeth-solution-section h3 { font-size : 1.9 rem ; } } @ media …" at bounding box center [790, 305] width 290 height 505
paste textarea "<img src="[URL][DOMAIN_NAME]" alt="Black [MEDICAL_DATA] and bleeding gums" styl…"
type textarea "<img src="[URL][DOMAIN_NAME]" alt="Black [MEDICAL_DATA] and bleeding gums" styl…"
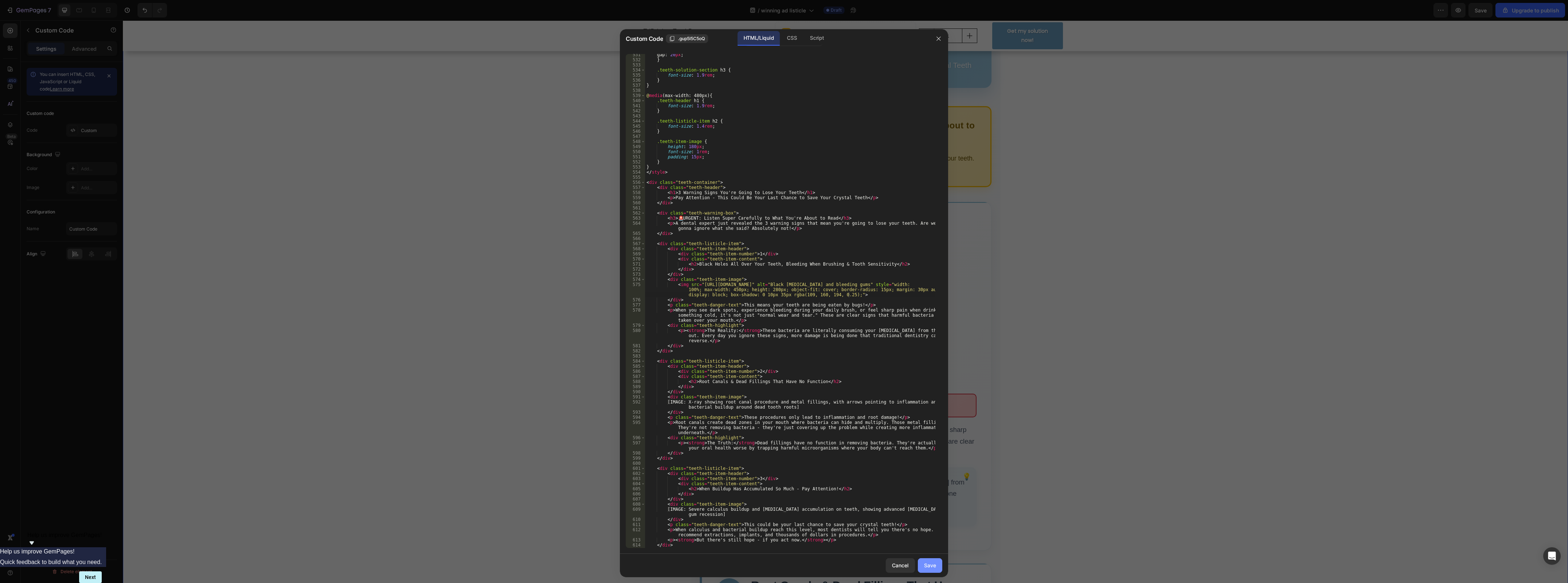
click at [927, 559] on button "Save" at bounding box center [930, 566] width 24 height 15
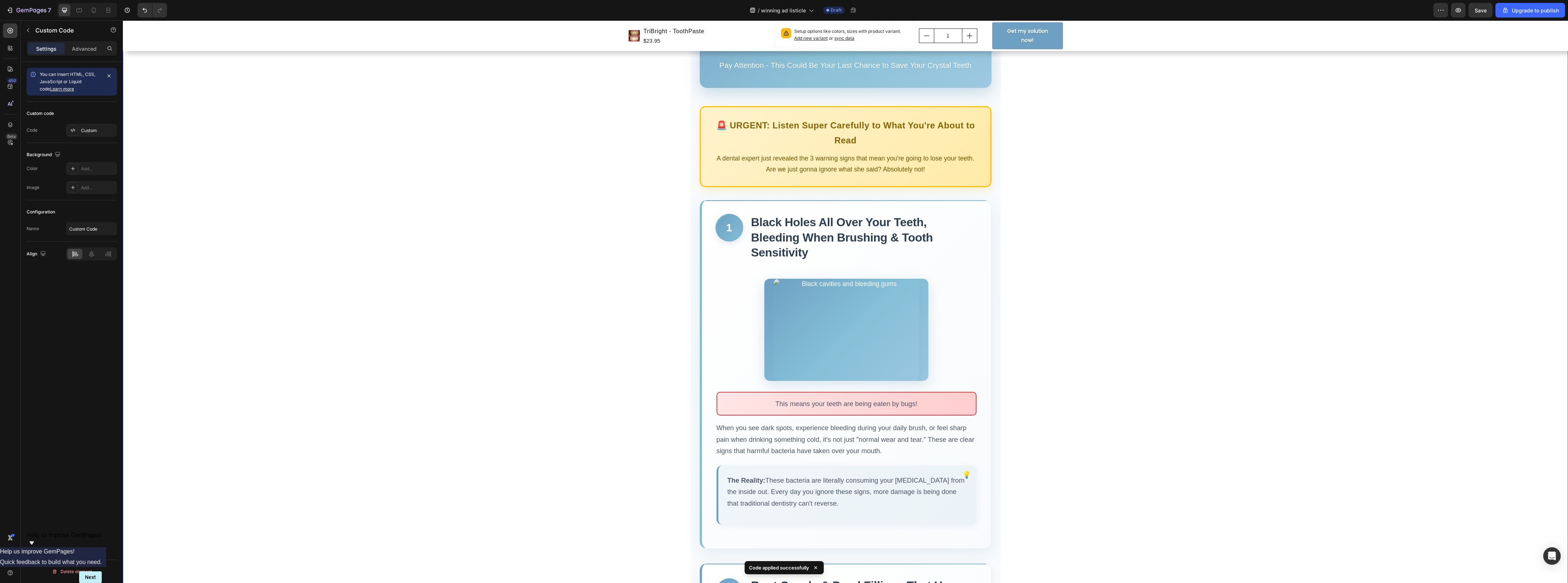
click at [873, 322] on div at bounding box center [847, 330] width 164 height 102
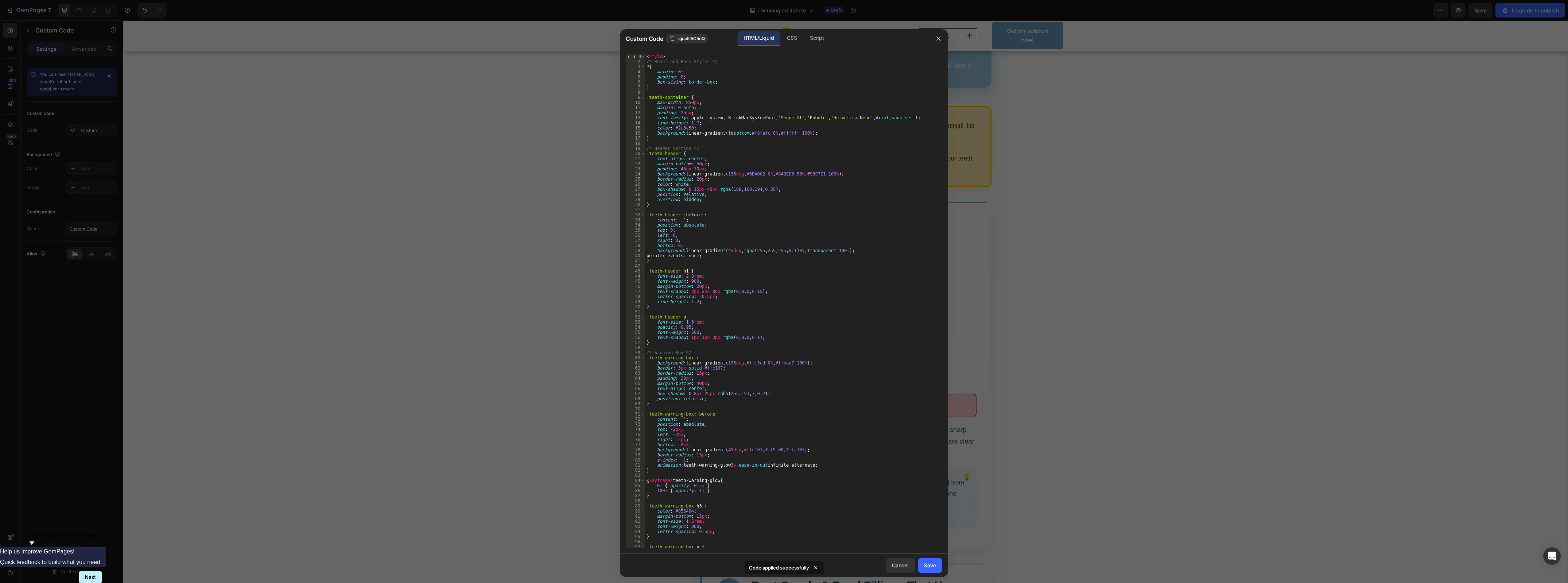
drag, startPoint x: 1126, startPoint y: 294, endPoint x: 1042, endPoint y: 376, distance: 117.4
click at [1125, 294] on div at bounding box center [784, 291] width 1568 height 583
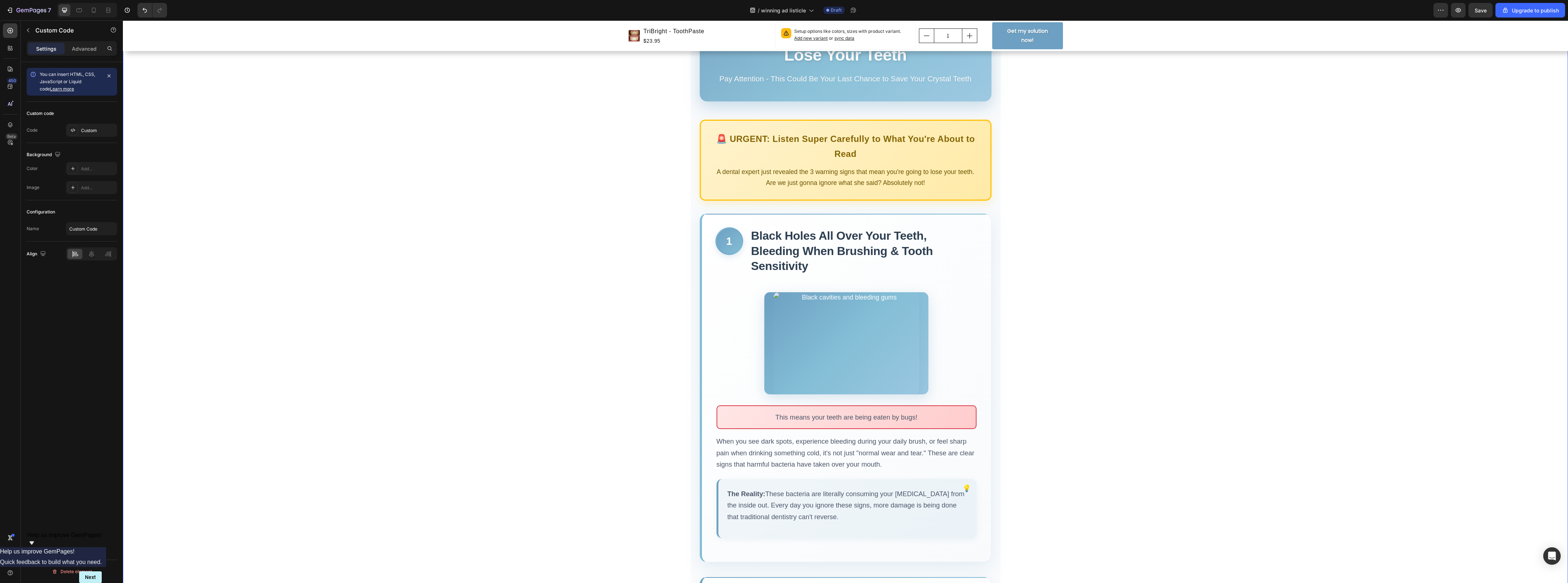
scroll to position [0, 0]
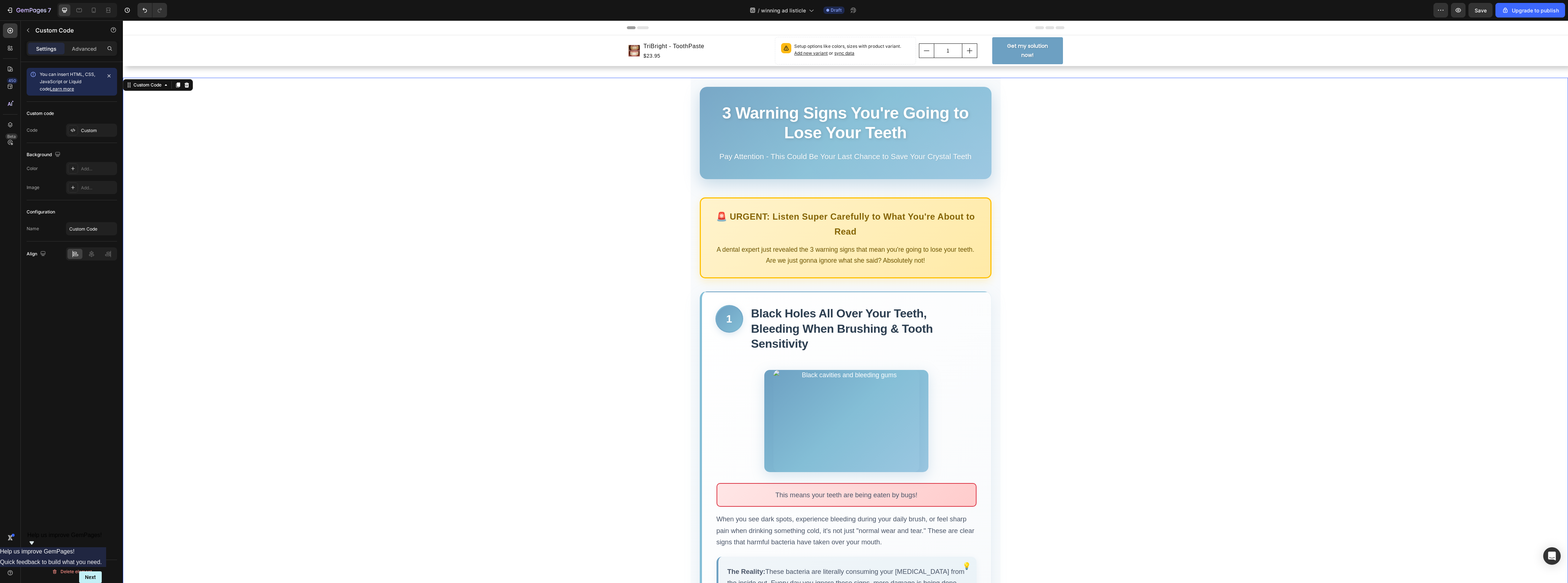
click at [866, 385] on div at bounding box center [847, 421] width 164 height 102
click at [866, 385] on img at bounding box center [847, 421] width 146 height 102
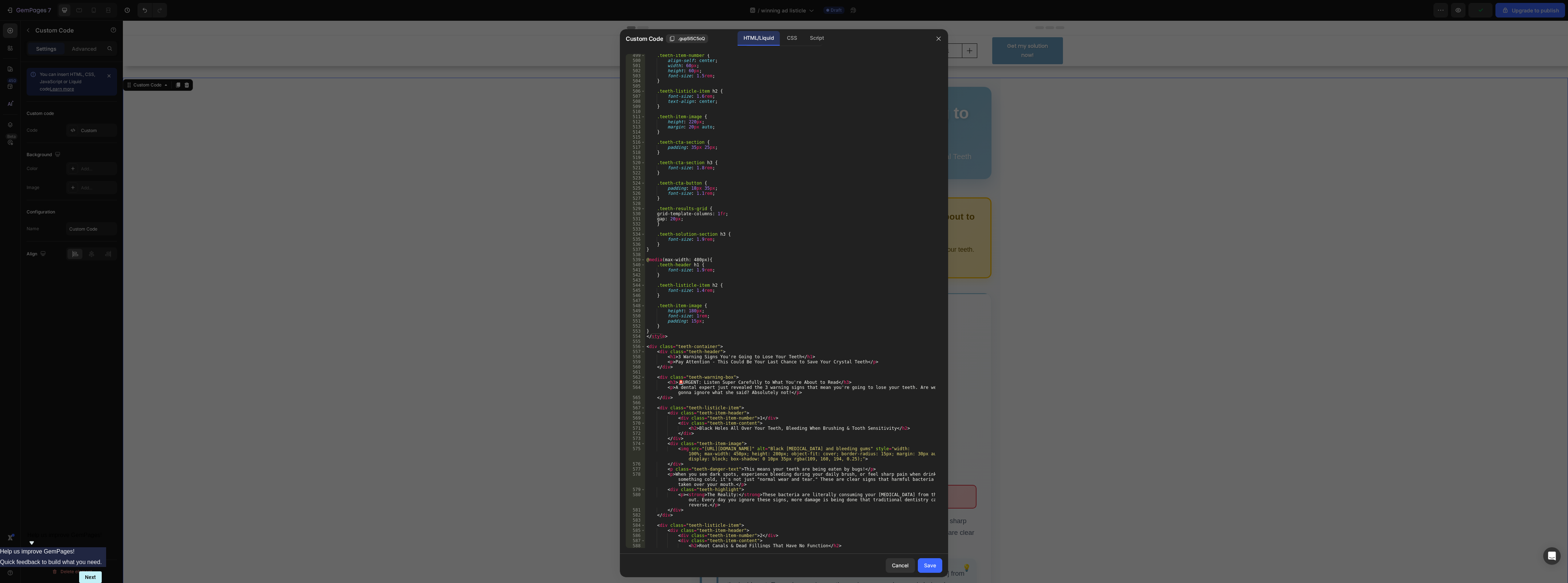
scroll to position [2600, 0]
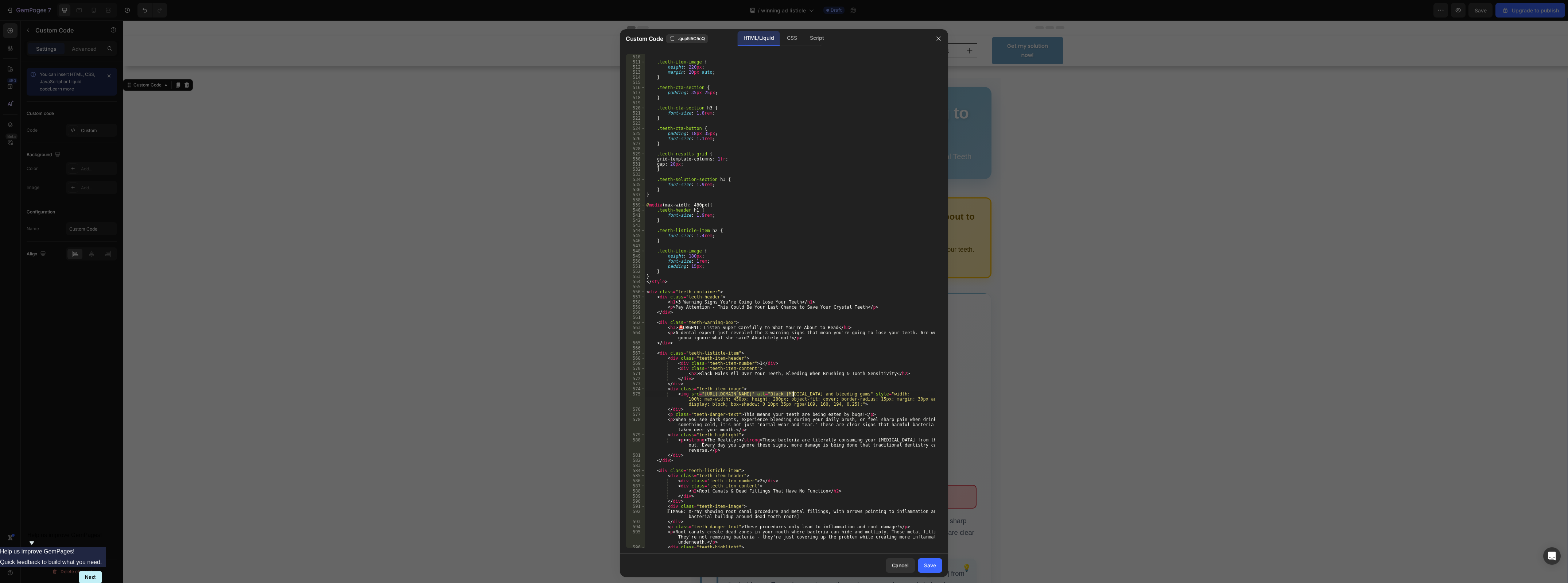
drag, startPoint x: 699, startPoint y: 395, endPoint x: 794, endPoint y: 393, distance: 95.0
click at [794, 393] on div "} .teeth-item-image { height : 220 px ; margin : 20 px auto ; } .teeth-cta-sect…" at bounding box center [790, 302] width 290 height 505
paste textarea "[DOMAIN_NAME][URL][DOMAIN_NAME]"
type textarea "<img src="[URL][DOMAIN_NAME]" alt="Black [MEDICAL_DATA] and bleeding gums" styl…"
click at [927, 566] on div "Save" at bounding box center [930, 565] width 12 height 8
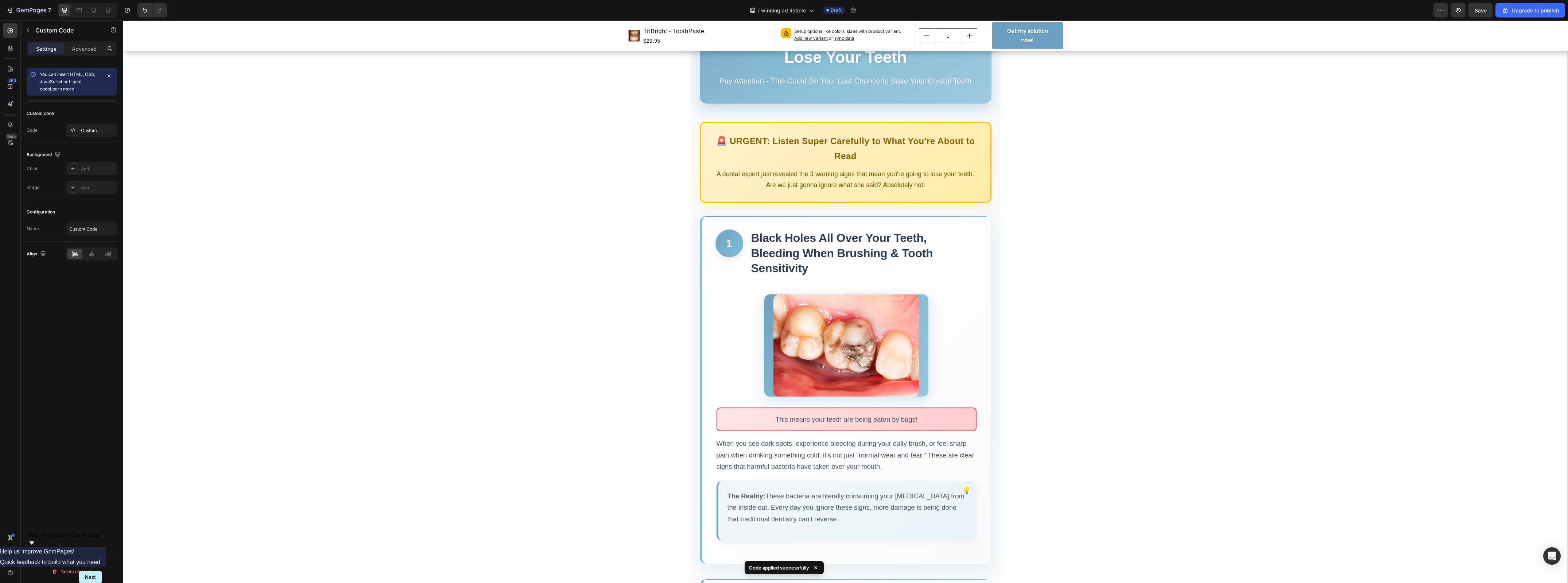
scroll to position [91, 0]
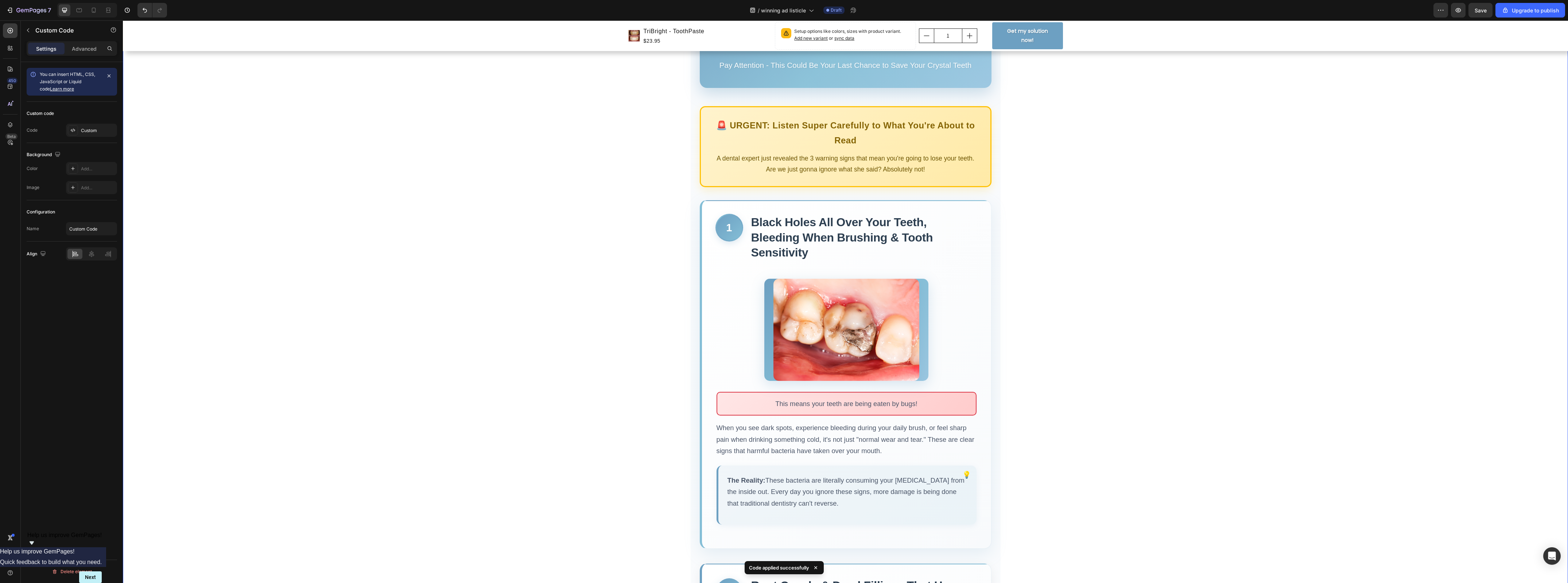
click at [875, 331] on img at bounding box center [847, 330] width 146 height 102
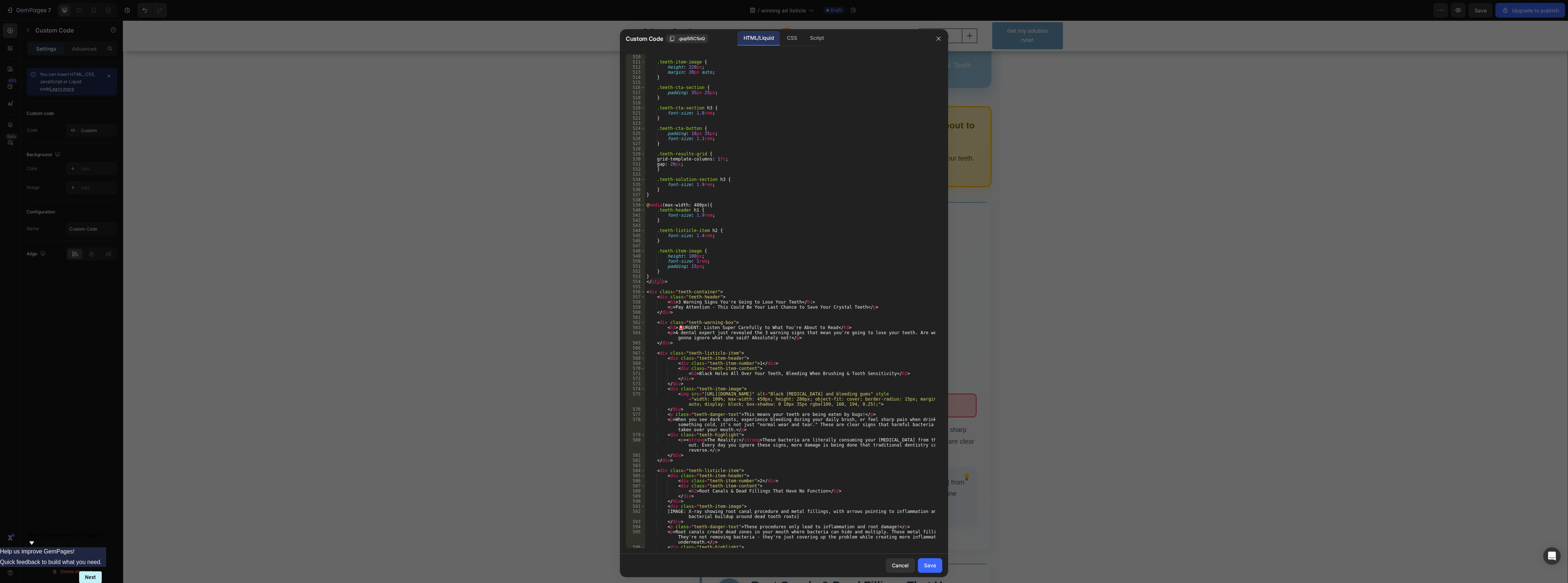
scroll to position [2627, 0]
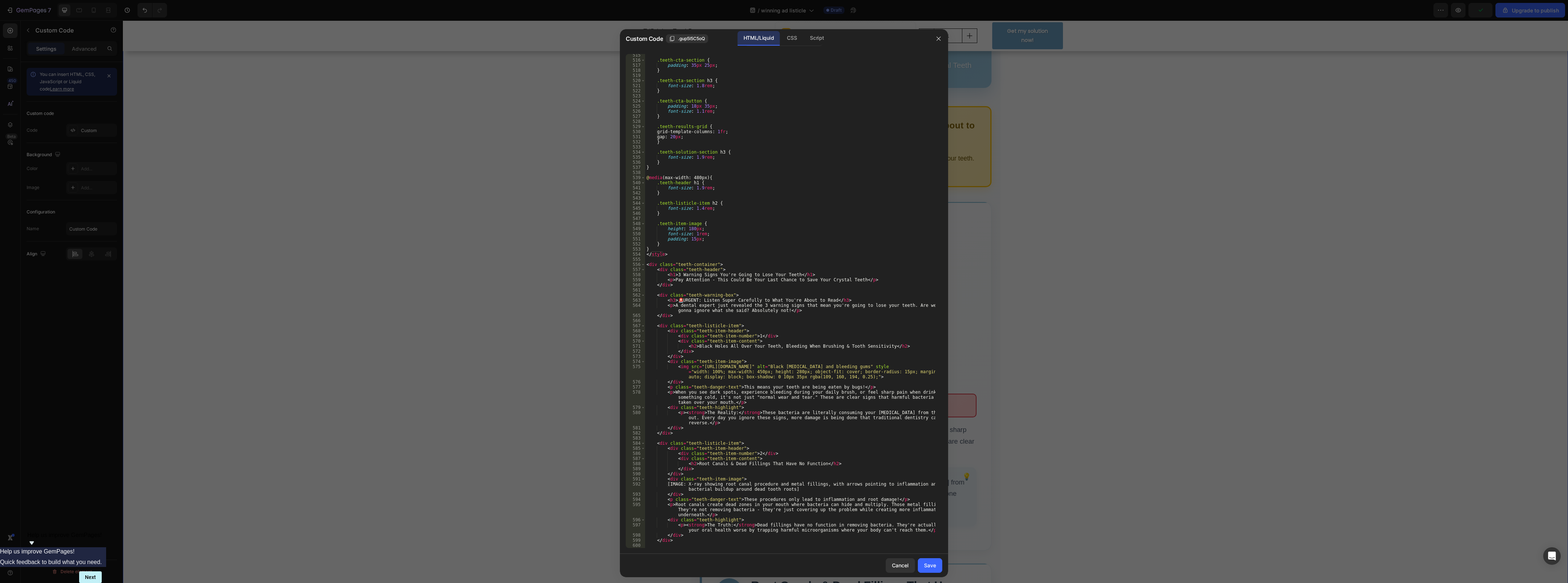
click at [788, 376] on div ".teeth-cta-section { padding : 35 px 25 px ; } .teeth-cta-section h3 { font-siz…" at bounding box center [790, 305] width 290 height 505
type textarea "<img src="[URL][DOMAIN_NAME]" alt="Black [MEDICAL_DATA] and bleeding gums" styl…"
click at [930, 568] on div "Save" at bounding box center [930, 565] width 12 height 8
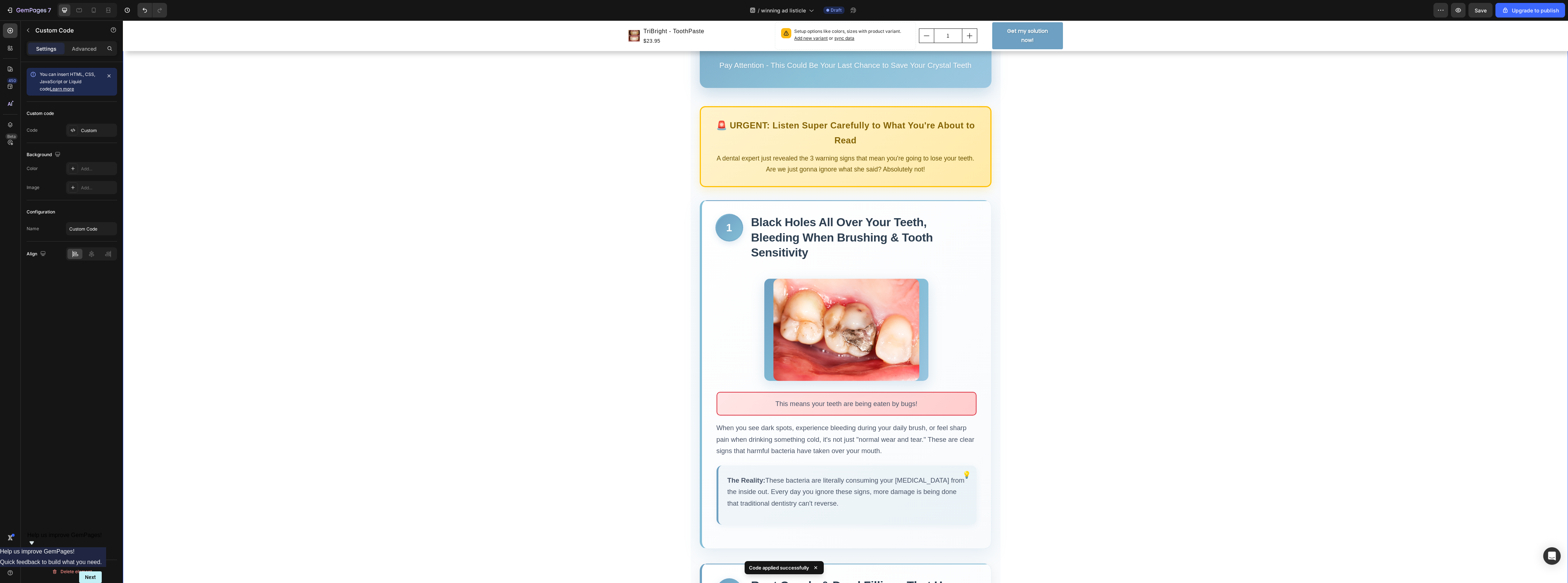
click at [864, 323] on img at bounding box center [847, 330] width 146 height 102
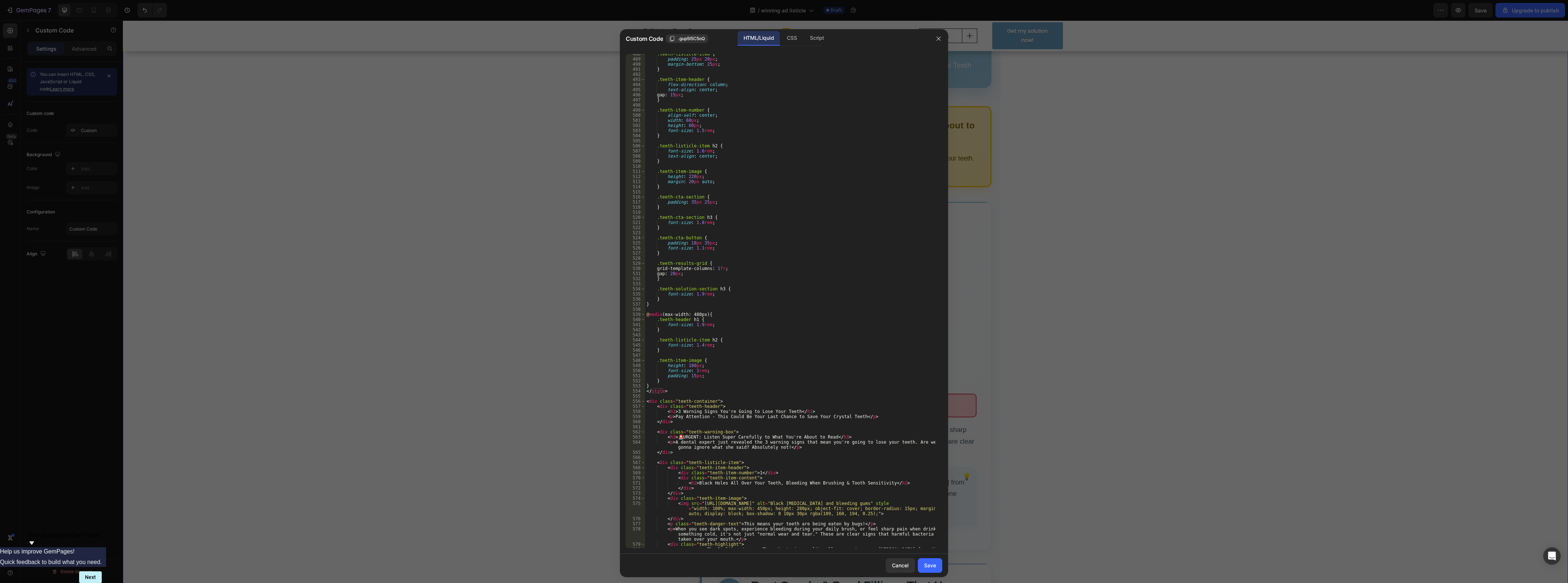
scroll to position [2737, 0]
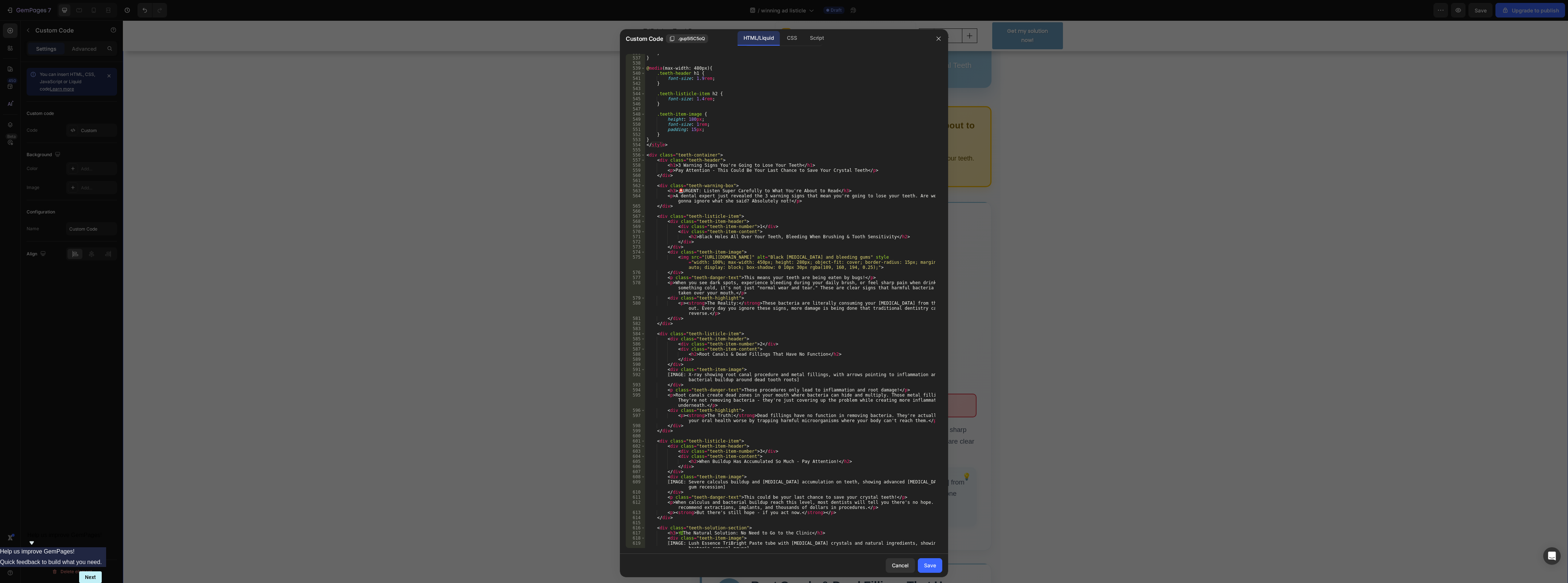
click at [790, 262] on div "} } @ media (max-width: 480px) { .teeth-header h1 { font-size : 1.9 rem ; } .te…" at bounding box center [790, 305] width 290 height 510
type textarea "<img src="[URL][DOMAIN_NAME]" alt="Black [MEDICAL_DATA] and bleeding gums" styl…"
drag, startPoint x: 936, startPoint y: 567, endPoint x: 950, endPoint y: 556, distance: 17.8
click at [936, 567] on button "Save" at bounding box center [930, 566] width 24 height 15
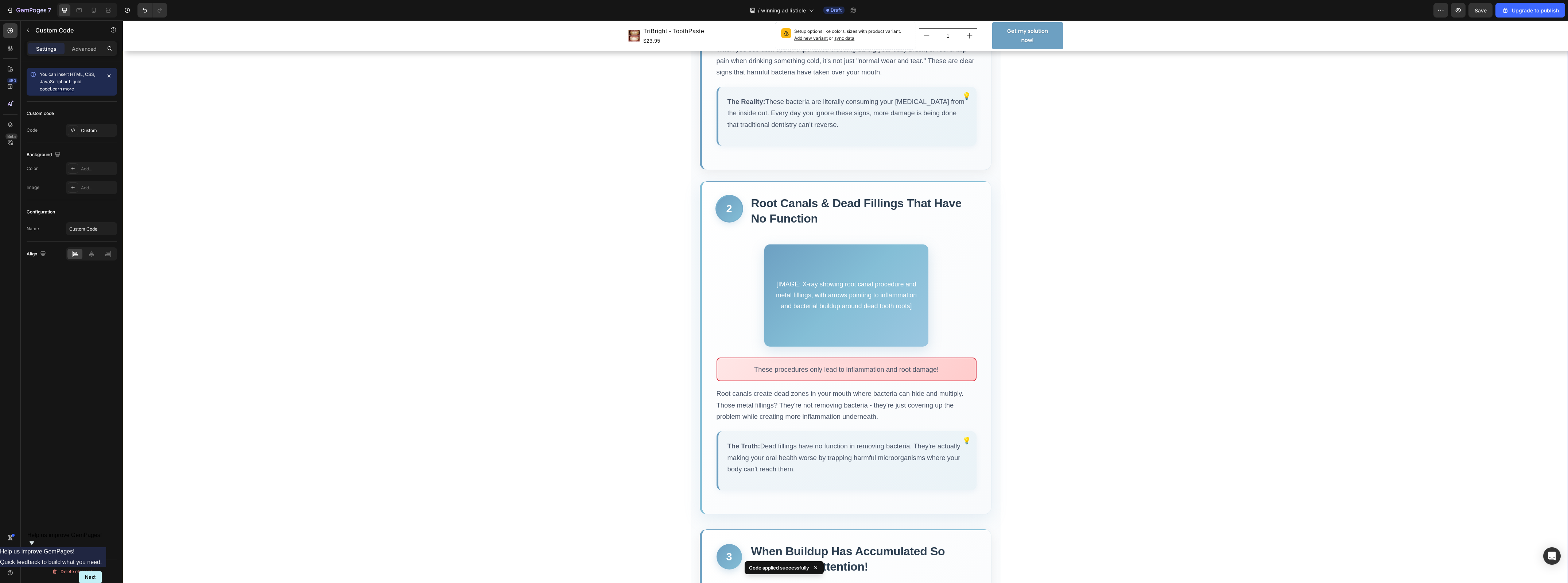
scroll to position [502, 0]
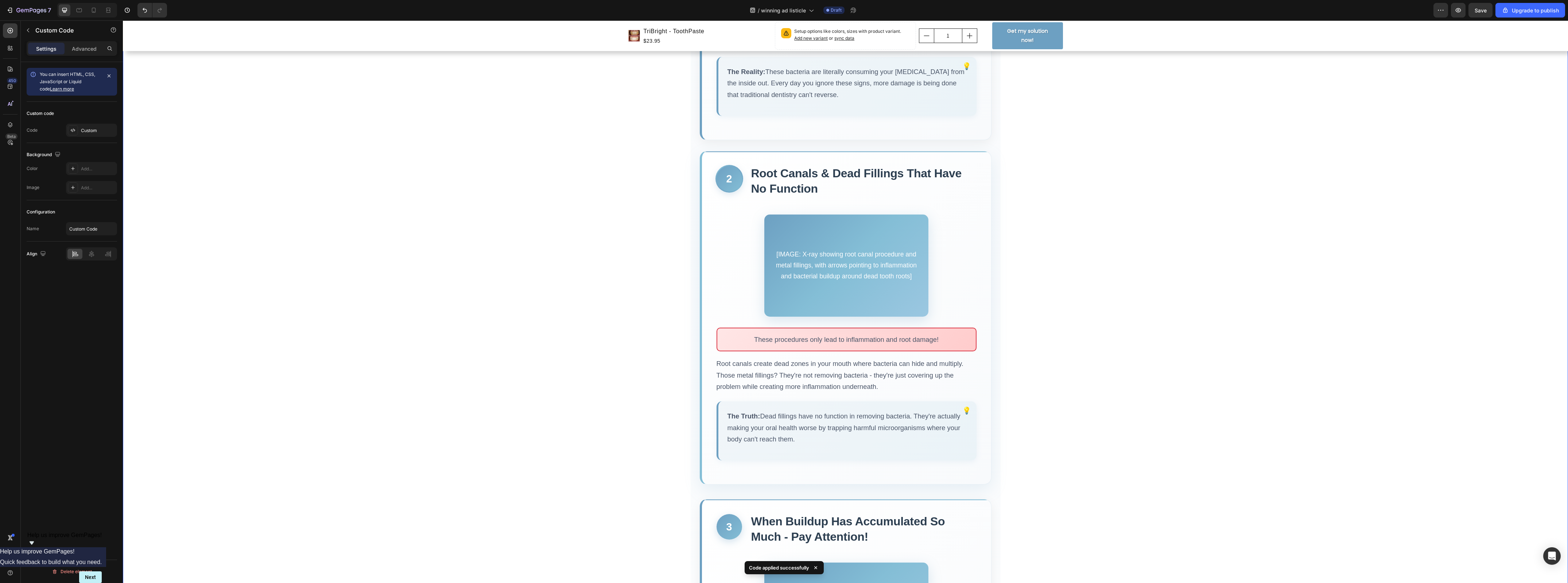
click at [872, 255] on div "[IMAGE: X-ray showing root canal procedure and metal fillings, with arrows poin…" at bounding box center [847, 266] width 164 height 102
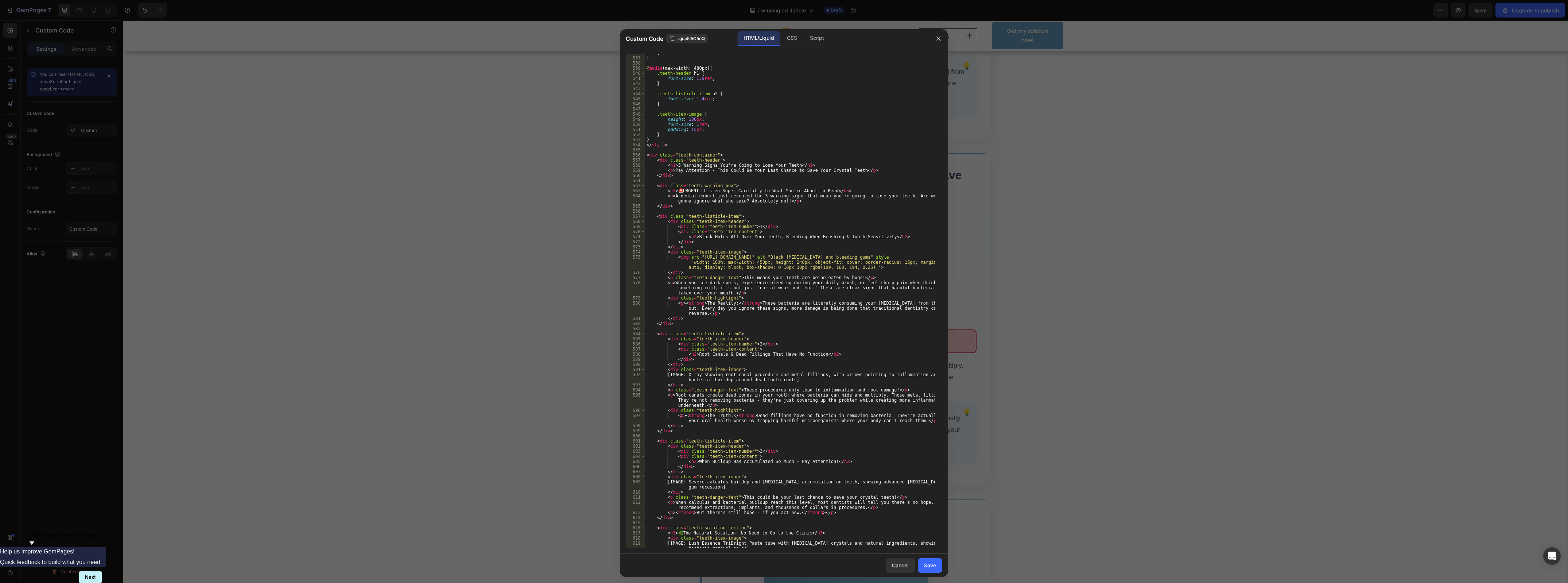
scroll to position [2765, 0]
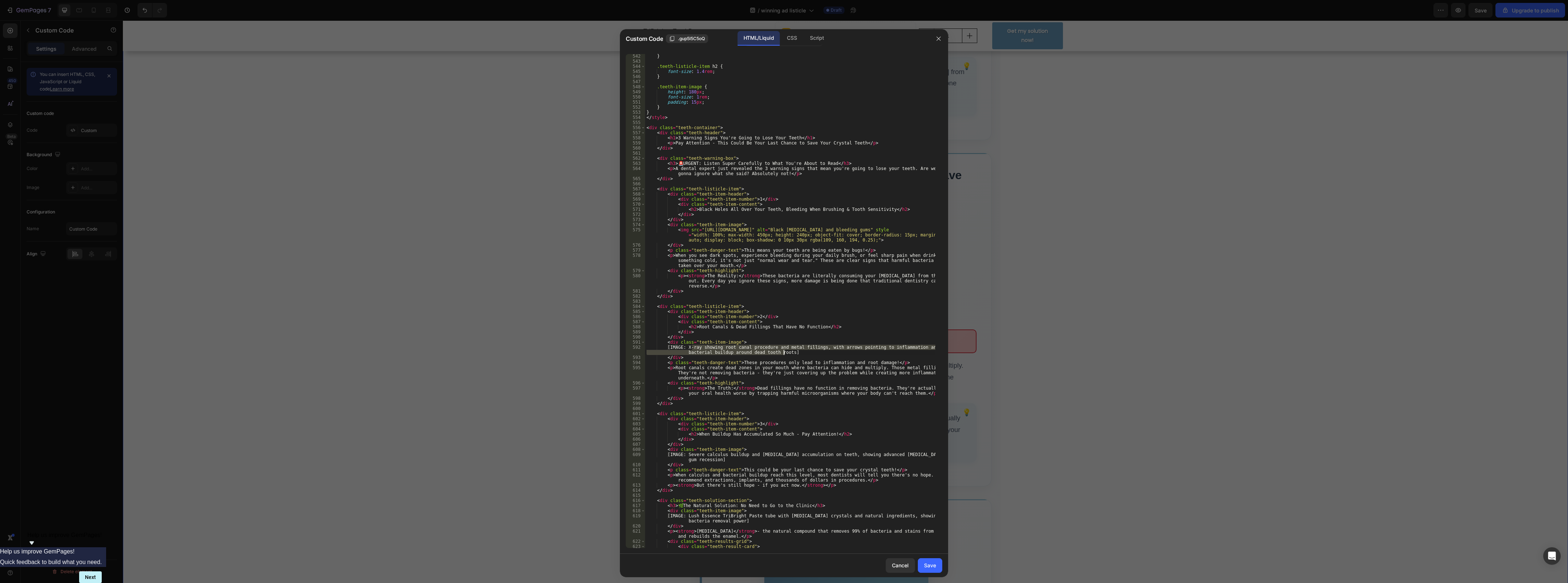
drag, startPoint x: 693, startPoint y: 348, endPoint x: 784, endPoint y: 353, distance: 91.1
click at [784, 353] on div "} .teeth-listicle-item h2 { font-size : 1.4 rem ; } .teeth-item-image { height …" at bounding box center [790, 306] width 290 height 505
paste textarea "<img src="[URL][DOMAIN_NAME]" alt="Black [MEDICAL_DATA] and bleeding gums" styl…"
drag, startPoint x: 715, startPoint y: 349, endPoint x: 810, endPoint y: 349, distance: 95.0
click at [810, 349] on div "} .teeth-listicle-item h2 { font-size : 1.4 rem ; } .teeth-item-image { height …" at bounding box center [790, 306] width 290 height 505
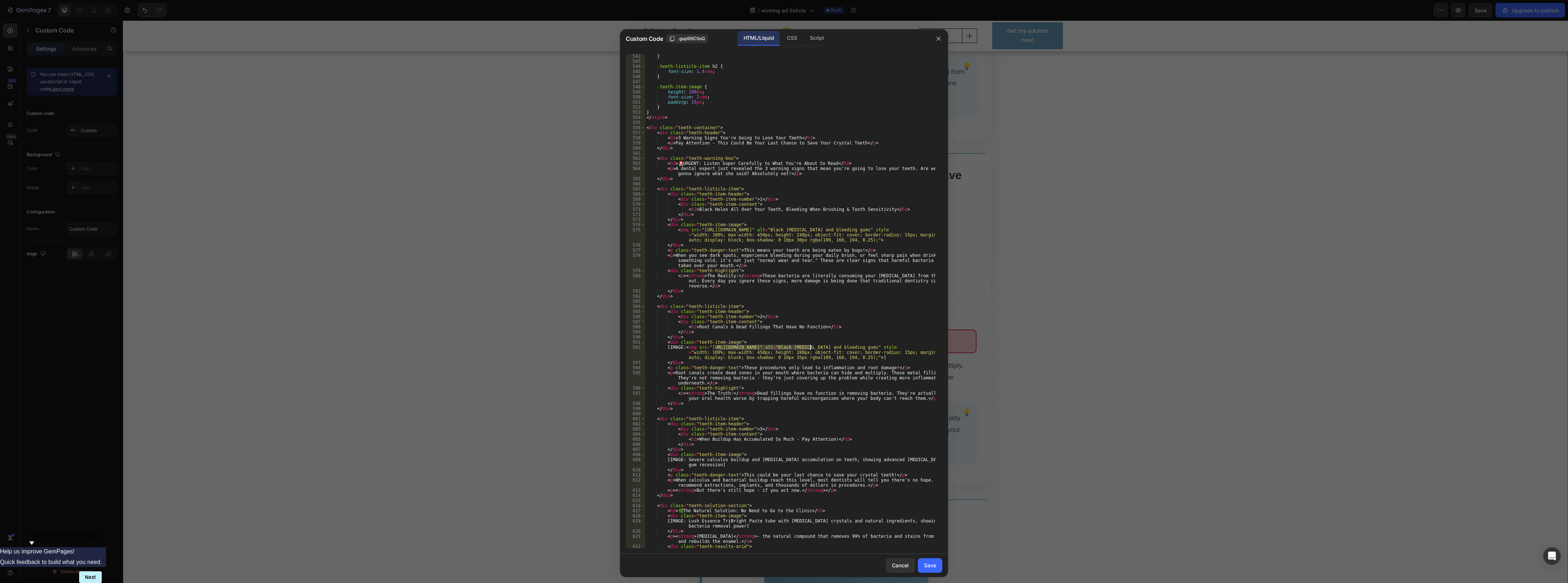
paste textarea "[DOMAIN_NAME][URL]" alt="Black [MEDICAL_DATA] and bleeding gums" style="width: …"
type textarea "[IMAGE:<img src="[URL][DOMAIN_NAME]" alt="Black [MEDICAL_DATA] and bleeding gum…"
click at [937, 568] on button "Save" at bounding box center [930, 566] width 24 height 15
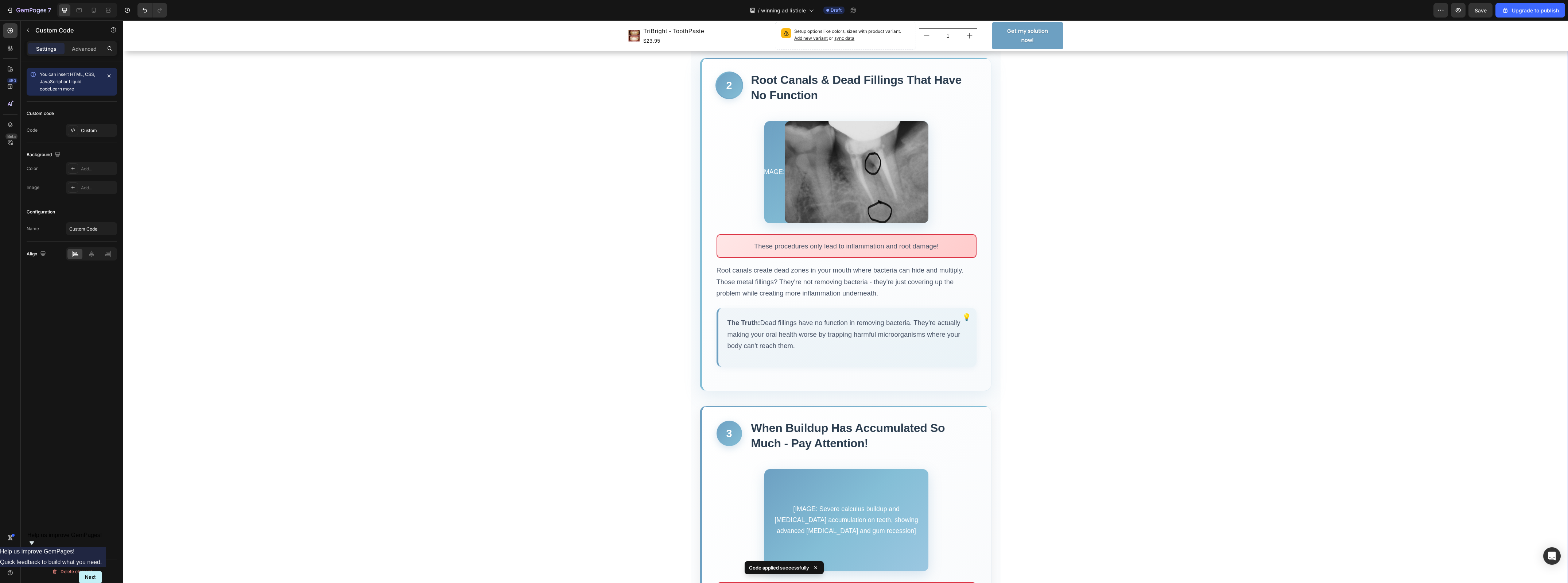
scroll to position [548, 0]
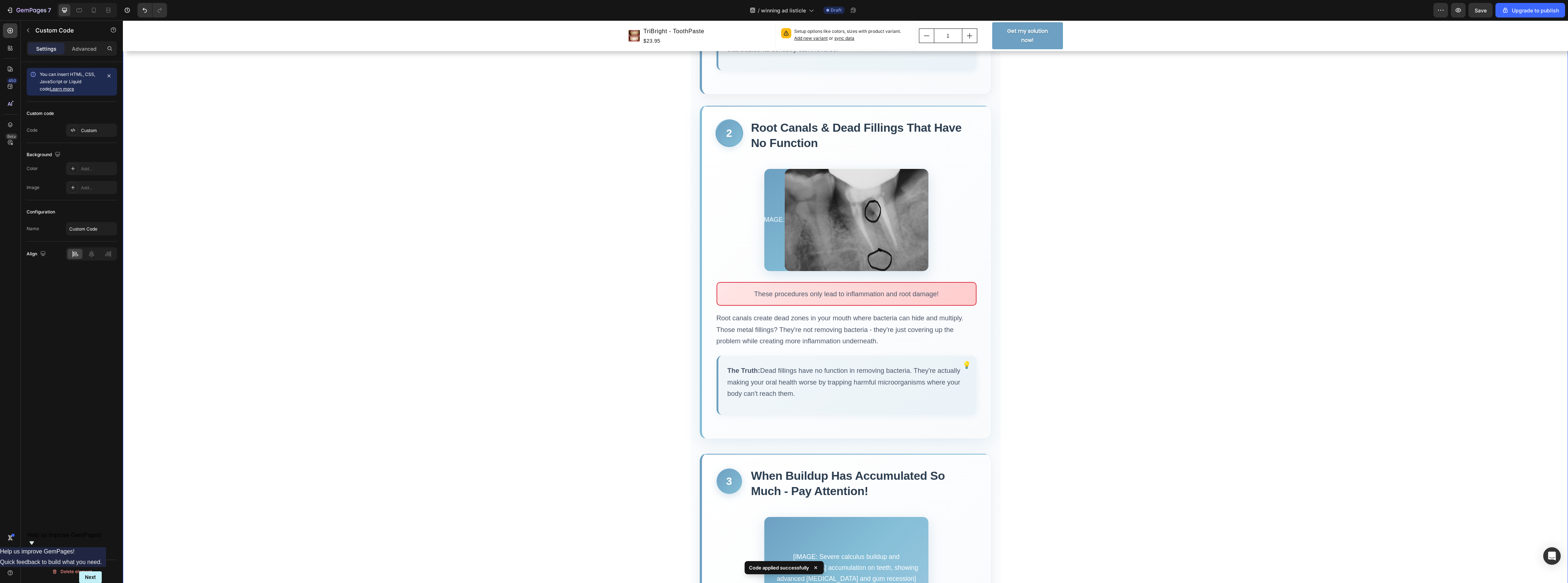
click at [856, 181] on img at bounding box center [858, 220] width 146 height 102
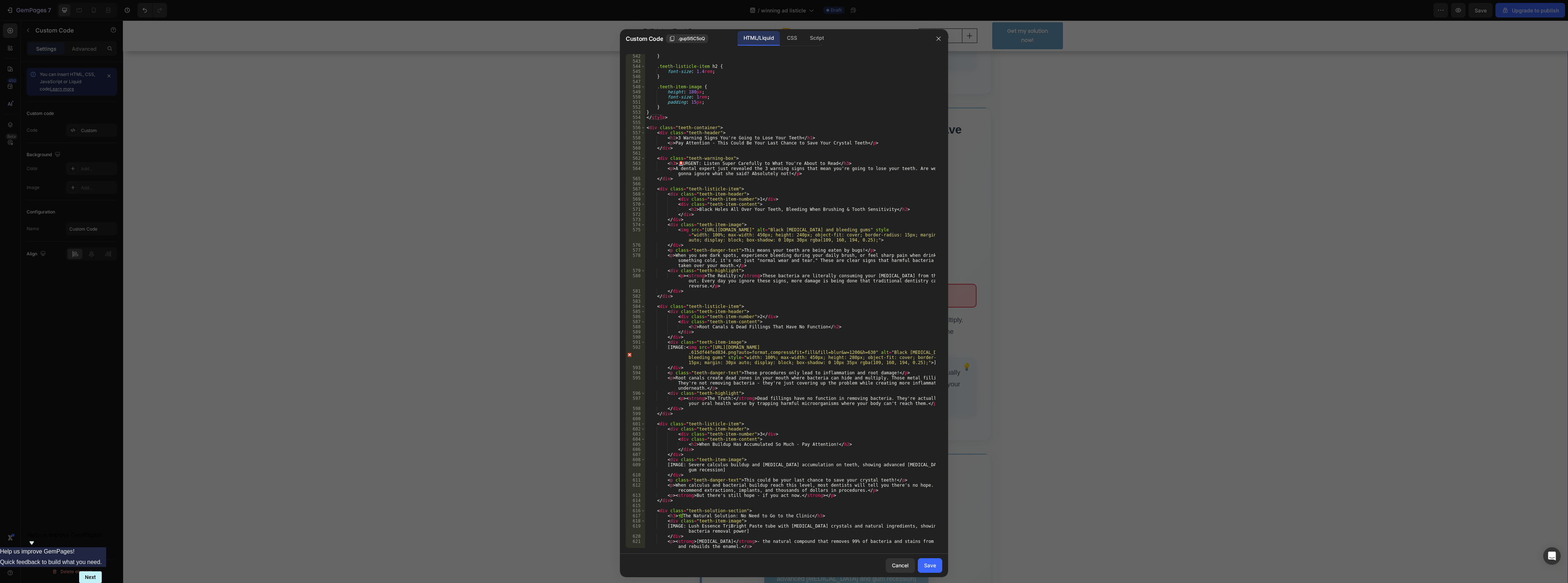
scroll to position [2765, 0]
click at [691, 348] on div "} .teeth-listicle-item h2 { font-size : 1.4 rem ; } .teeth-item-image { height …" at bounding box center [790, 306] width 290 height 505
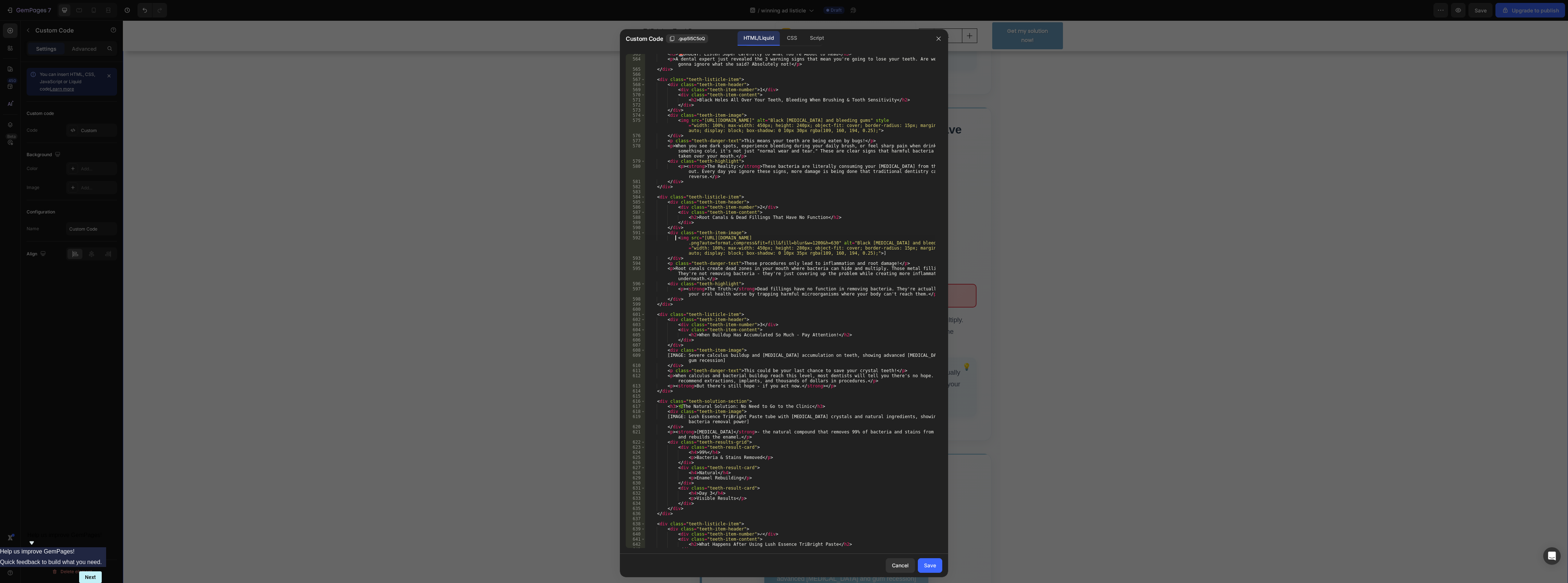
scroll to position [2874, 0]
drag, startPoint x: 693, startPoint y: 355, endPoint x: 715, endPoint y: 362, distance: 23.1
click at [715, 362] on div "< h3 > 🚨 URGENT: Listen Super Carefully to What You're About to Read </ h3 > < …" at bounding box center [790, 303] width 290 height 505
type textarea "[IMAGE: Severe calculus buildup and [MEDICAL_DATA] accumulation on teeth, showi…"
drag, startPoint x: 674, startPoint y: 238, endPoint x: 875, endPoint y: 256, distance: 201.8
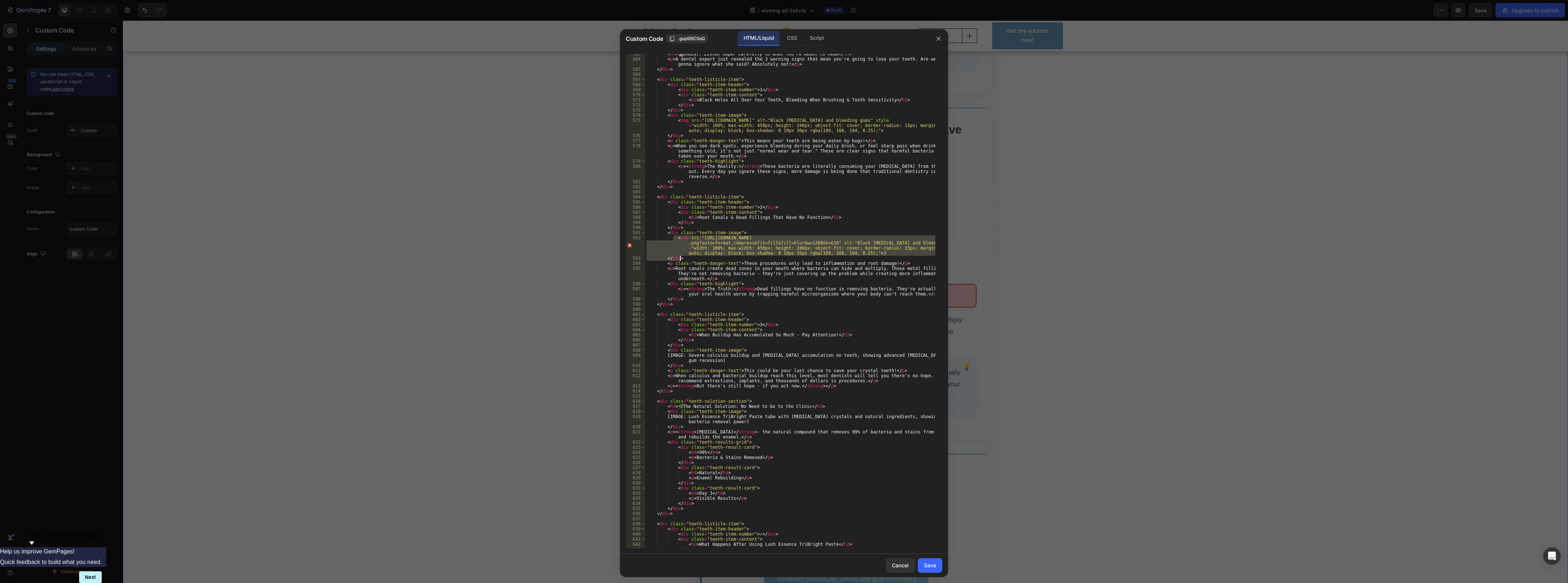
click at [875, 256] on div "< h3 > 🚨 URGENT: Listen Super Carefully to What You're About to Read </ h3 > < …" at bounding box center [790, 303] width 290 height 505
drag, startPoint x: 725, startPoint y: 360, endPoint x: 672, endPoint y: 356, distance: 53.2
click at [672, 356] on div "< h3 > 🚨 URGENT: Listen Super Carefully to What You're About to Read </ h3 > < …" at bounding box center [790, 303] width 290 height 505
paste textarea "</div>"
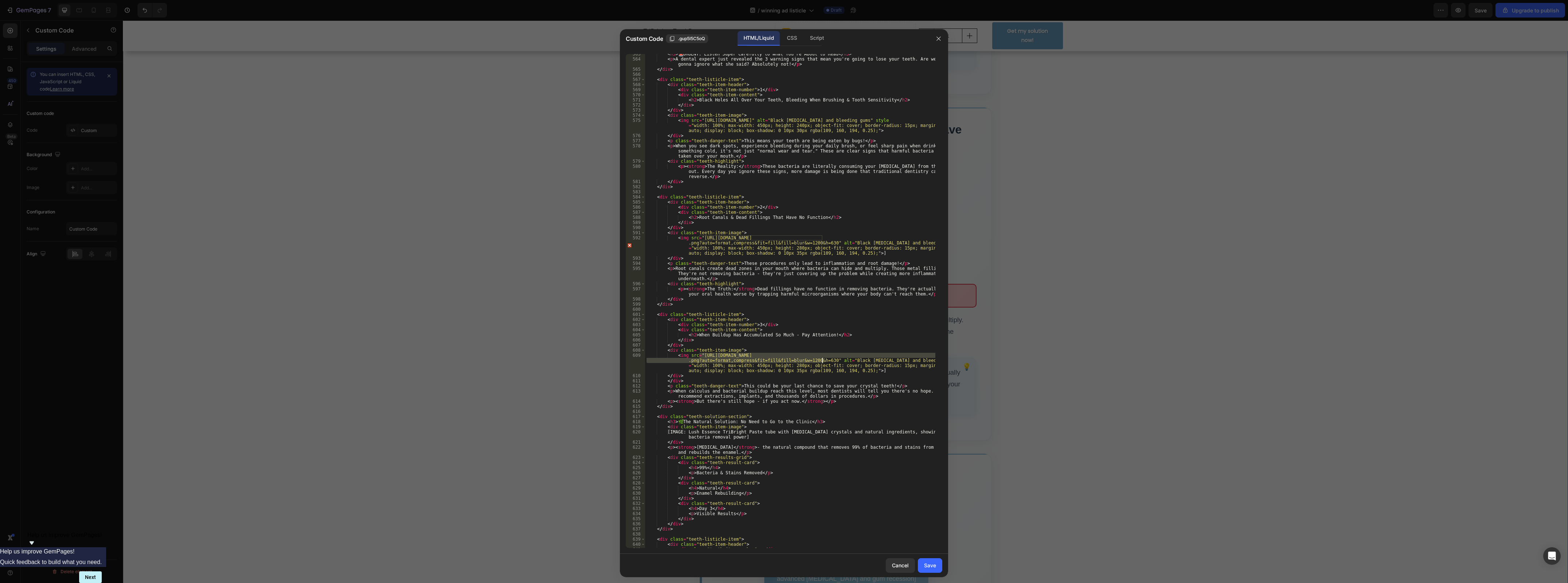
drag, startPoint x: 699, startPoint y: 356, endPoint x: 821, endPoint y: 360, distance: 122.1
click at [821, 360] on div "< h3 > 🚨 URGENT: Listen Super Carefully to What You're About to Read </ h3 > < …" at bounding box center [790, 303] width 290 height 505
paste textarea "[DOMAIN_NAME][URL][MEDICAL_DATA]"
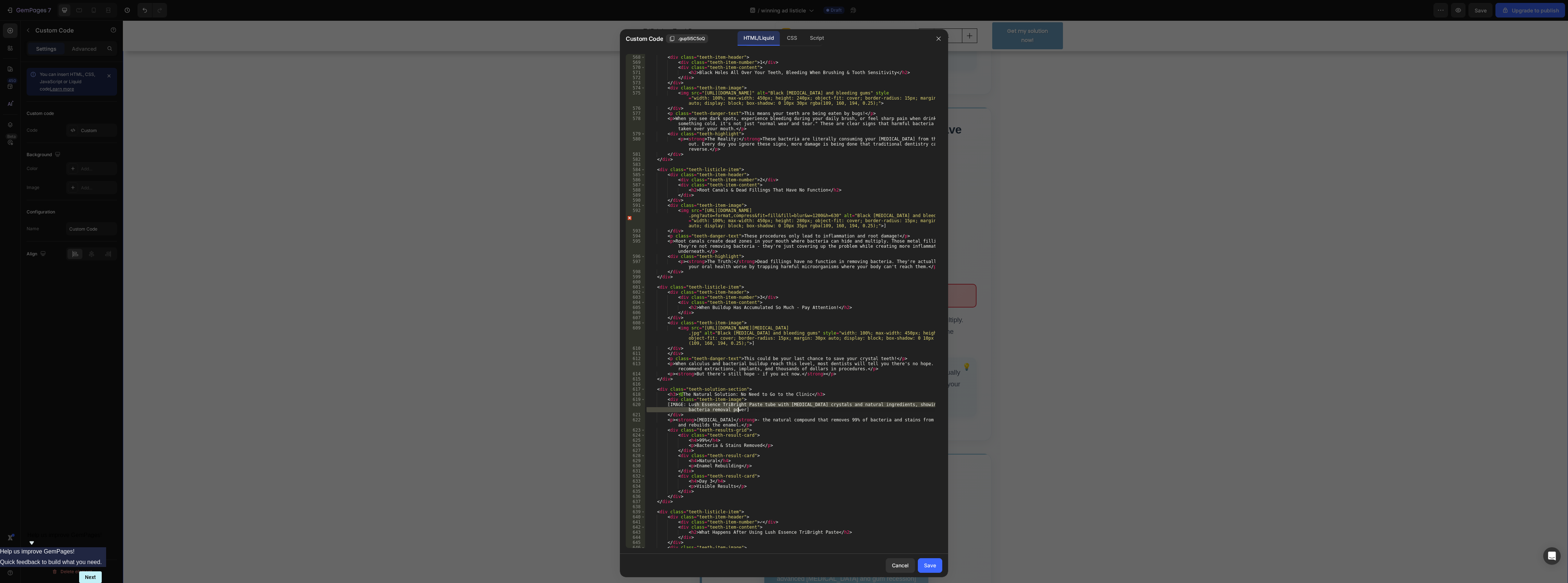
drag, startPoint x: 693, startPoint y: 406, endPoint x: 738, endPoint y: 411, distance: 45.3
click at [738, 411] on div "< div class = "teeth-listicle-item" > < div class = "teeth-item-header" > < div…" at bounding box center [790, 302] width 290 height 505
click at [751, 412] on div "< div class = "teeth-listicle-item" > < div class = "teeth-item-header" > < div…" at bounding box center [790, 302] width 290 height 505
drag, startPoint x: 749, startPoint y: 411, endPoint x: 675, endPoint y: 406, distance: 74.2
click at [675, 406] on div "< div class = "teeth-listicle-item" > < div class = "teeth-item-header" > < div…" at bounding box center [790, 302] width 290 height 505
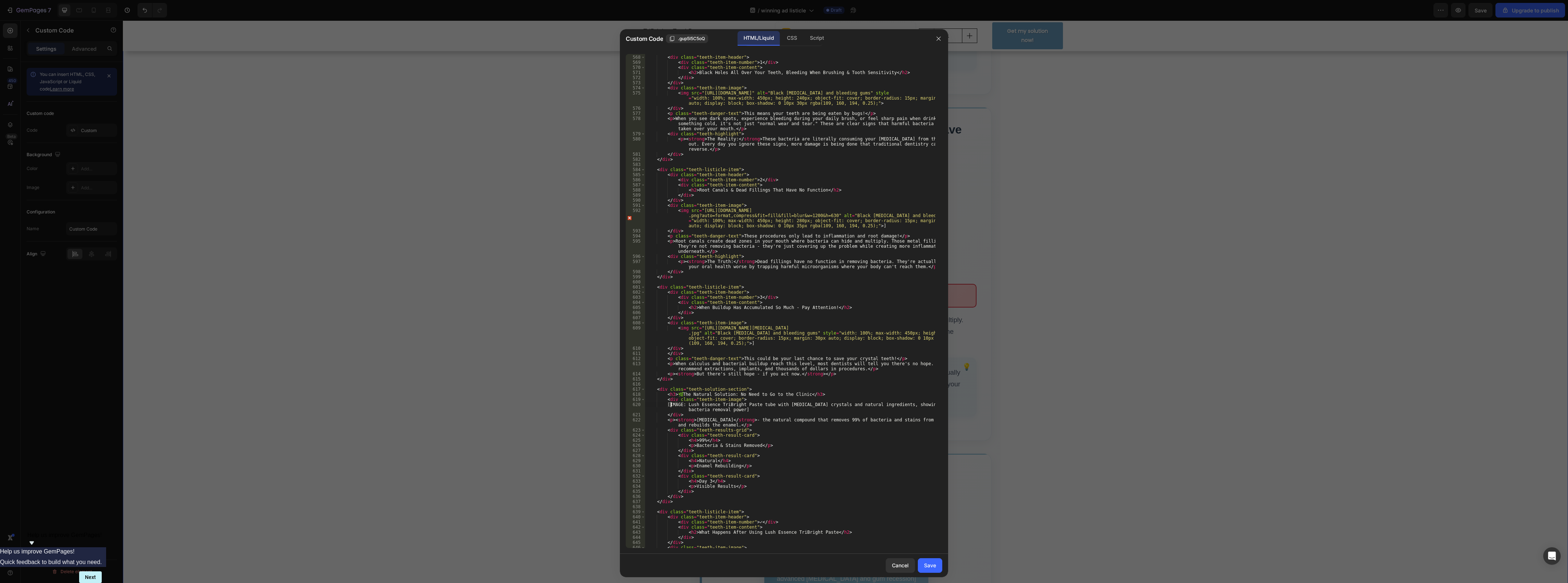
drag, startPoint x: 687, startPoint y: 407, endPoint x: 671, endPoint y: 406, distance: 16.0
click at [670, 406] on div "< div class = "teeth-listicle-item" > < div class = "teeth-item-header" > < div…" at bounding box center [790, 302] width 290 height 505
drag, startPoint x: 747, startPoint y: 411, endPoint x: 680, endPoint y: 404, distance: 67.4
click at [681, 404] on div "< div class = "teeth-listicle-item" > < div class = "teeth-item-header" > < div…" at bounding box center [790, 302] width 290 height 505
drag, startPoint x: 872, startPoint y: 227, endPoint x: 675, endPoint y: 211, distance: 197.6
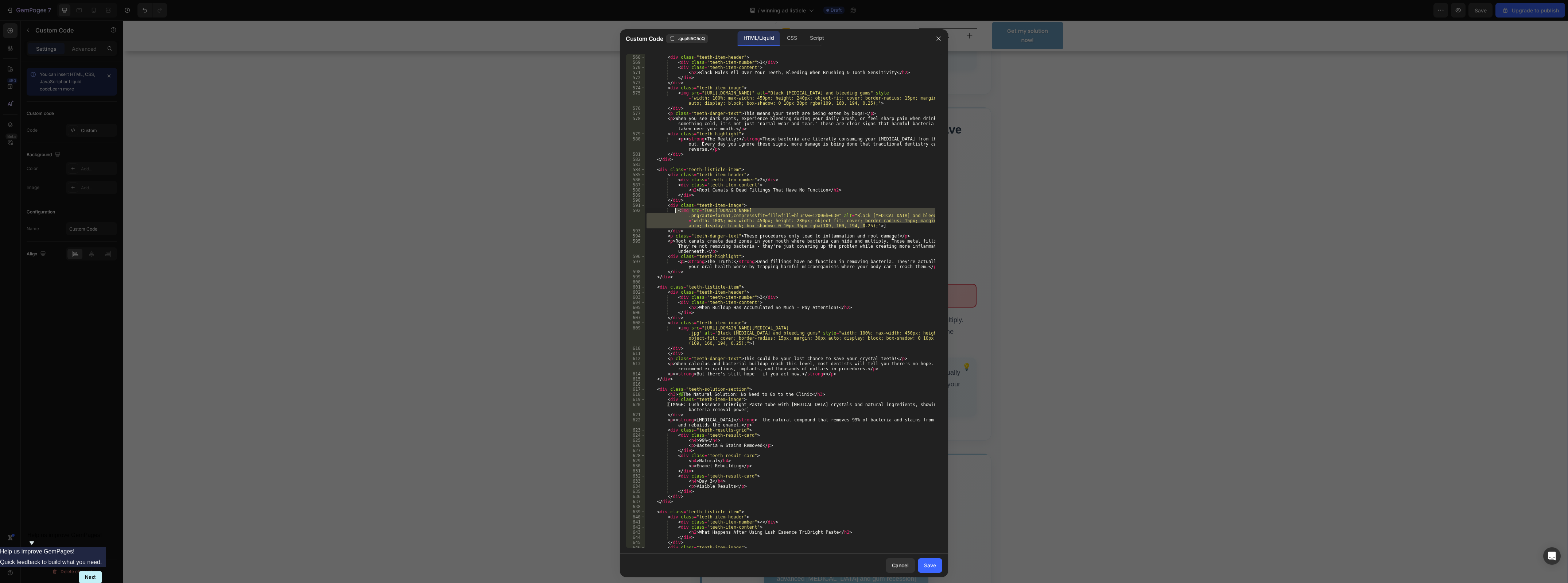
click at [675, 211] on div "< div class = "teeth-listicle-item" > < div class = "teeth-item-header" > < div…" at bounding box center [790, 302] width 290 height 505
drag, startPoint x: 744, startPoint y: 411, endPoint x: 673, endPoint y: 405, distance: 71.3
click at [673, 405] on div "< div class = "teeth-listicle-item" > < div class = "teeth-item-header" > < div…" at bounding box center [790, 302] width 290 height 505
paste textarea "<img src="[URL][DOMAIN_NAME]" alt="Black [MEDICAL_DATA] and bleeding gums" styl…"
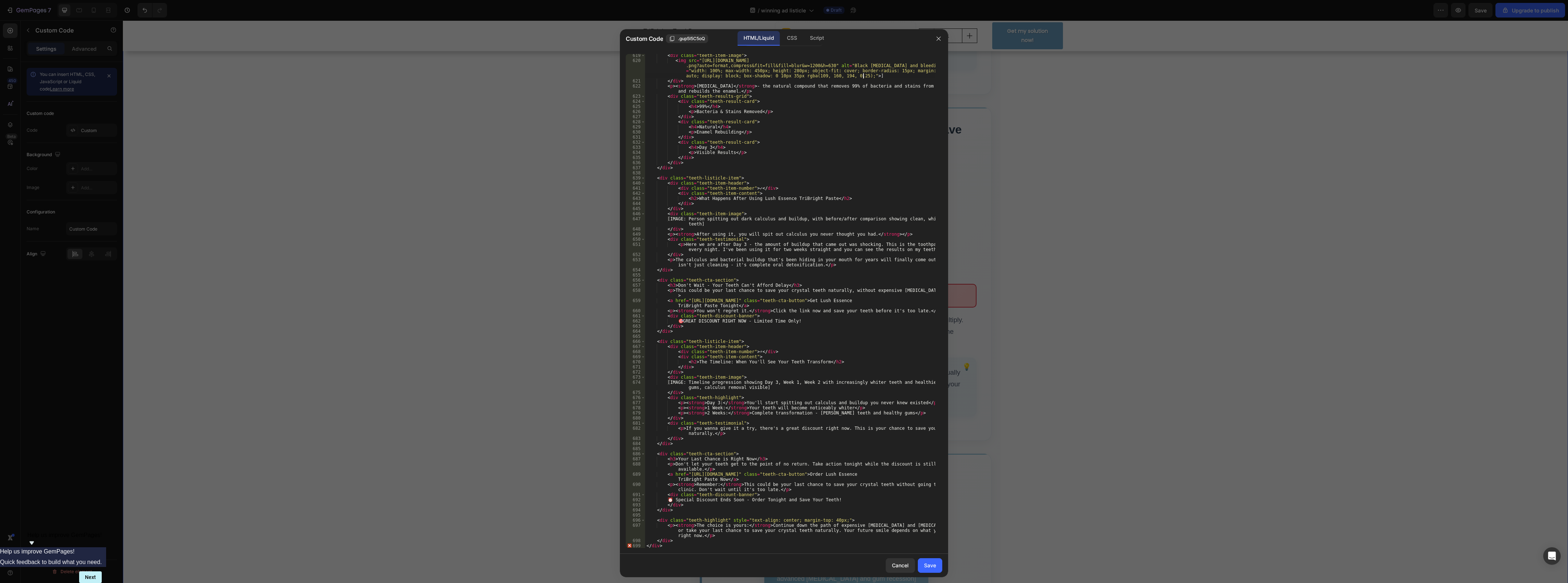
scroll to position [3245, 0]
click at [929, 566] on div "Save" at bounding box center [930, 565] width 12 height 8
type textarea "</div> </div>"
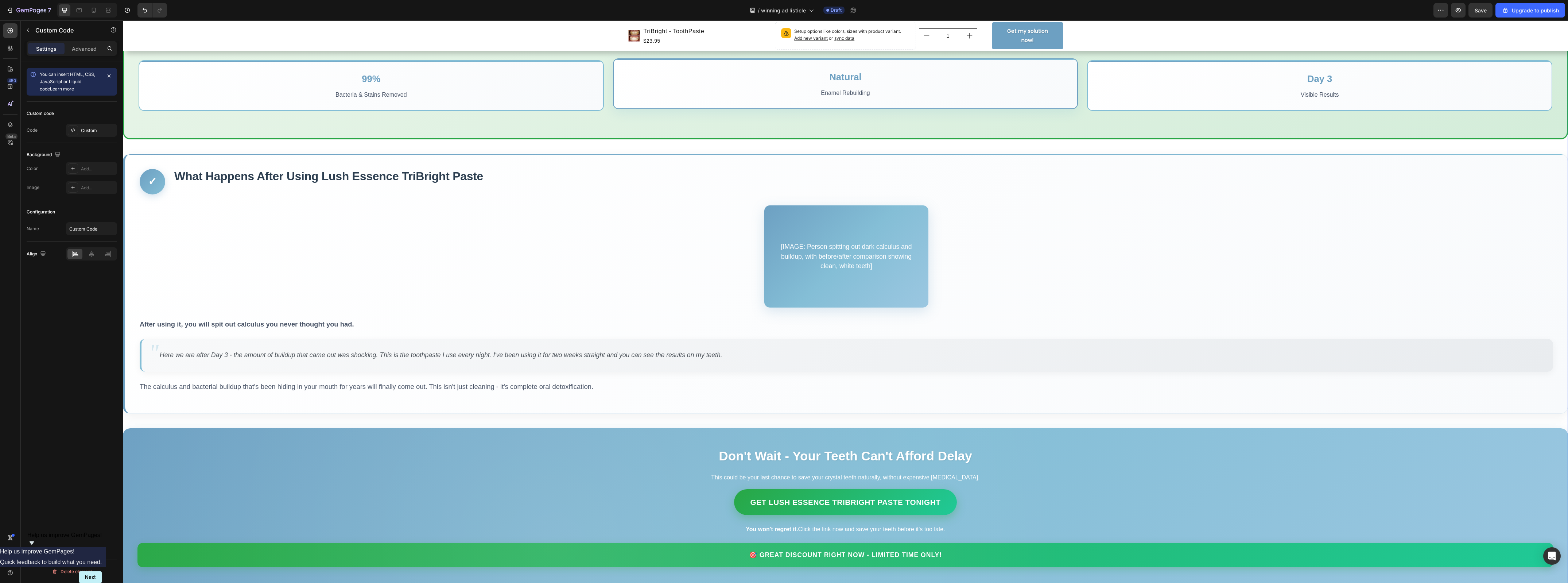
scroll to position [1154, 0]
